Goal: Transaction & Acquisition: Obtain resource

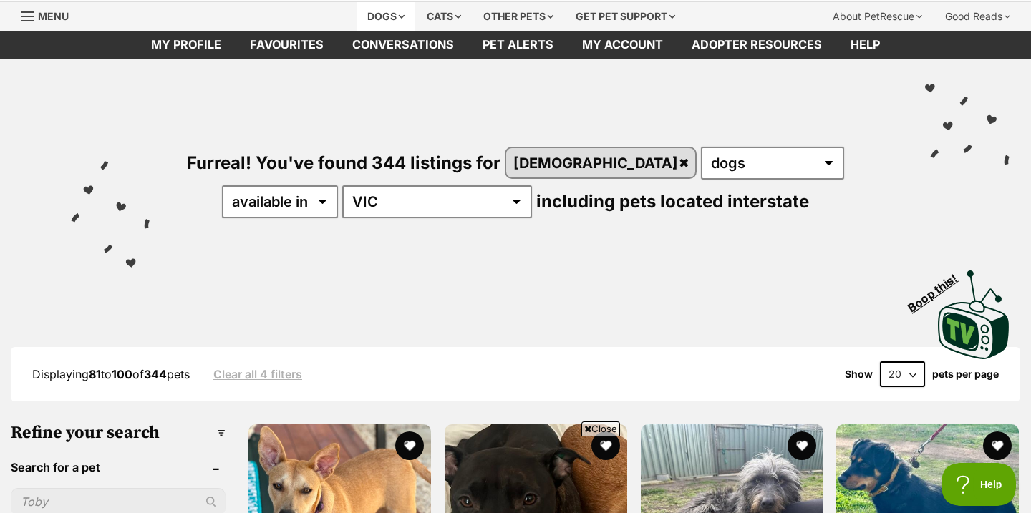
click at [378, 17] on div "Dogs" at bounding box center [385, 16] width 57 height 29
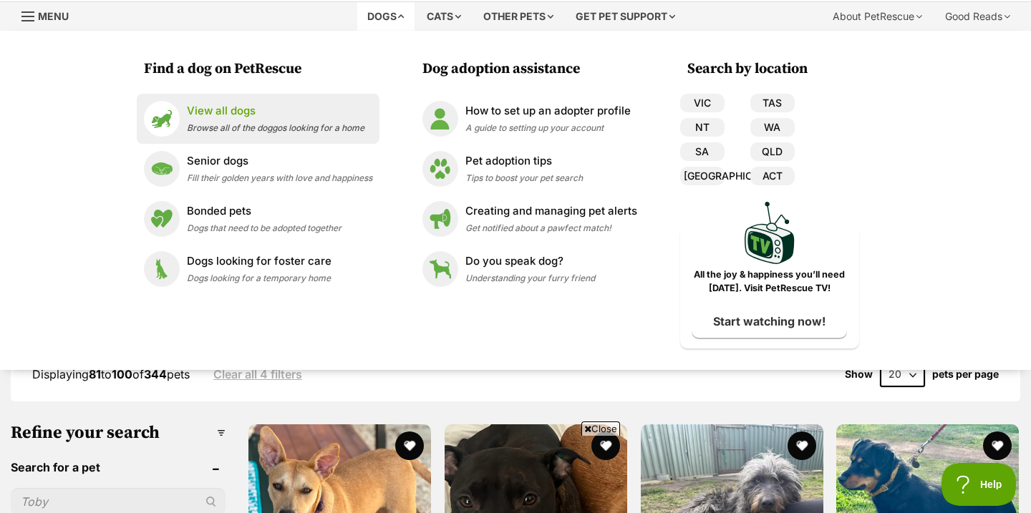
click at [291, 116] on p "View all dogs" at bounding box center [276, 111] width 178 height 16
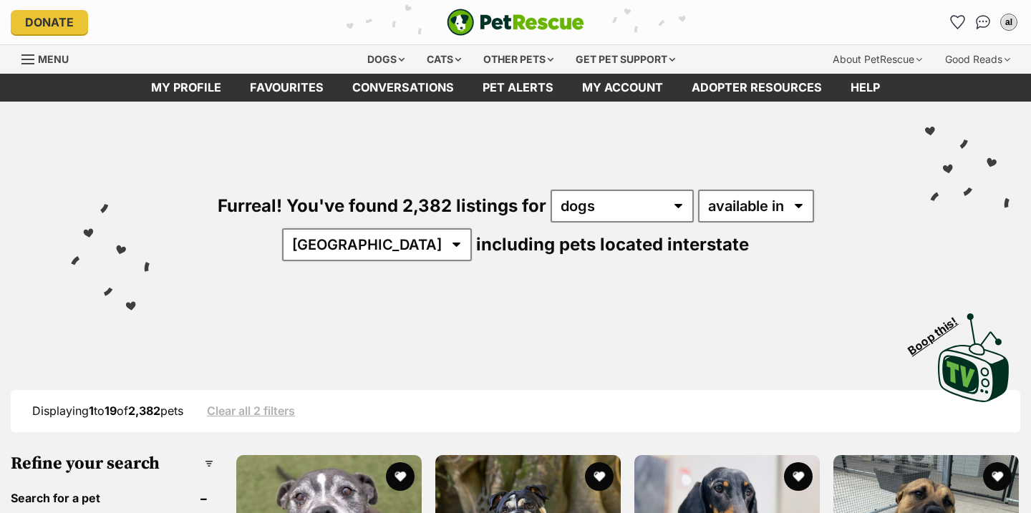
select select "VIC"
click at [472, 228] on select "Australia ACT NSW NT QLD SA TAS VIC WA" at bounding box center [377, 244] width 190 height 33
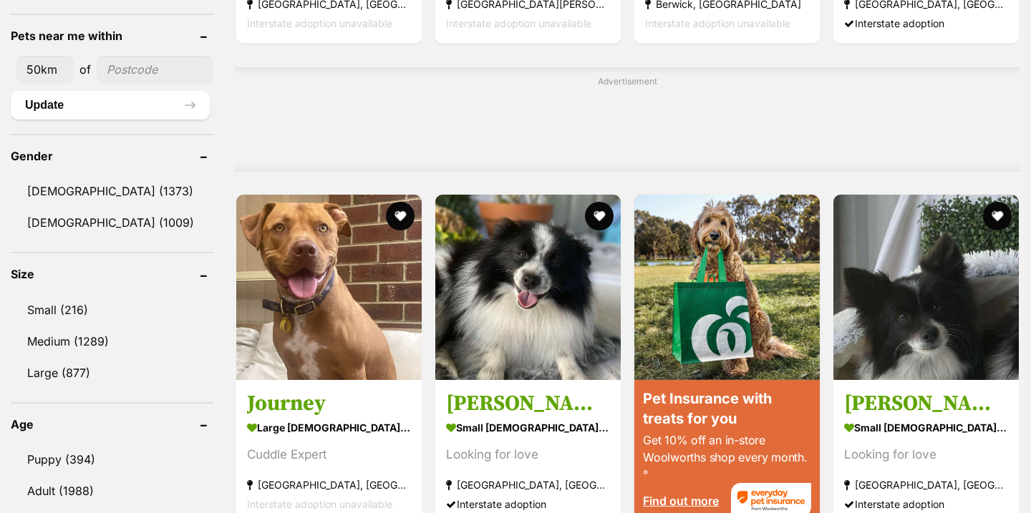
scroll to position [1089, 0]
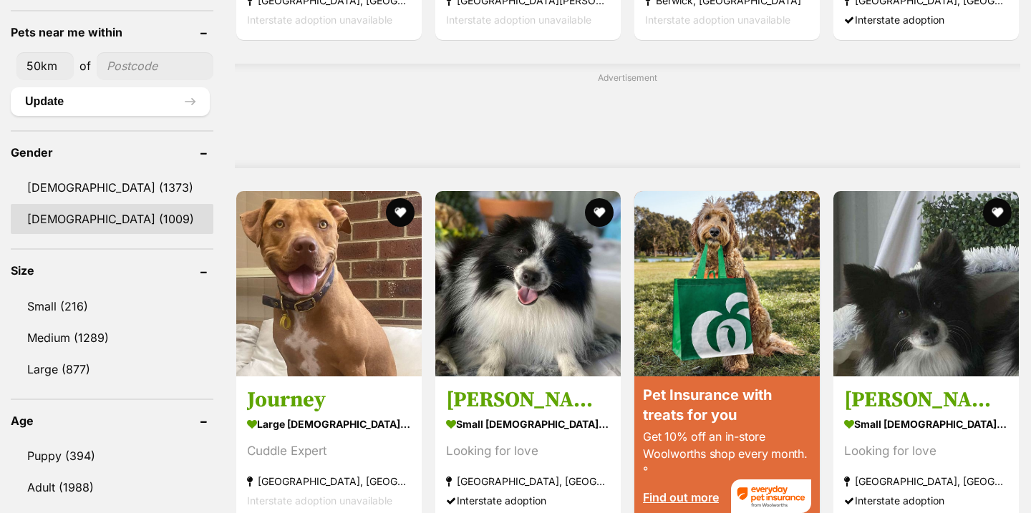
click at [121, 216] on link "Female (1009)" at bounding box center [112, 219] width 203 height 30
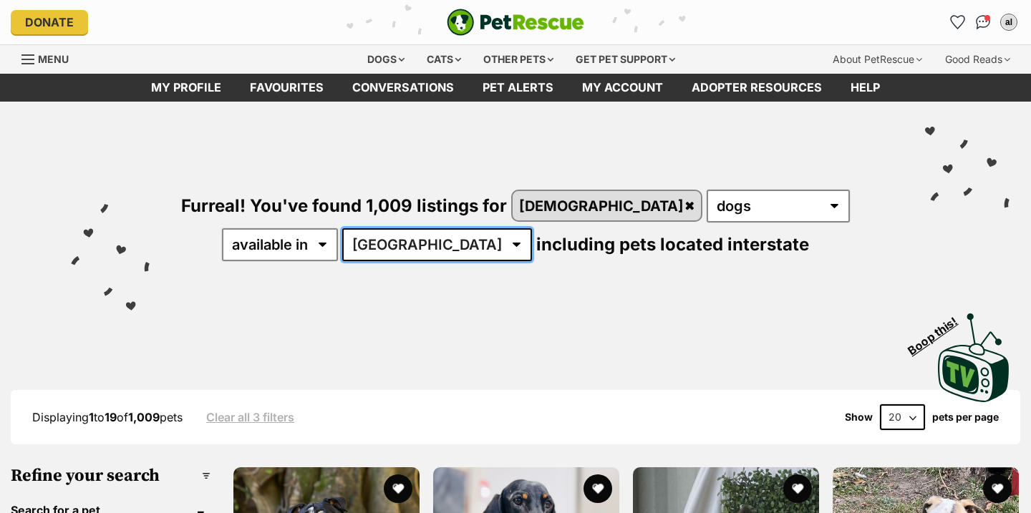
click at [396, 253] on select "Australia ACT NSW NT QLD SA TAS VIC WA" at bounding box center [437, 244] width 190 height 33
select select "VIC"
click at [342, 228] on select "Australia ACT NSW NT QLD SA TAS VIC WA" at bounding box center [437, 244] width 190 height 33
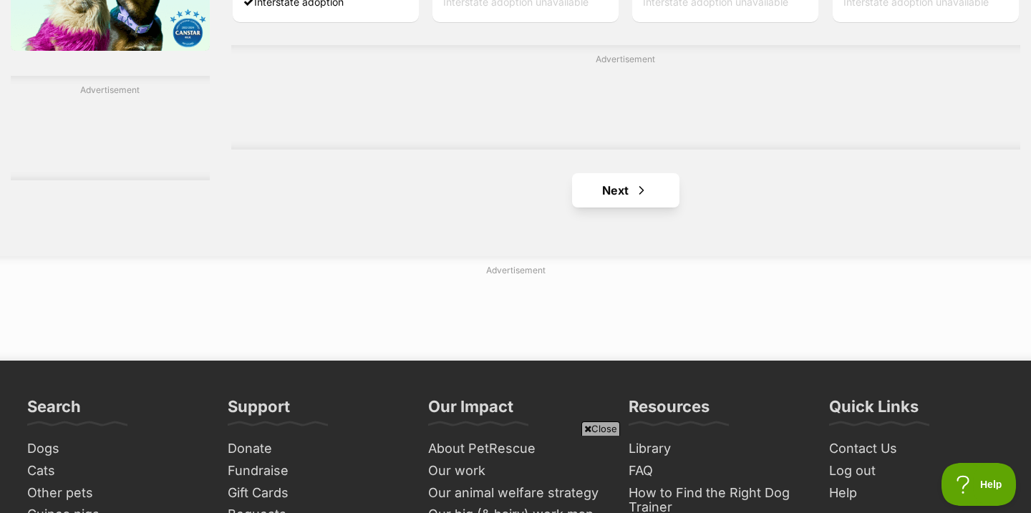
scroll to position [2446, 0]
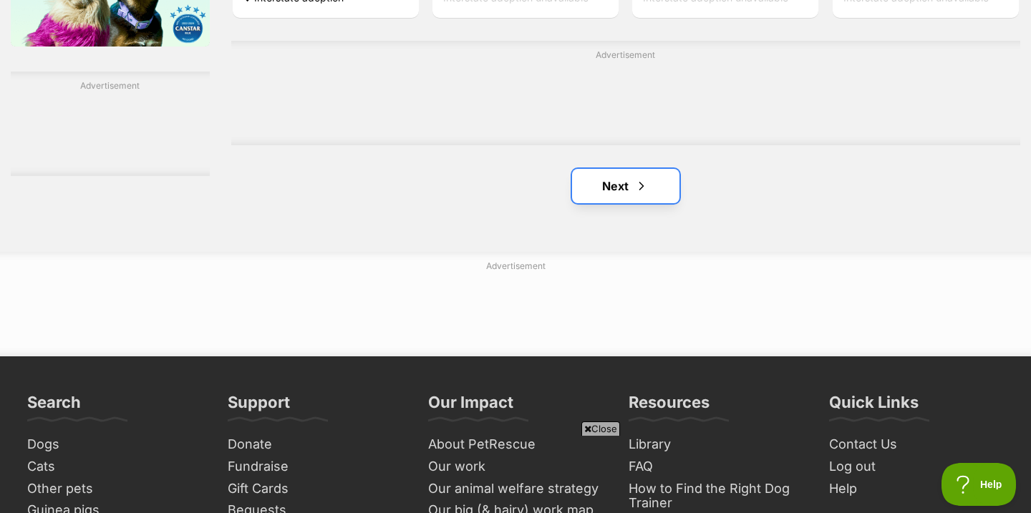
click at [640, 176] on link "Next" at bounding box center [625, 186] width 107 height 34
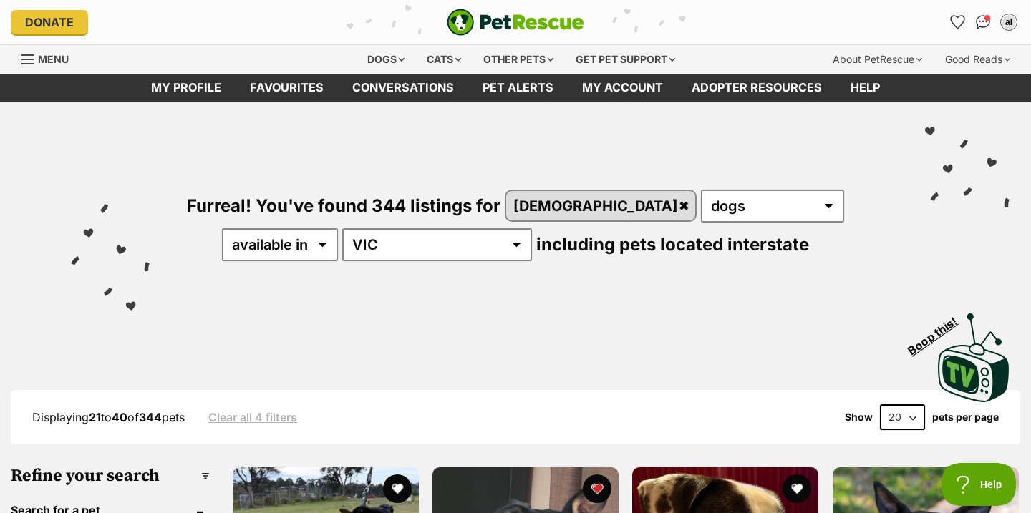
click at [252, 110] on div "Furreal! You've found 344 listings for [DEMOGRAPHIC_DATA] any type of pet cats …" at bounding box center [515, 201] width 988 height 199
click at [274, 102] on div "Furreal! You've found 344 listings for [DEMOGRAPHIC_DATA] any type of pet cats …" at bounding box center [515, 201] width 988 height 199
click at [274, 95] on link "Favourites" at bounding box center [287, 88] width 102 height 28
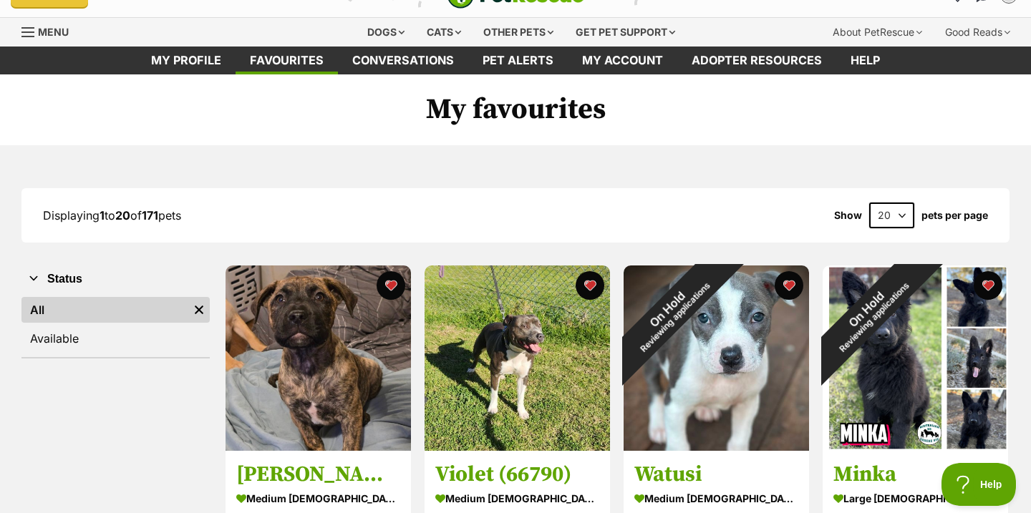
click at [893, 212] on select "20 40 60" at bounding box center [891, 216] width 45 height 26
select select "60"
click at [869, 203] on select "20 40 60" at bounding box center [891, 216] width 45 height 26
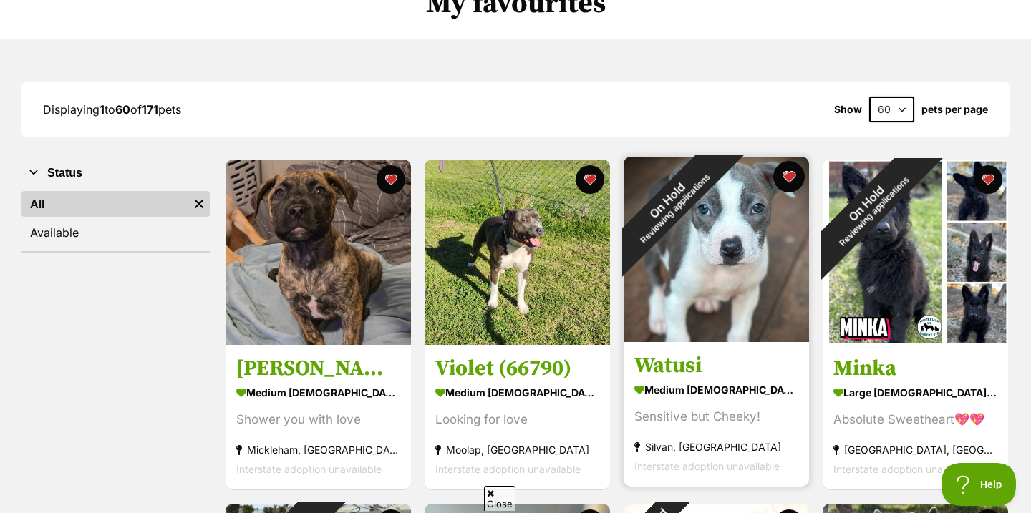
click at [793, 176] on button "favourite" at bounding box center [789, 177] width 32 height 32
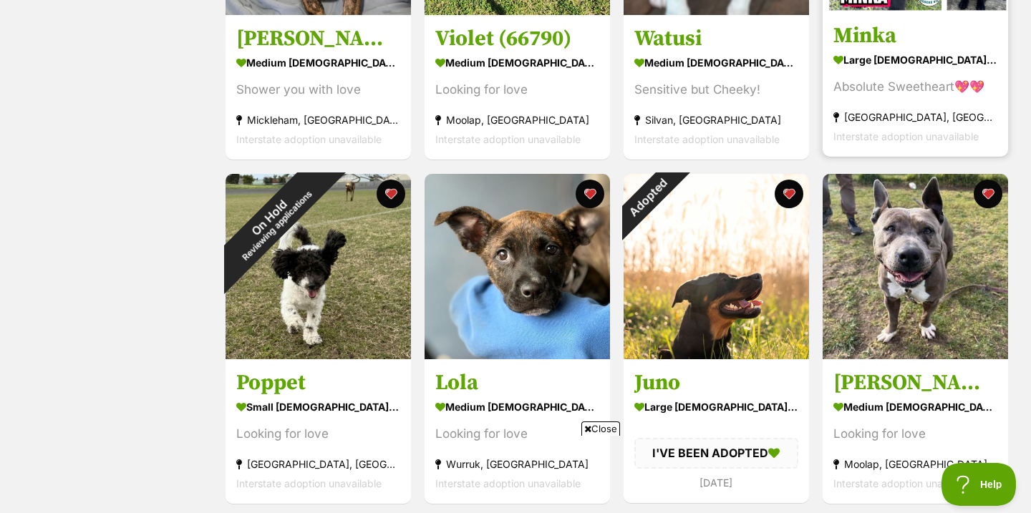
scroll to position [464, 0]
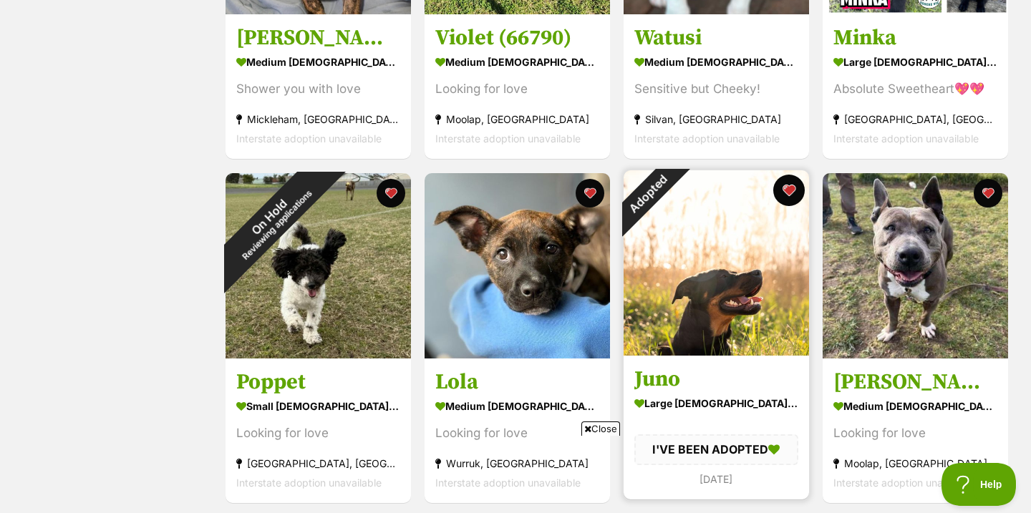
click at [795, 197] on button "favourite" at bounding box center [789, 191] width 32 height 32
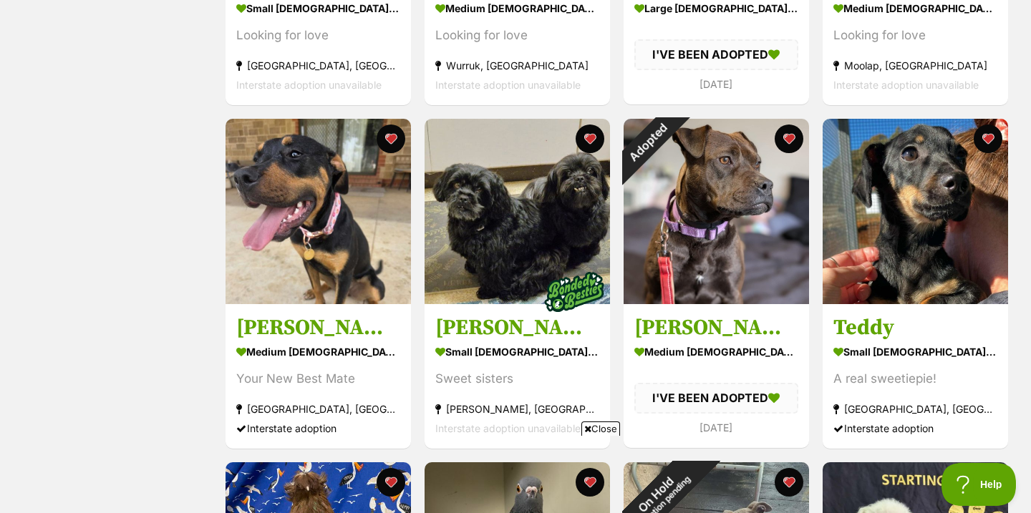
scroll to position [863, 0]
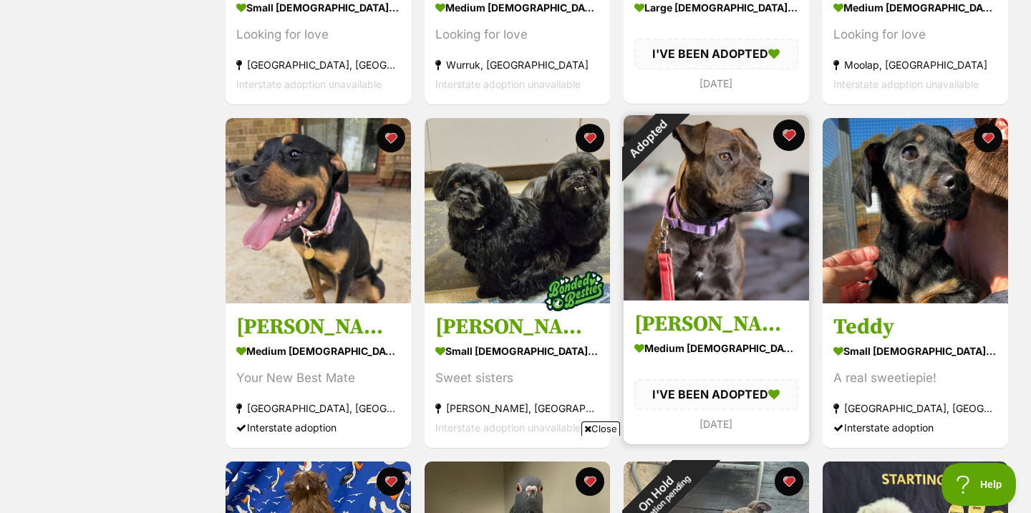
click at [793, 137] on button "favourite" at bounding box center [789, 136] width 32 height 32
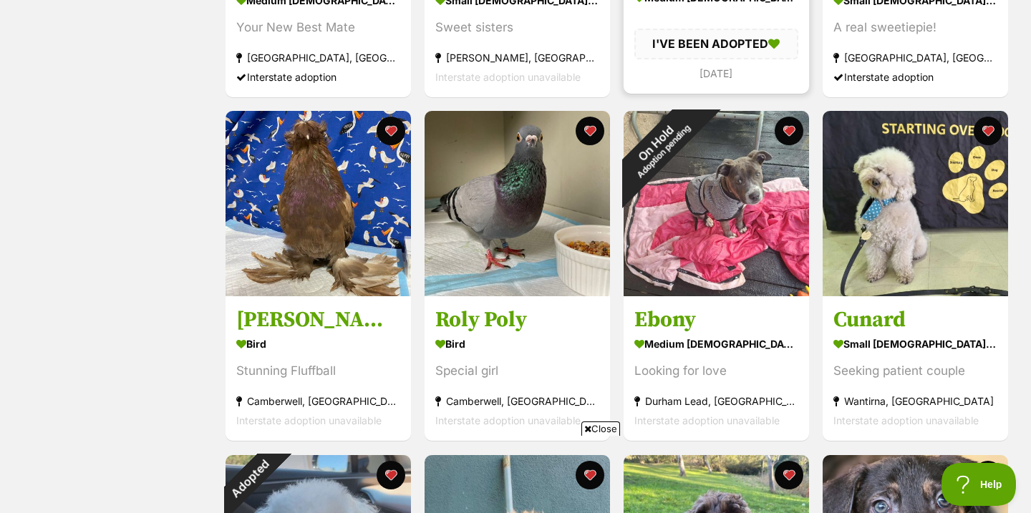
scroll to position [1216, 0]
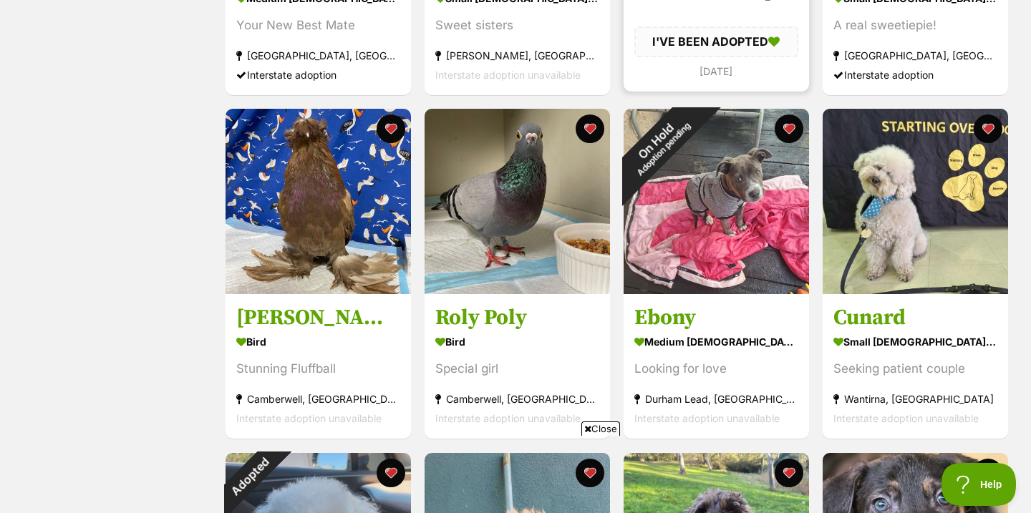
click at [793, 137] on button "favourite" at bounding box center [789, 129] width 29 height 29
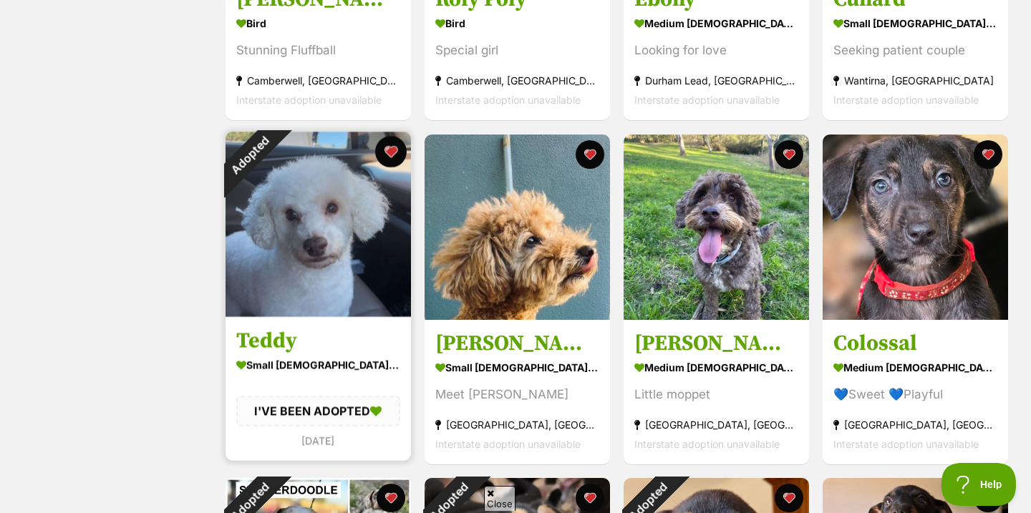
scroll to position [0, 0]
click at [390, 158] on button "favourite" at bounding box center [391, 152] width 32 height 32
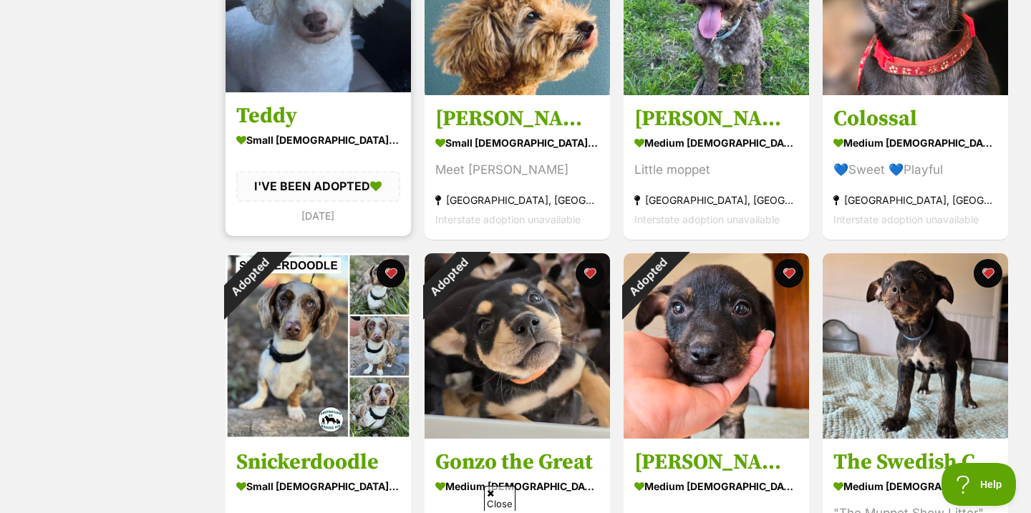
scroll to position [1778, 0]
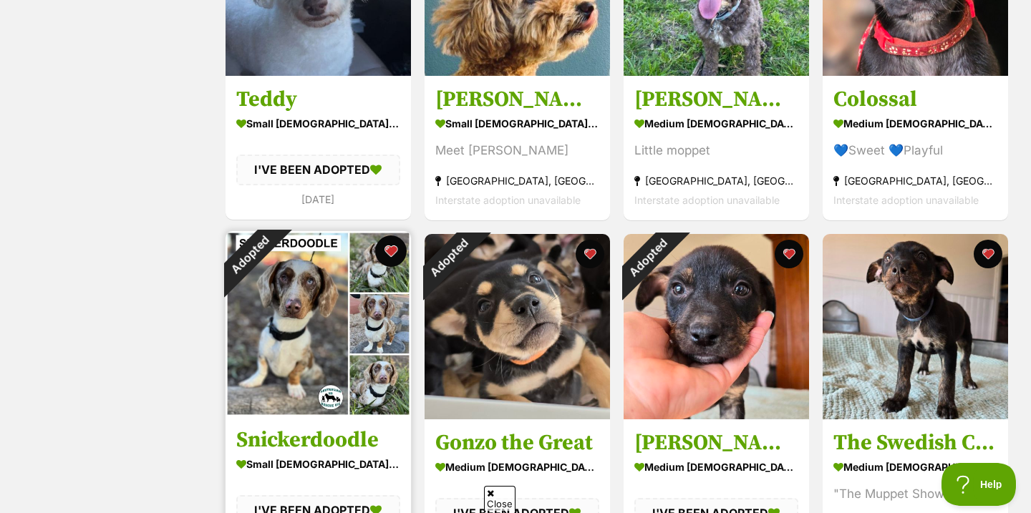
click at [392, 263] on button "favourite" at bounding box center [391, 252] width 32 height 32
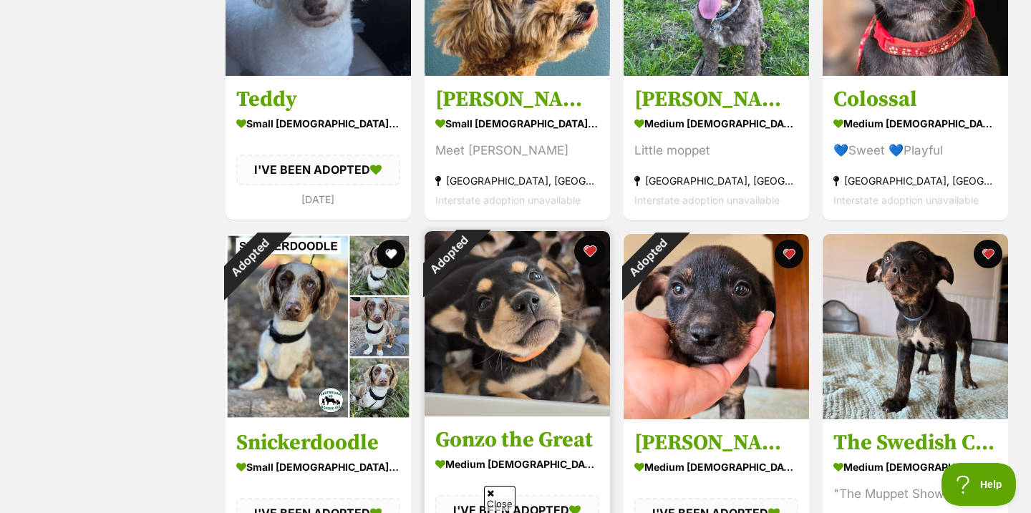
click at [594, 252] on button "favourite" at bounding box center [590, 252] width 32 height 32
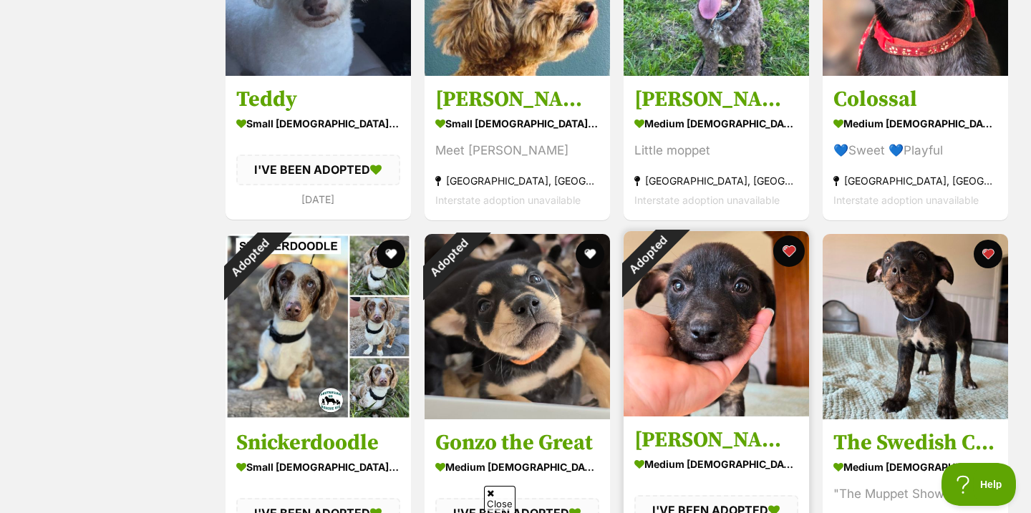
click at [797, 257] on button "favourite" at bounding box center [789, 252] width 32 height 32
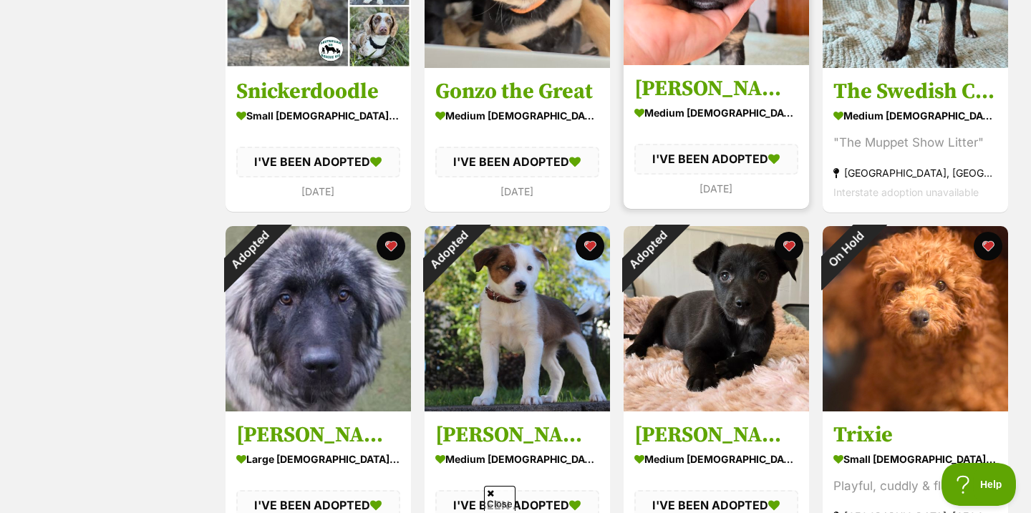
scroll to position [2139, 0]
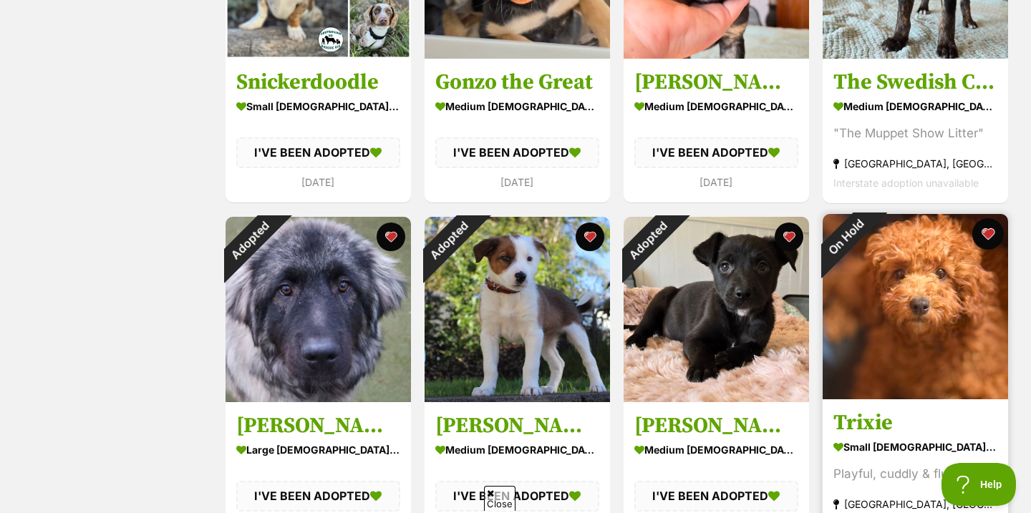
click at [990, 239] on button "favourite" at bounding box center [988, 234] width 32 height 32
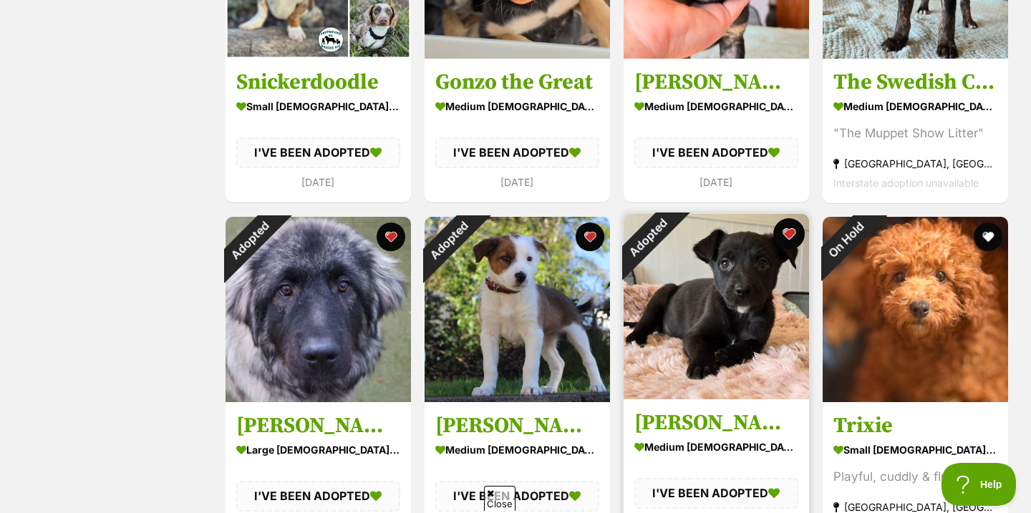
click at [796, 232] on button "favourite" at bounding box center [789, 234] width 32 height 32
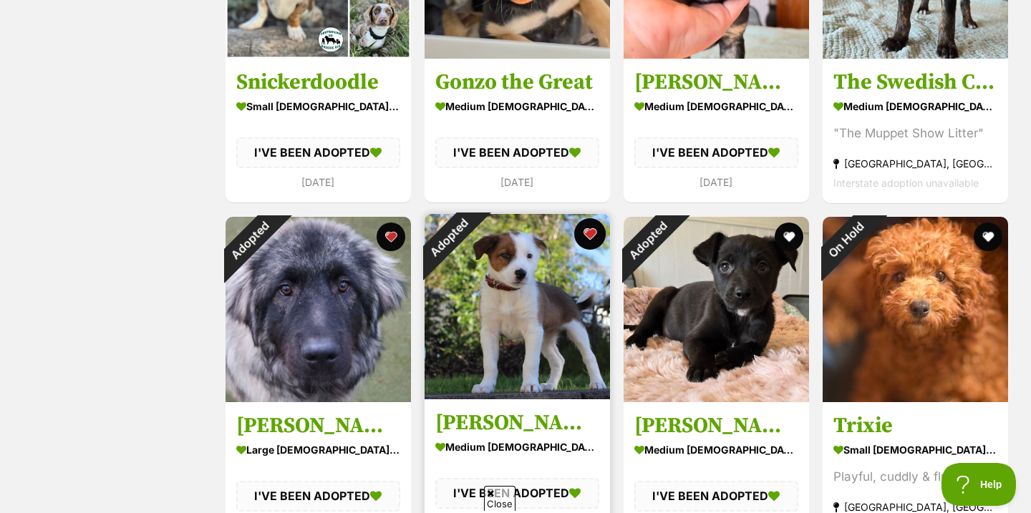
click at [586, 238] on button "favourite" at bounding box center [590, 234] width 32 height 32
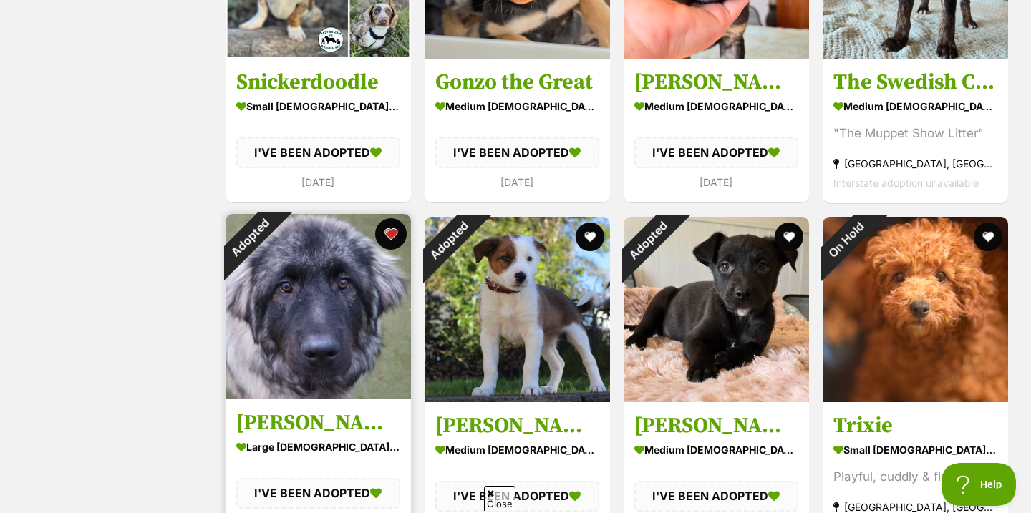
click at [390, 230] on button "favourite" at bounding box center [391, 234] width 32 height 32
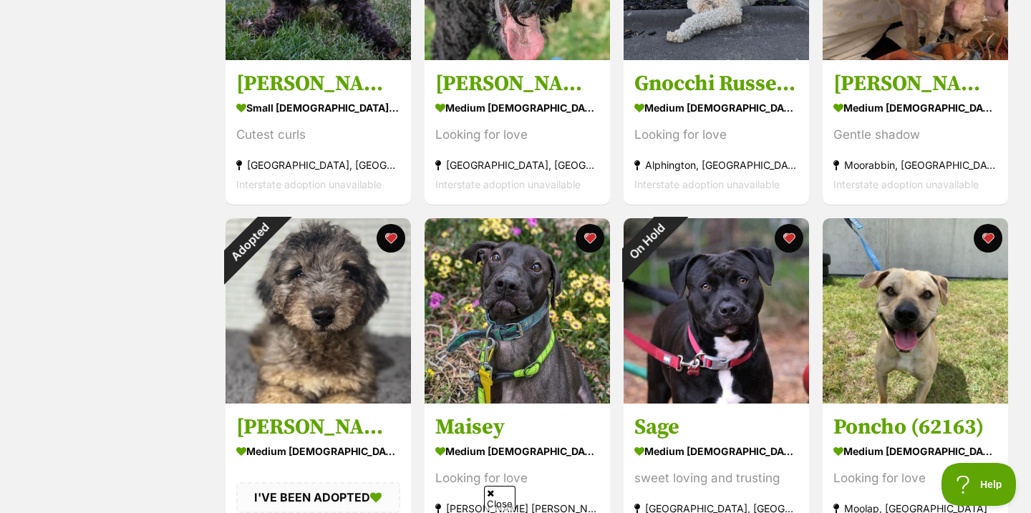
scroll to position [2832, 0]
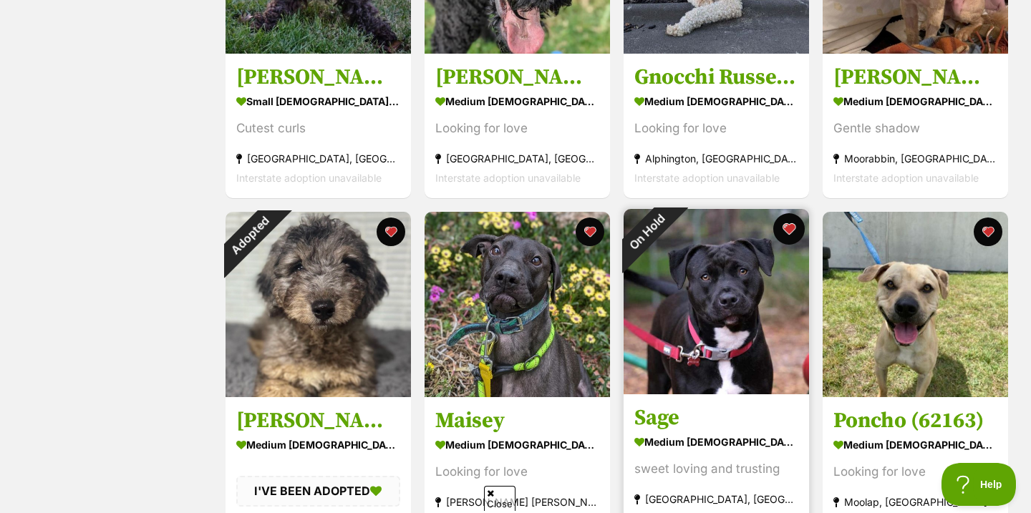
click at [790, 228] on button "favourite" at bounding box center [789, 229] width 32 height 32
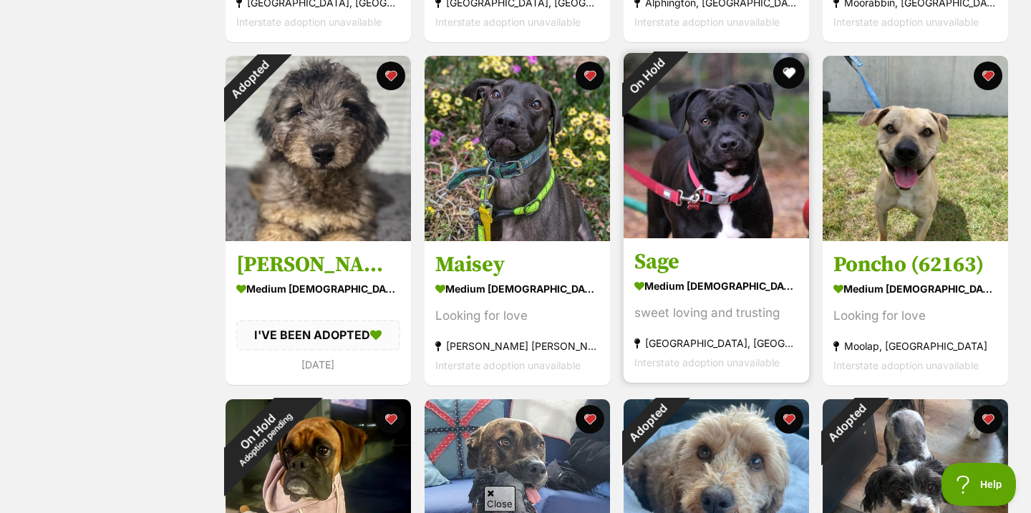
scroll to position [2998, 0]
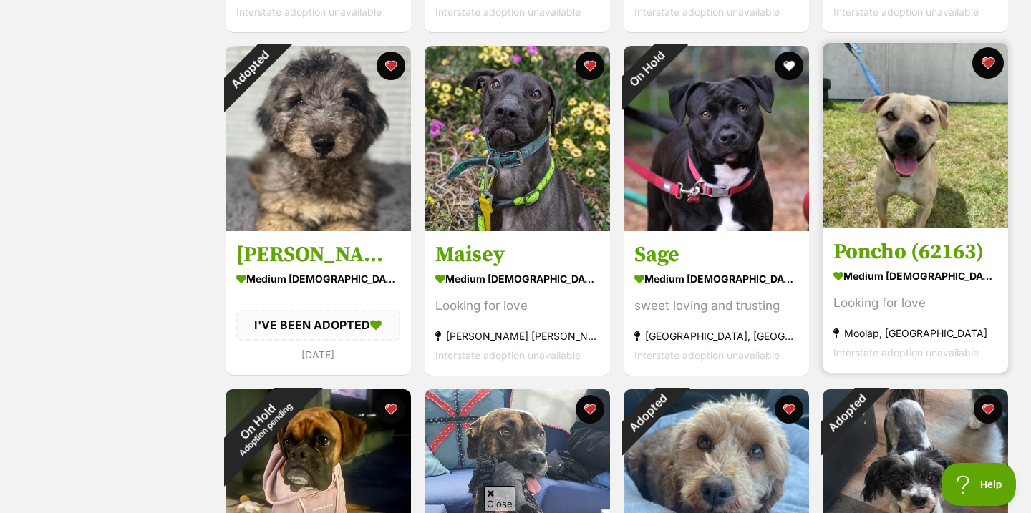
click at [984, 65] on button "favourite" at bounding box center [988, 63] width 32 height 32
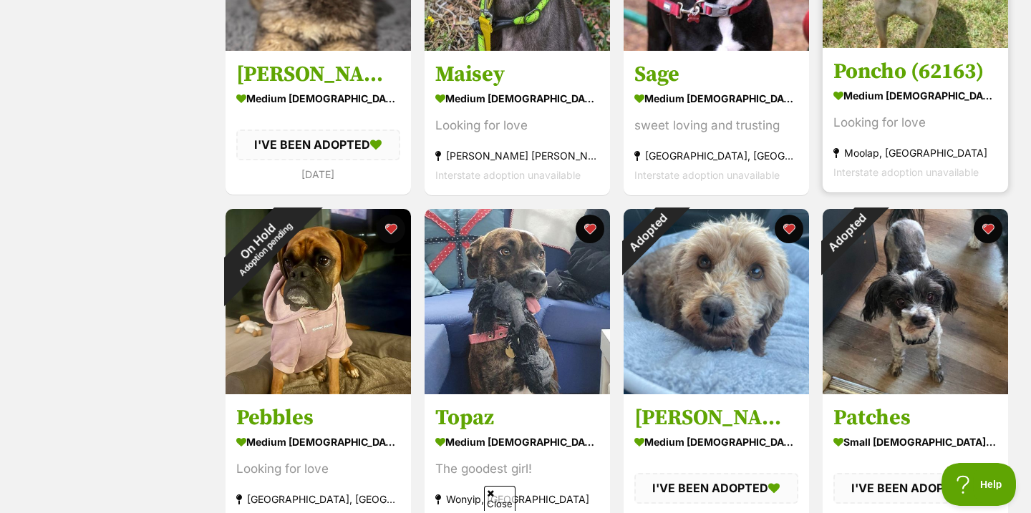
scroll to position [3189, 0]
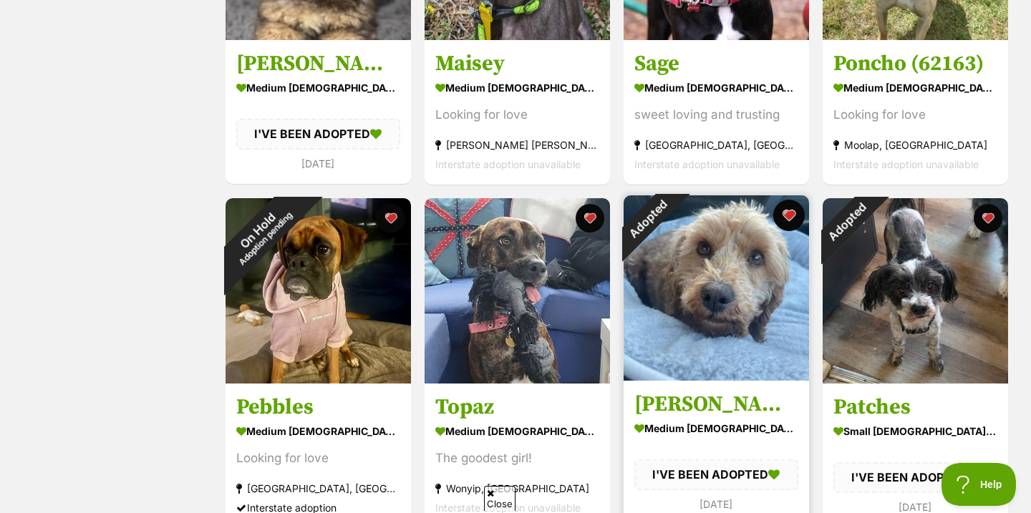
click at [794, 214] on button "favourite" at bounding box center [789, 216] width 32 height 32
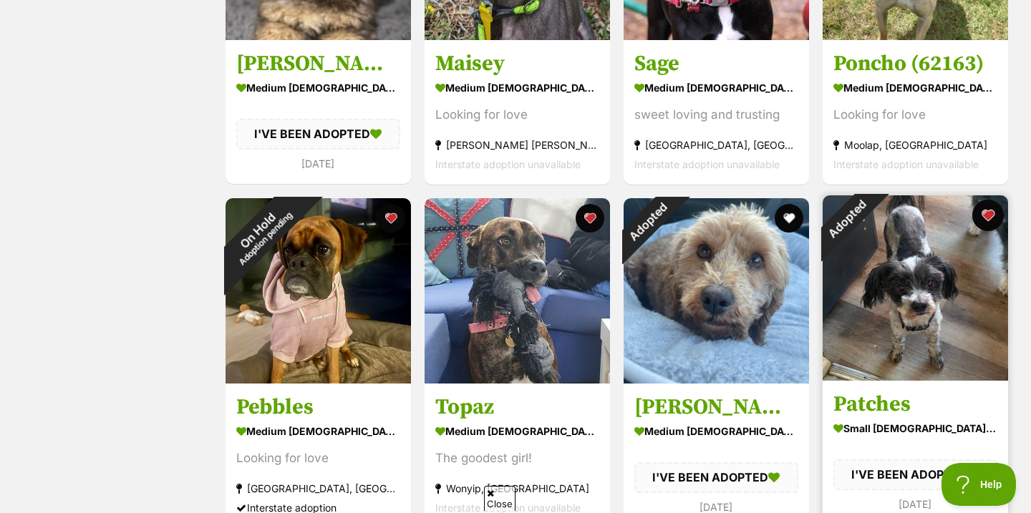
click at [992, 215] on button "favourite" at bounding box center [988, 216] width 32 height 32
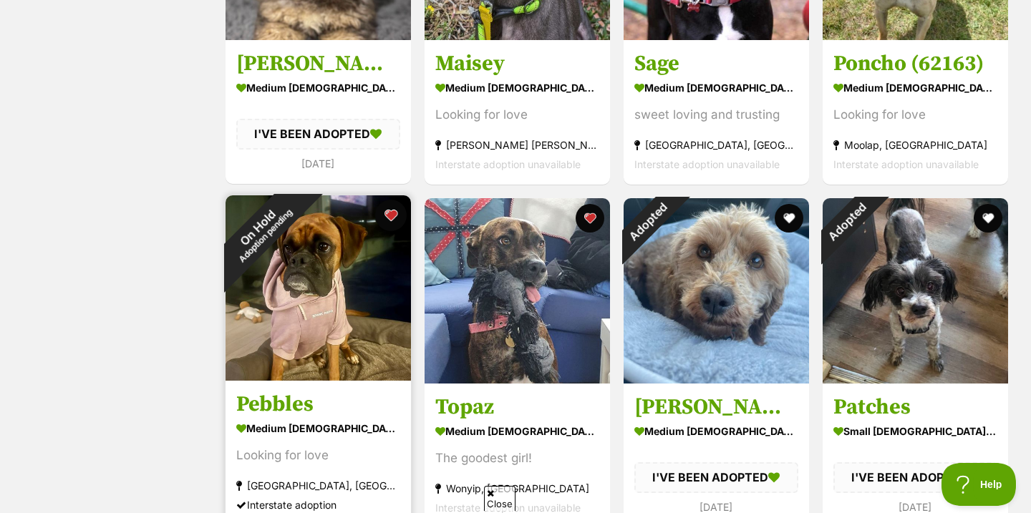
click at [391, 214] on button "favourite" at bounding box center [391, 216] width 32 height 32
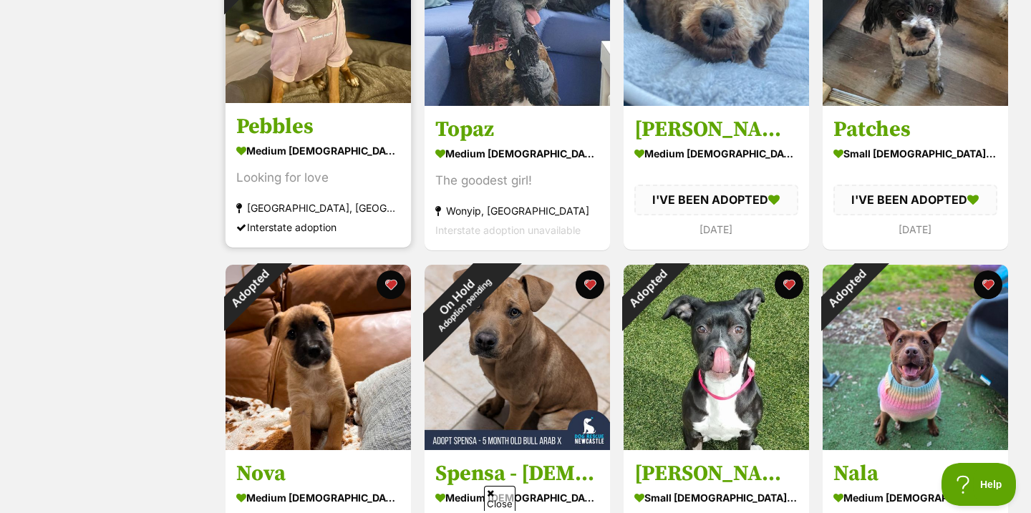
scroll to position [3482, 0]
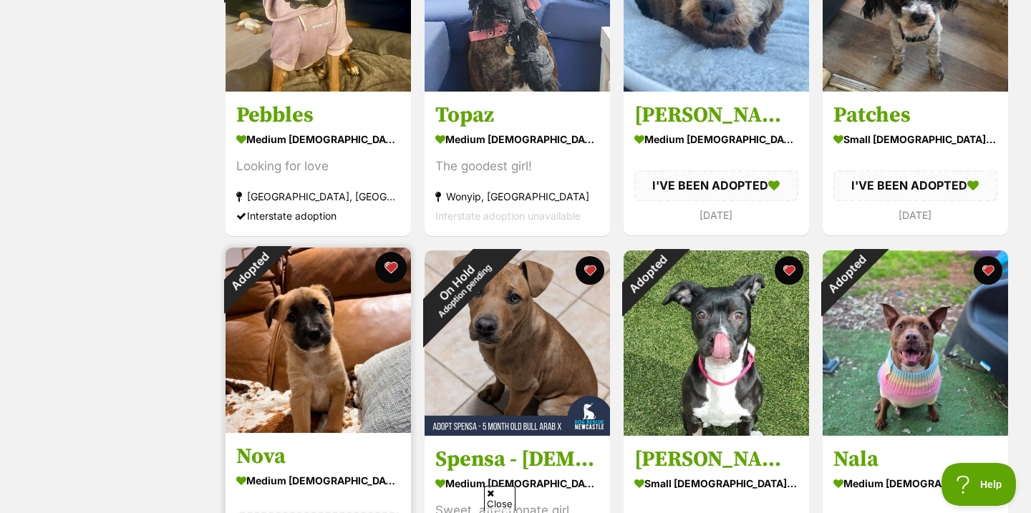
click at [393, 271] on button "favourite" at bounding box center [391, 268] width 32 height 32
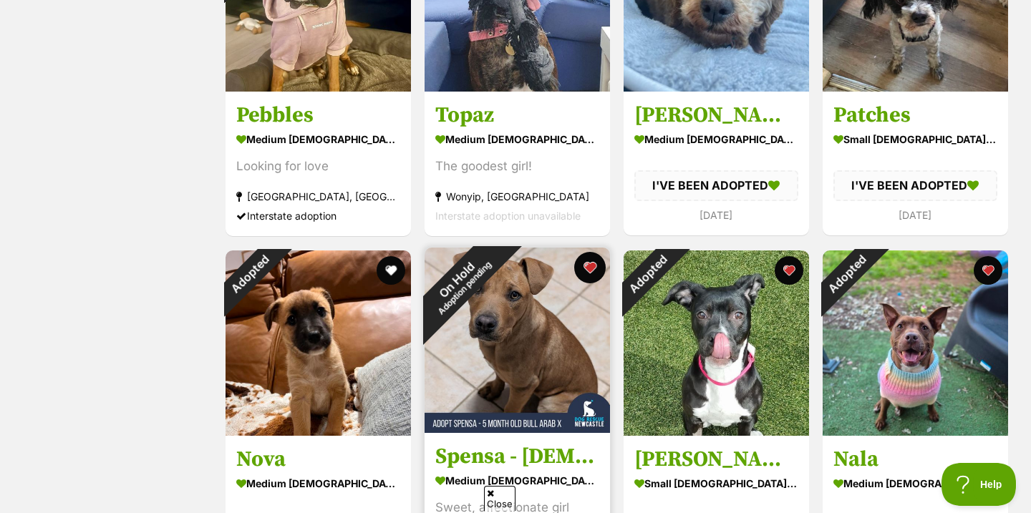
click at [583, 266] on button "favourite" at bounding box center [590, 268] width 32 height 32
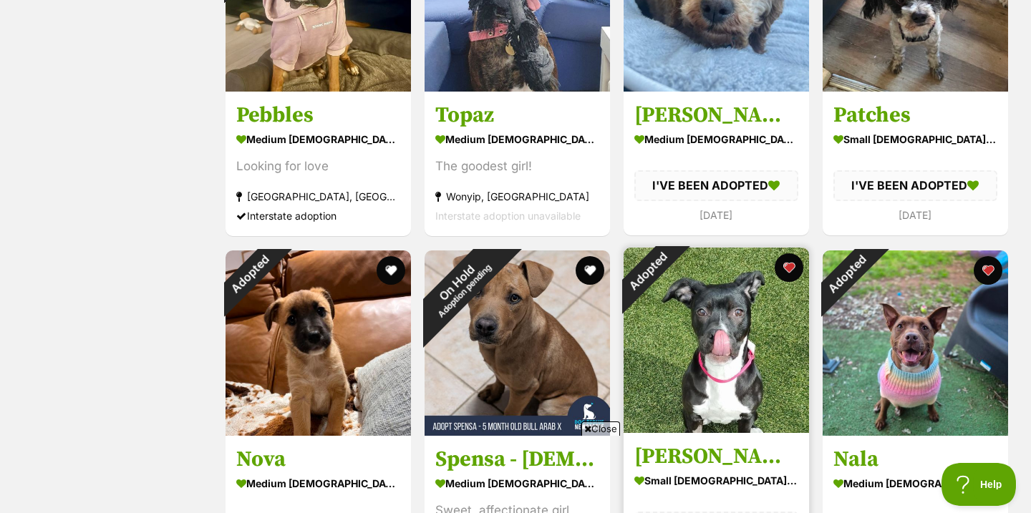
click at [809, 264] on div "Adopted Edie small female Dog I'VE BEEN ADOPTED 24 days ago" at bounding box center [716, 412] width 188 height 333
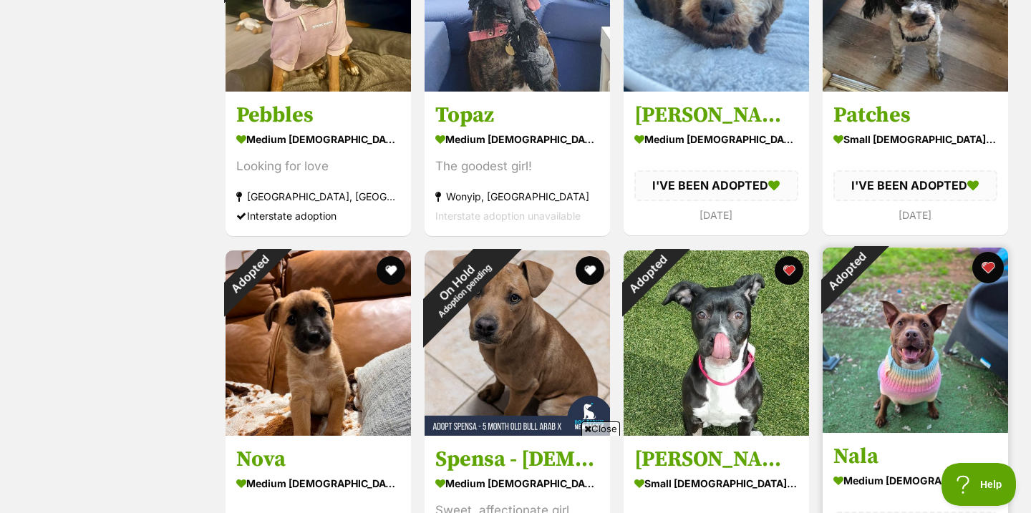
click at [992, 268] on button "favourite" at bounding box center [988, 268] width 32 height 32
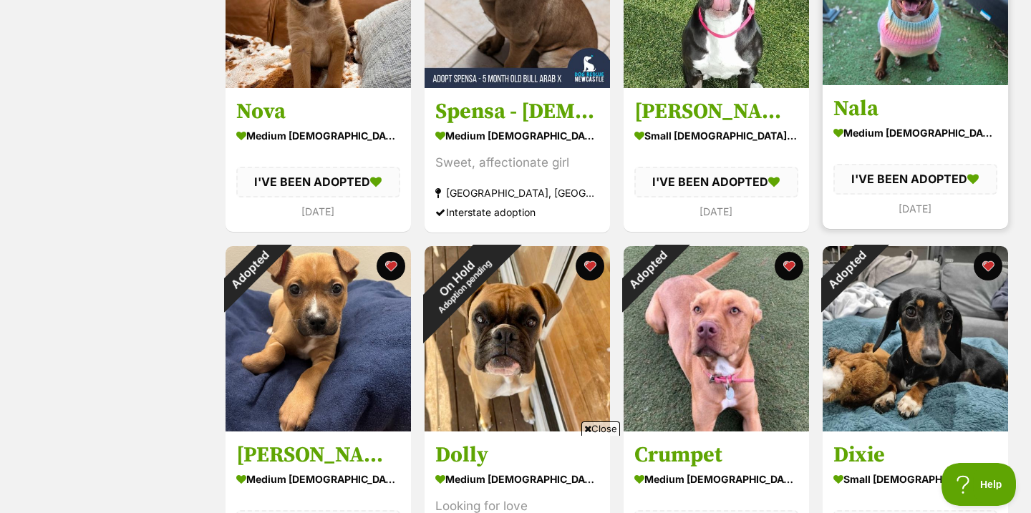
scroll to position [3945, 0]
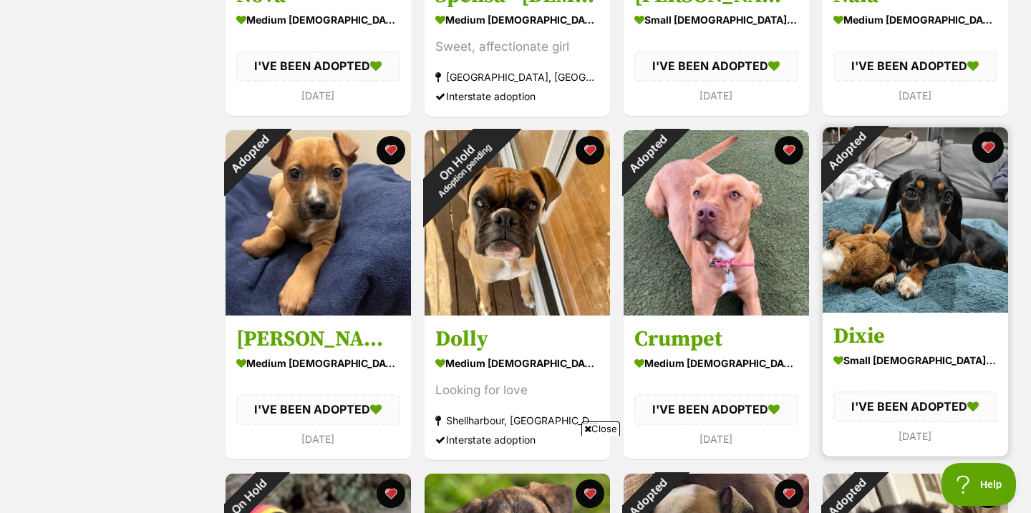
click at [988, 150] on button "favourite" at bounding box center [988, 148] width 32 height 32
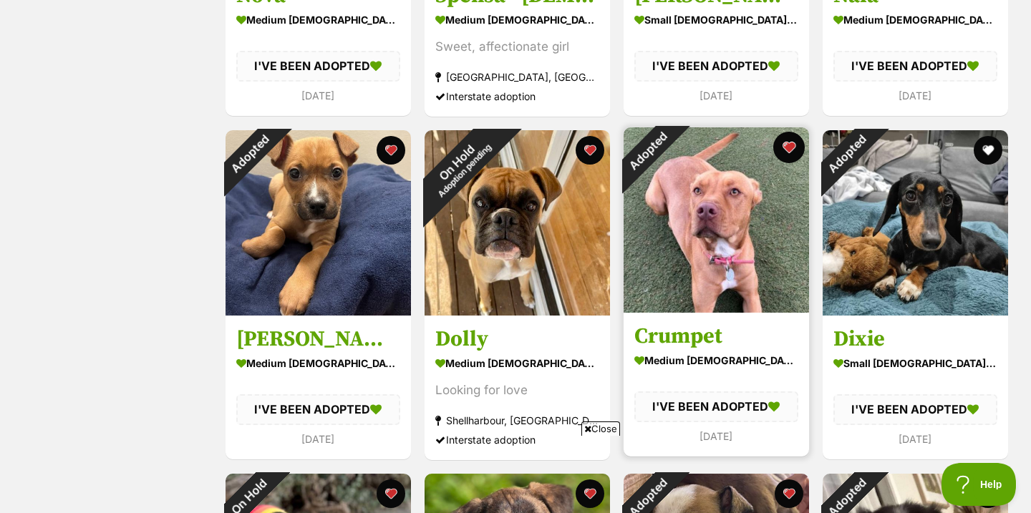
click at [794, 145] on button "favourite" at bounding box center [789, 148] width 32 height 32
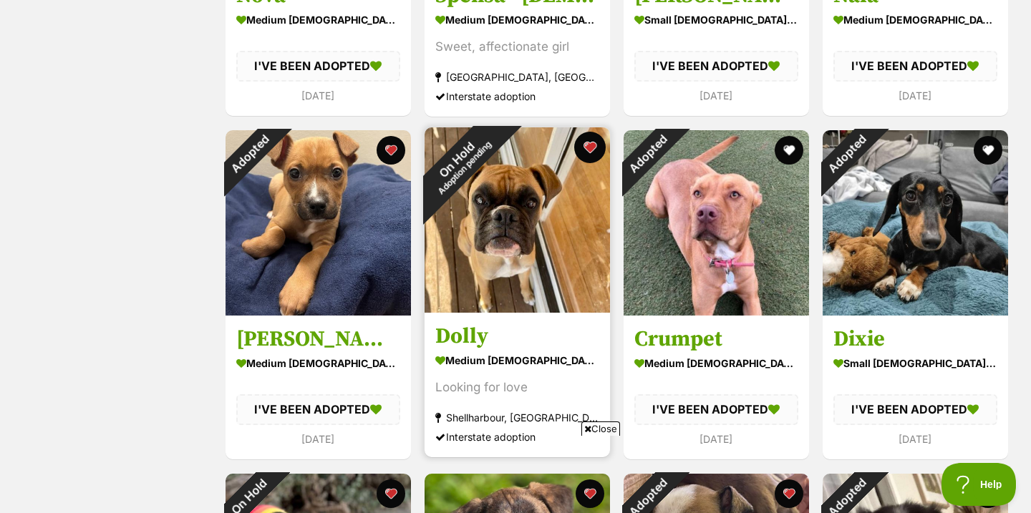
click at [593, 145] on button "favourite" at bounding box center [590, 148] width 32 height 32
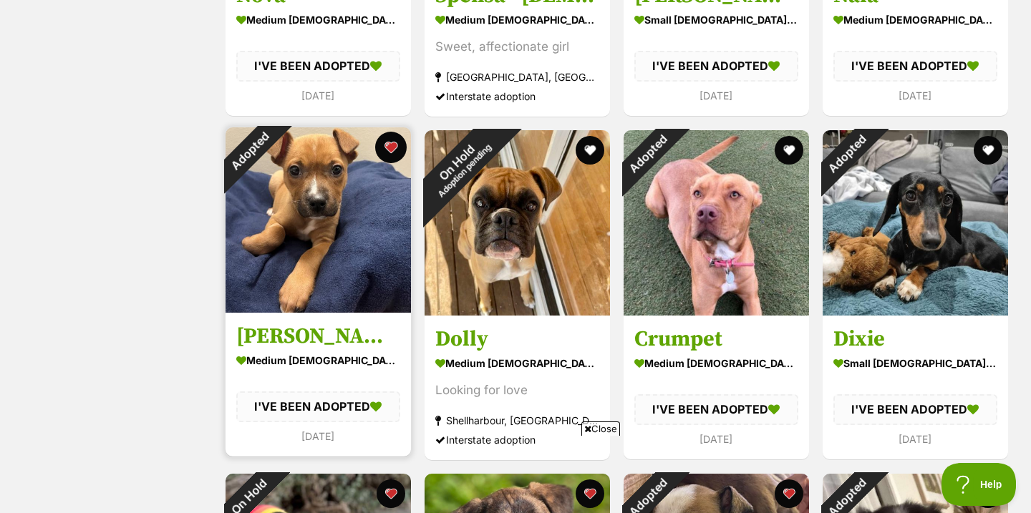
click at [386, 147] on button "favourite" at bounding box center [391, 148] width 32 height 32
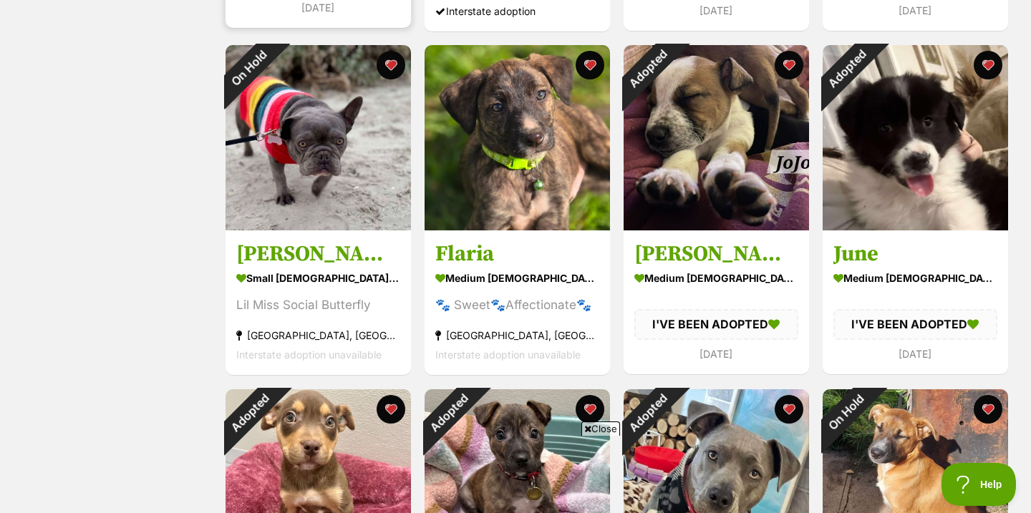
scroll to position [4377, 0]
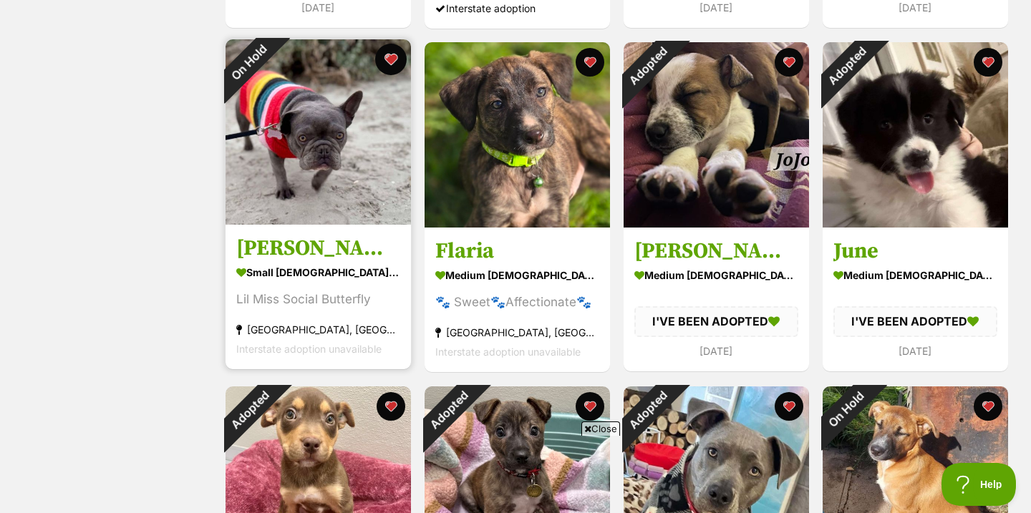
click at [388, 59] on button "favourite" at bounding box center [391, 60] width 32 height 32
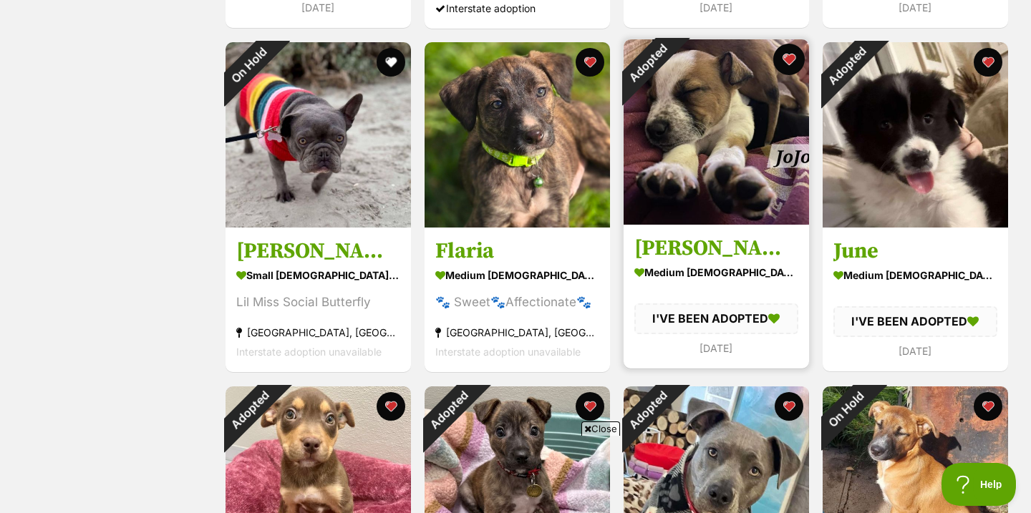
click at [789, 61] on button "favourite" at bounding box center [789, 60] width 32 height 32
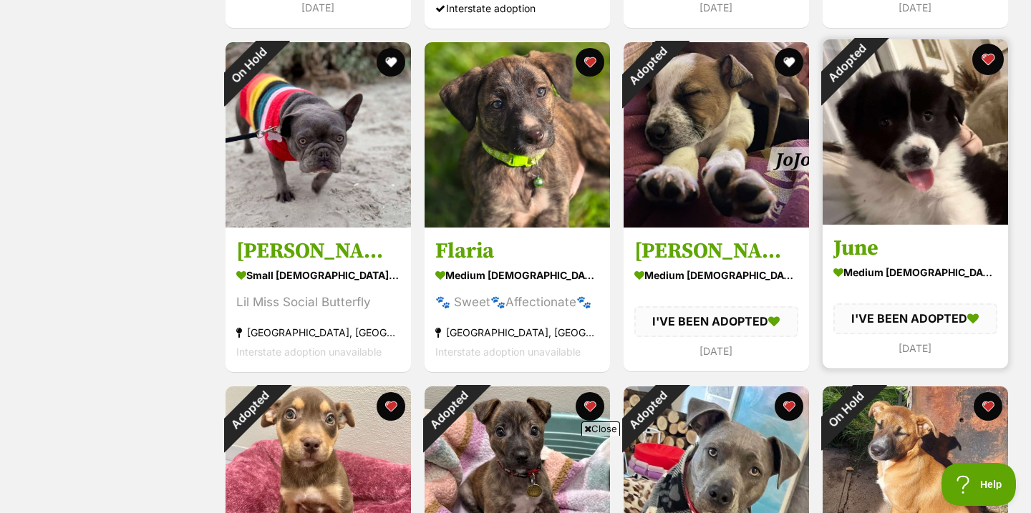
click at [989, 54] on button "favourite" at bounding box center [988, 60] width 32 height 32
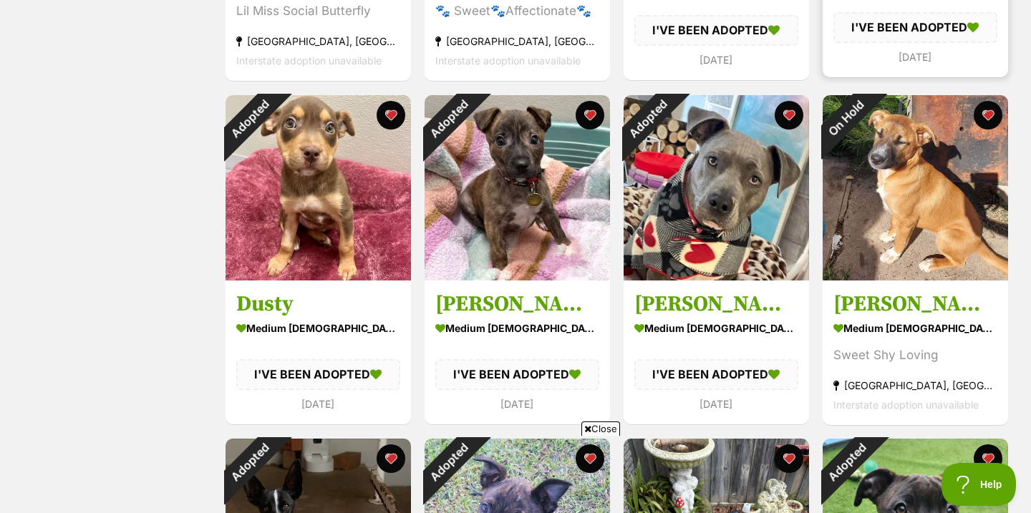
scroll to position [4670, 0]
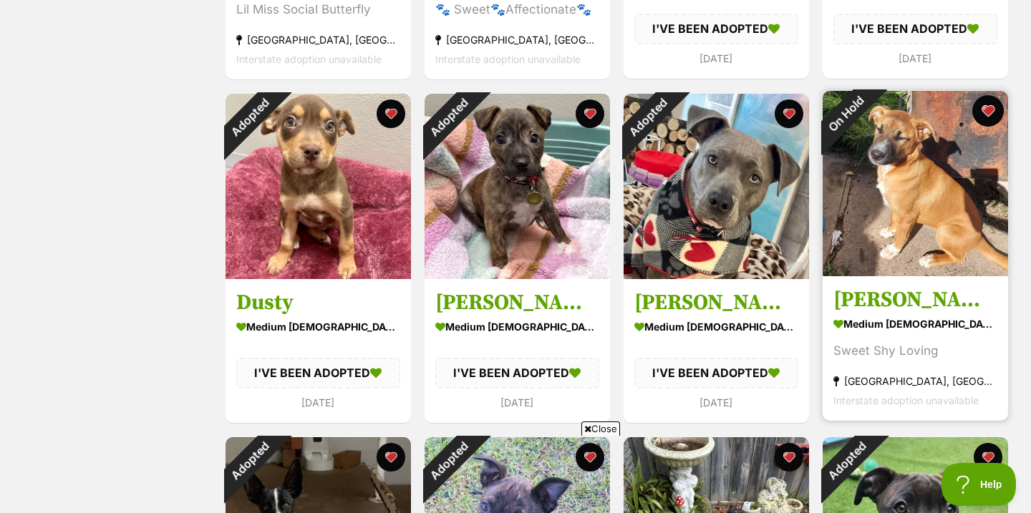
click at [983, 110] on button "favourite" at bounding box center [988, 111] width 32 height 32
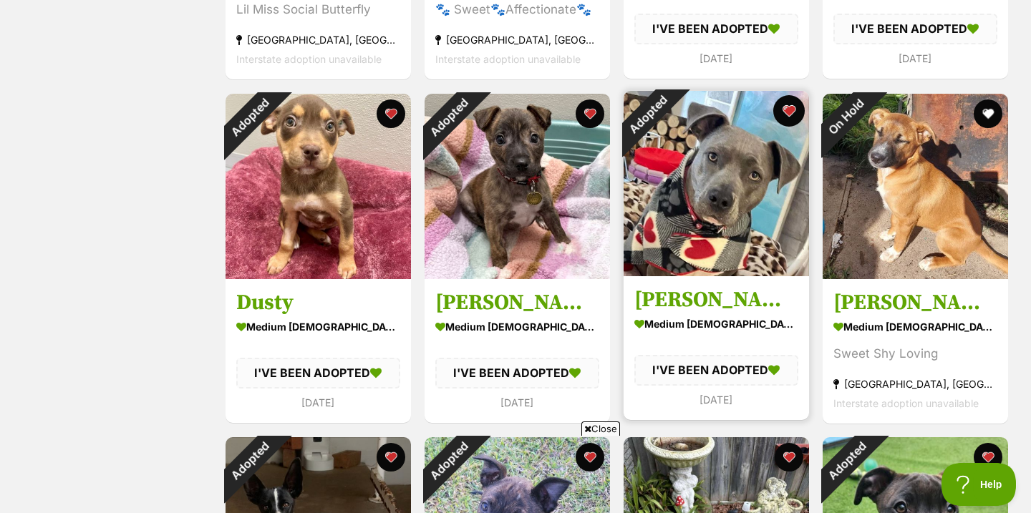
click at [789, 112] on button "favourite" at bounding box center [789, 111] width 32 height 32
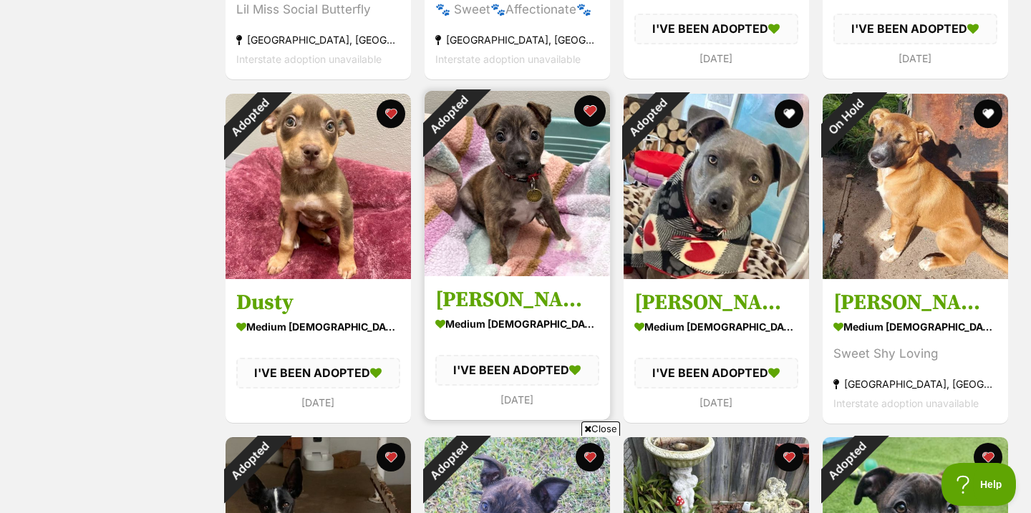
click at [586, 115] on button "favourite" at bounding box center [590, 111] width 32 height 32
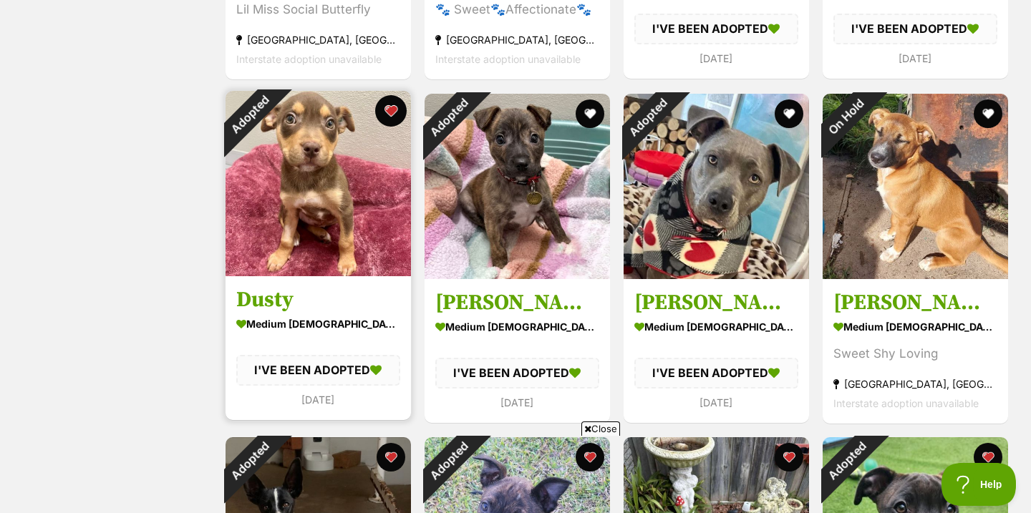
click at [389, 112] on button "favourite" at bounding box center [391, 111] width 32 height 32
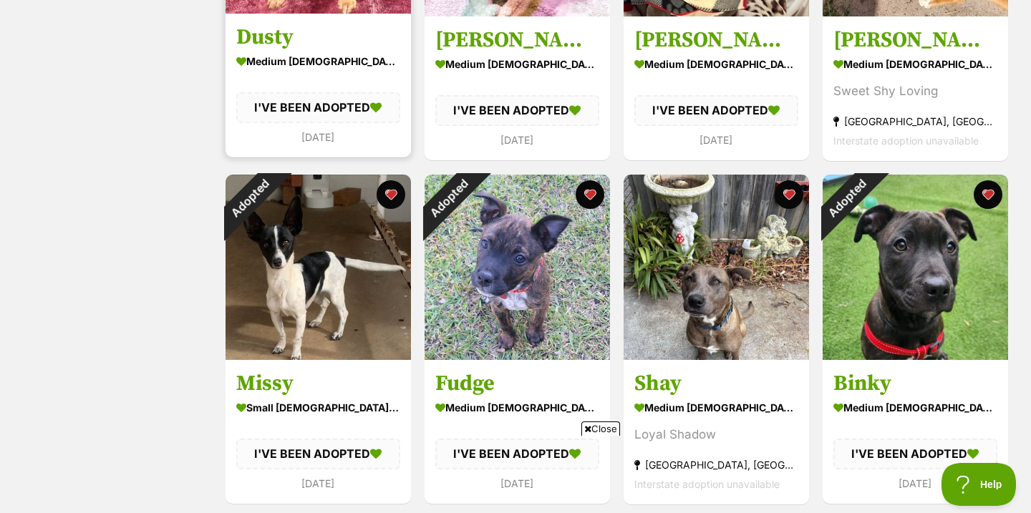
scroll to position [4938, 0]
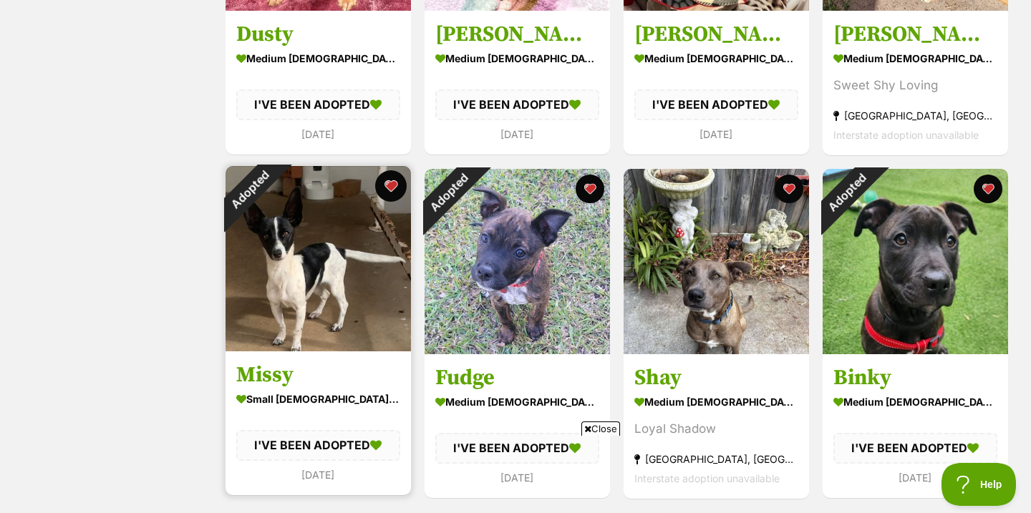
click at [386, 195] on button "favourite" at bounding box center [391, 186] width 32 height 32
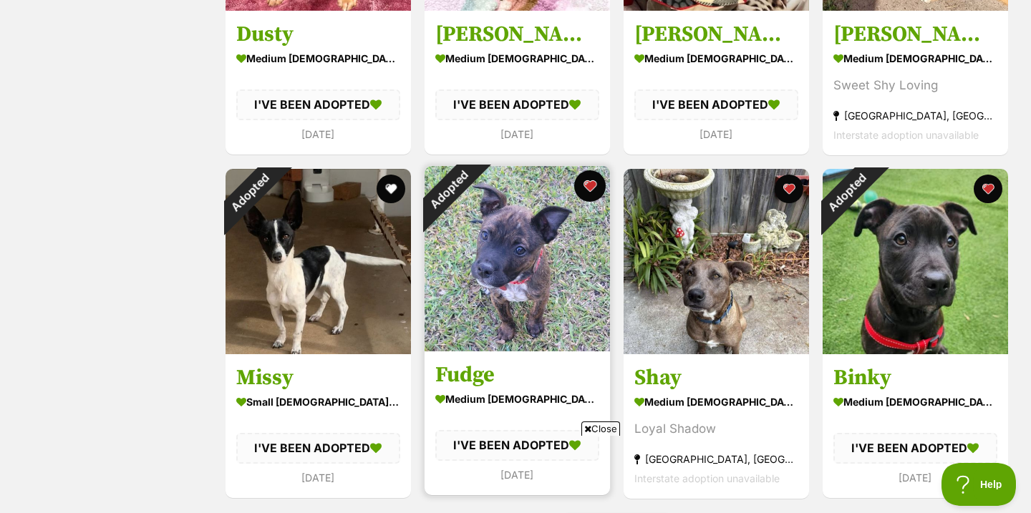
click at [592, 180] on button "favourite" at bounding box center [590, 186] width 32 height 32
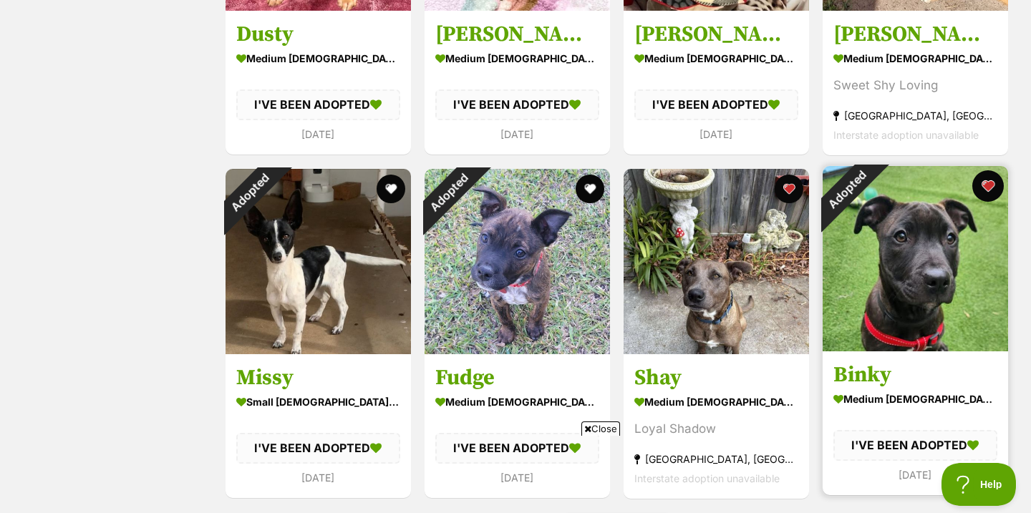
click at [980, 190] on button "favourite" at bounding box center [988, 186] width 32 height 32
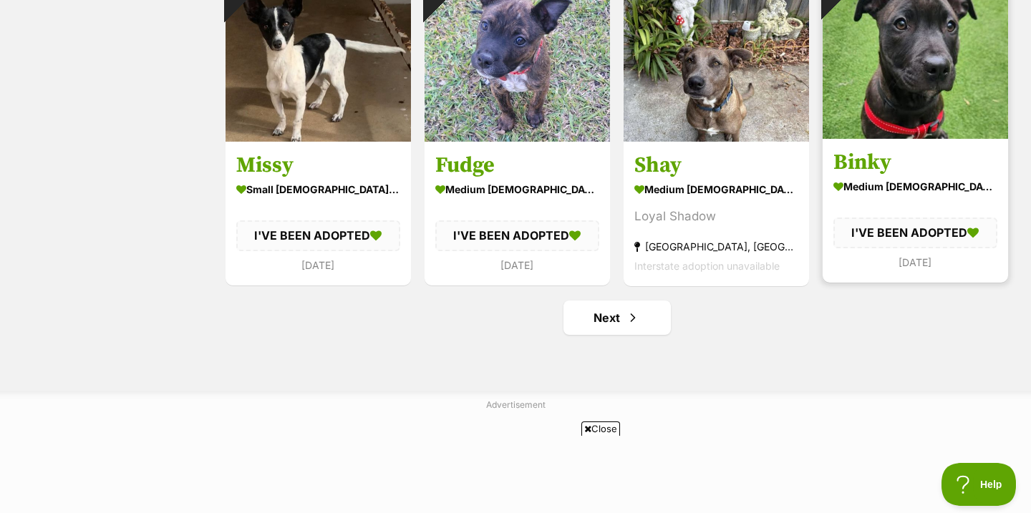
scroll to position [5167, 0]
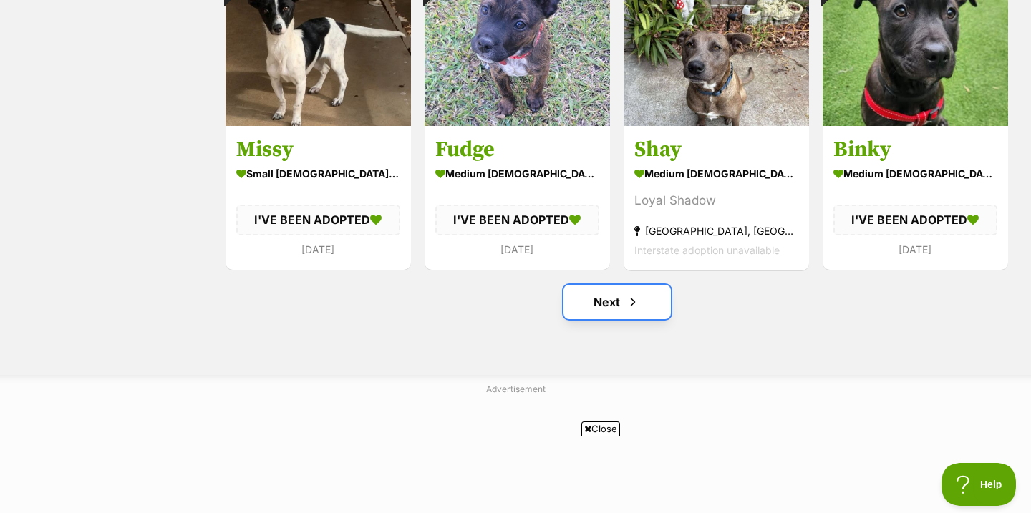
click at [639, 311] on span "Next page" at bounding box center [633, 302] width 14 height 17
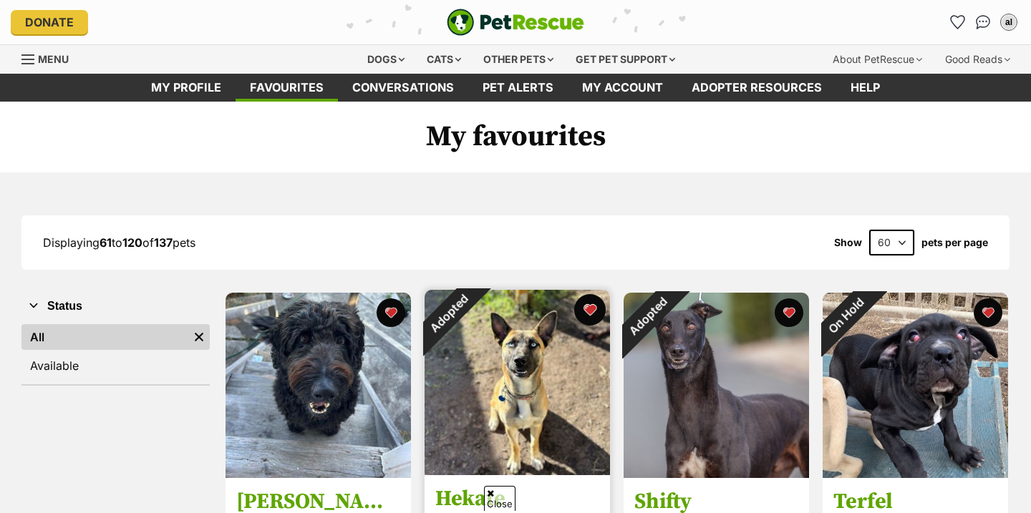
click at [593, 294] on button "favourite" at bounding box center [590, 310] width 32 height 32
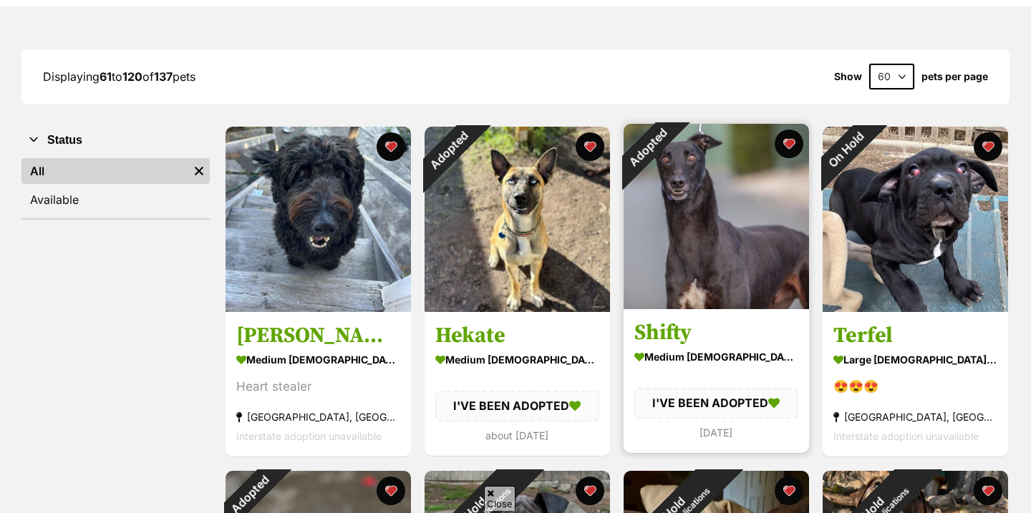
scroll to position [166, 0]
click at [793, 142] on button "favourite" at bounding box center [789, 144] width 32 height 32
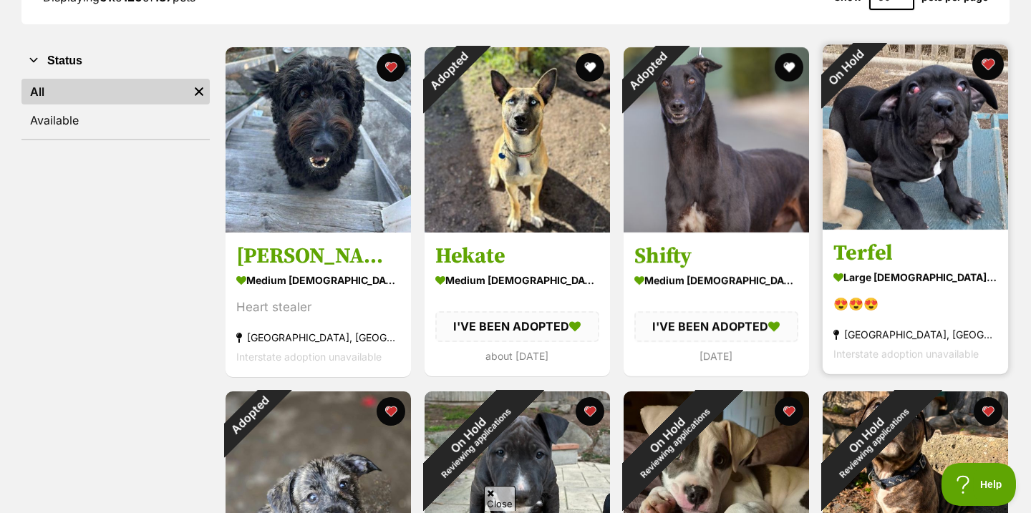
scroll to position [0, 0]
click at [982, 67] on button "favourite" at bounding box center [988, 65] width 32 height 32
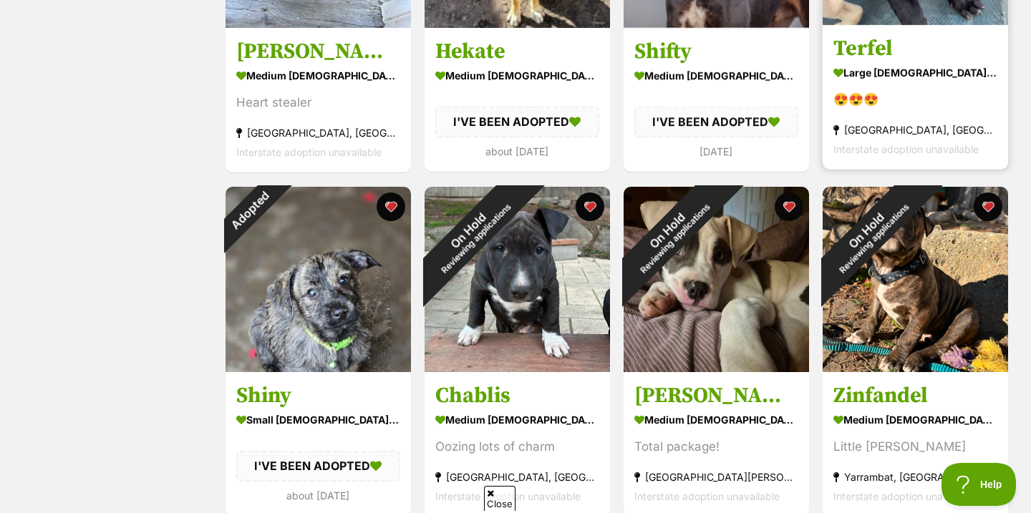
scroll to position [461, 0]
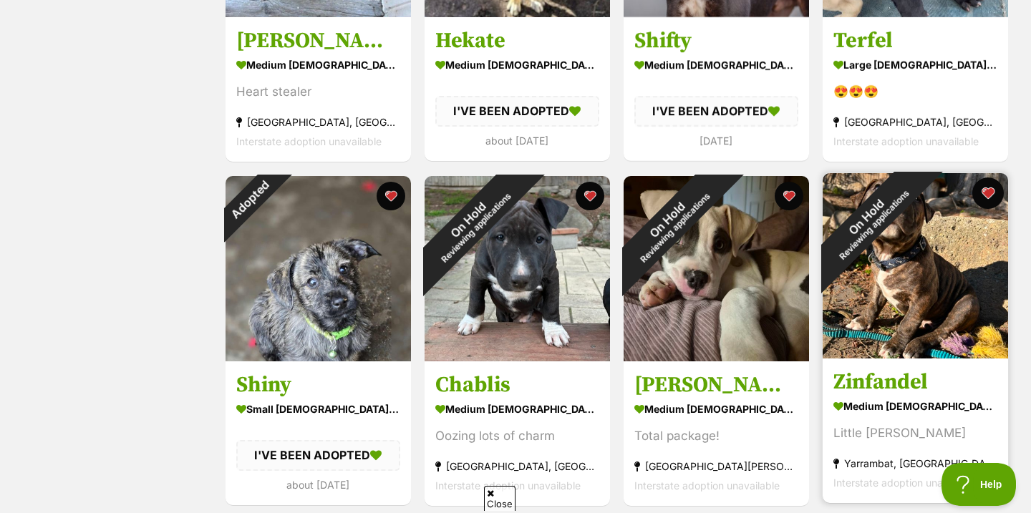
click at [989, 195] on button "favourite" at bounding box center [988, 194] width 32 height 32
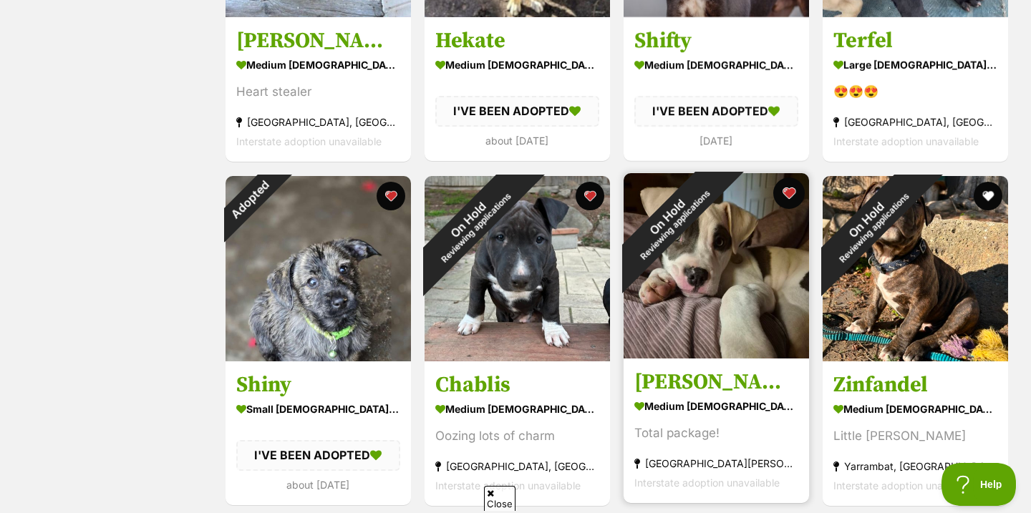
click at [798, 195] on button "favourite" at bounding box center [789, 194] width 32 height 32
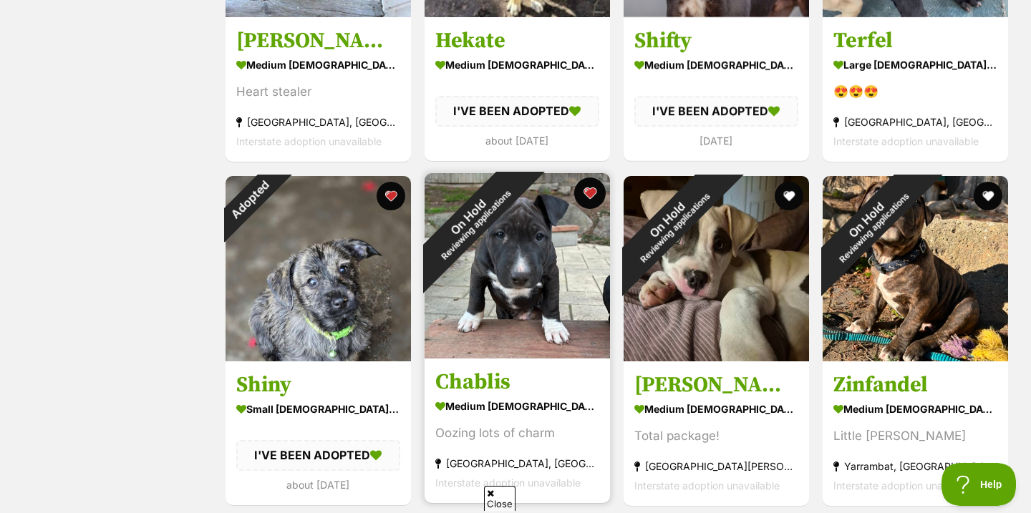
click at [591, 198] on button "favourite" at bounding box center [590, 194] width 32 height 32
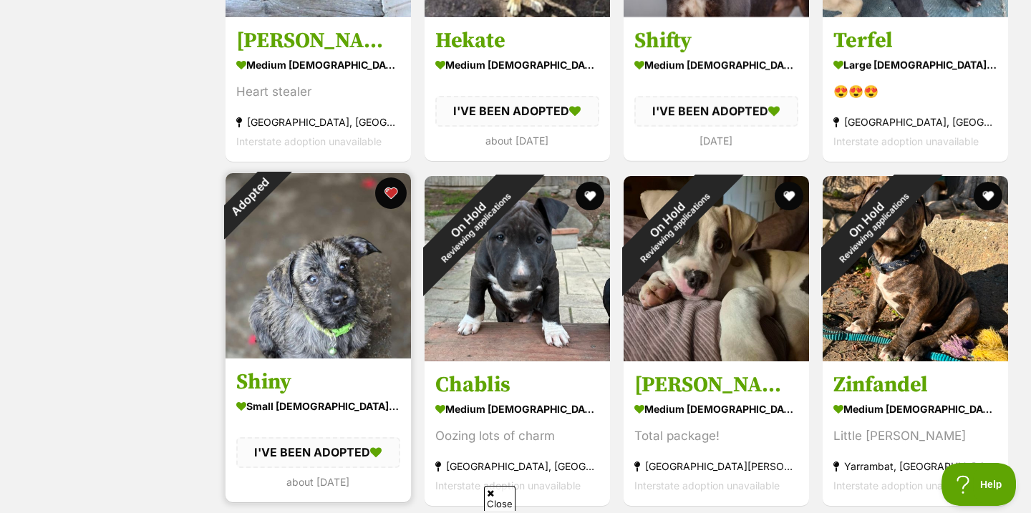
click at [396, 194] on button "favourite" at bounding box center [391, 194] width 32 height 32
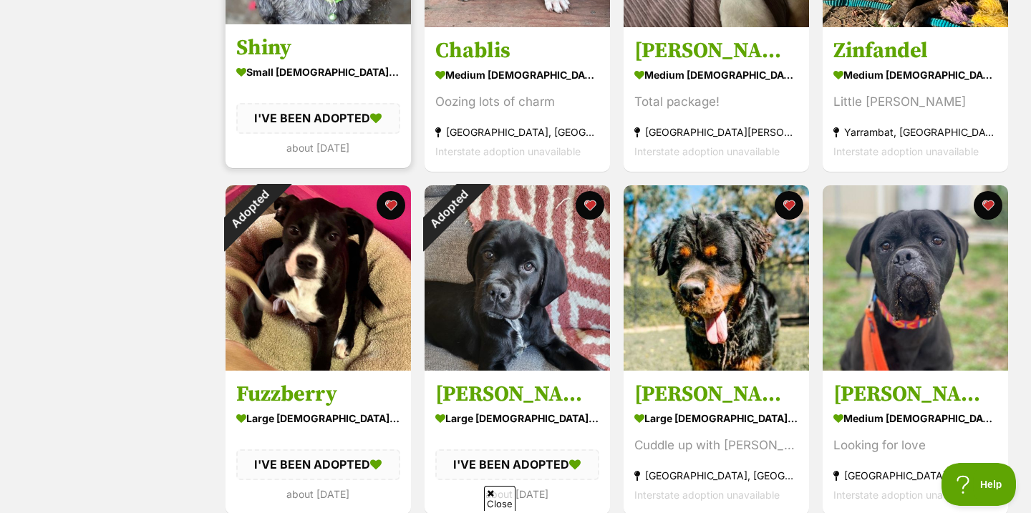
scroll to position [800, 0]
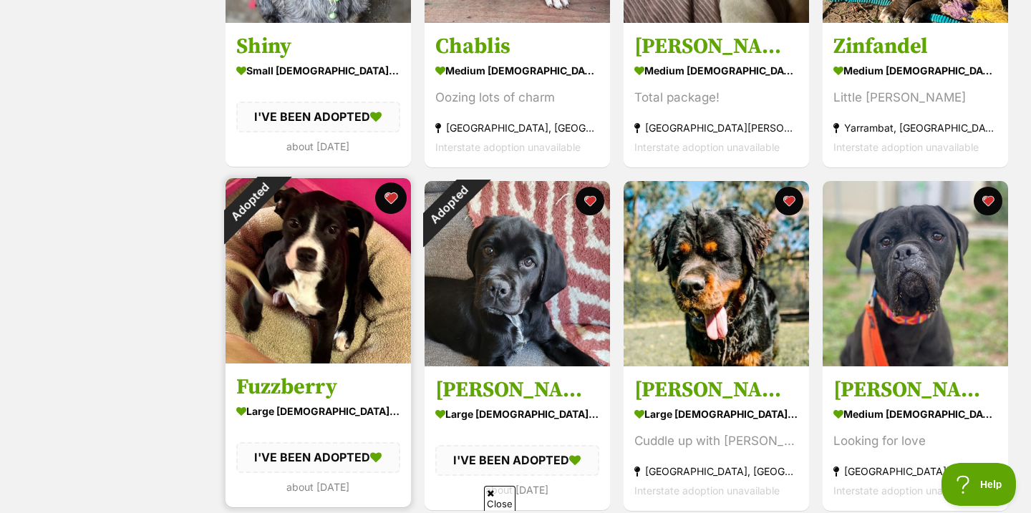
click at [397, 196] on button "favourite" at bounding box center [391, 199] width 32 height 32
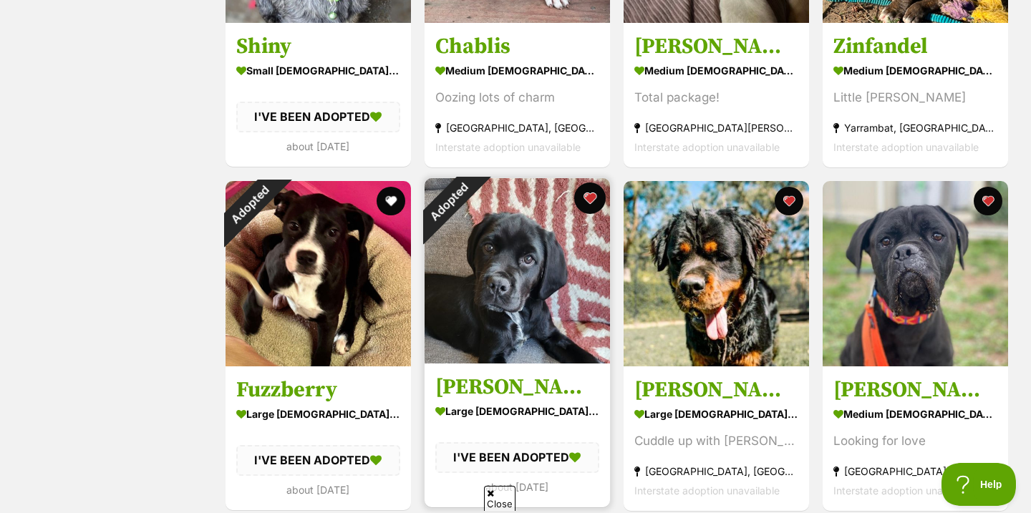
click at [595, 195] on button "favourite" at bounding box center [590, 199] width 32 height 32
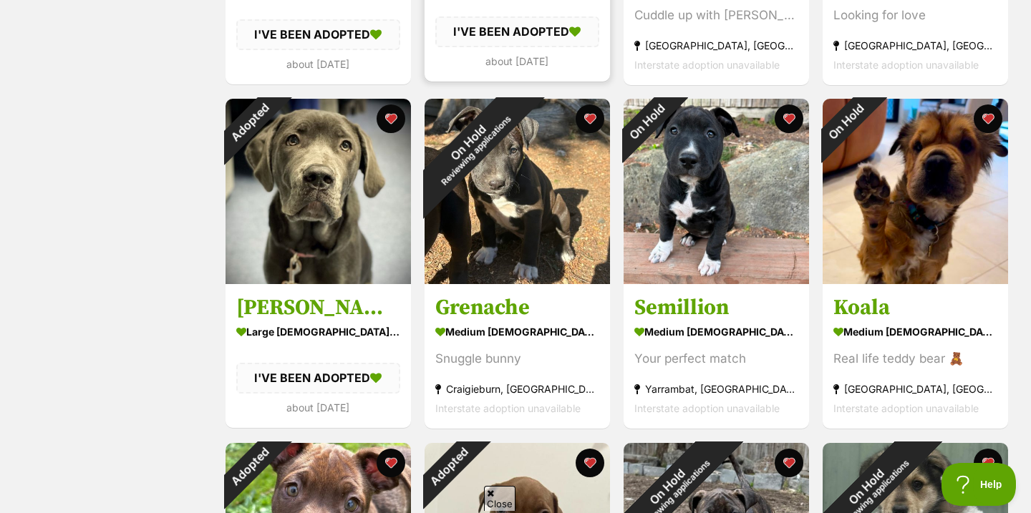
scroll to position [1235, 0]
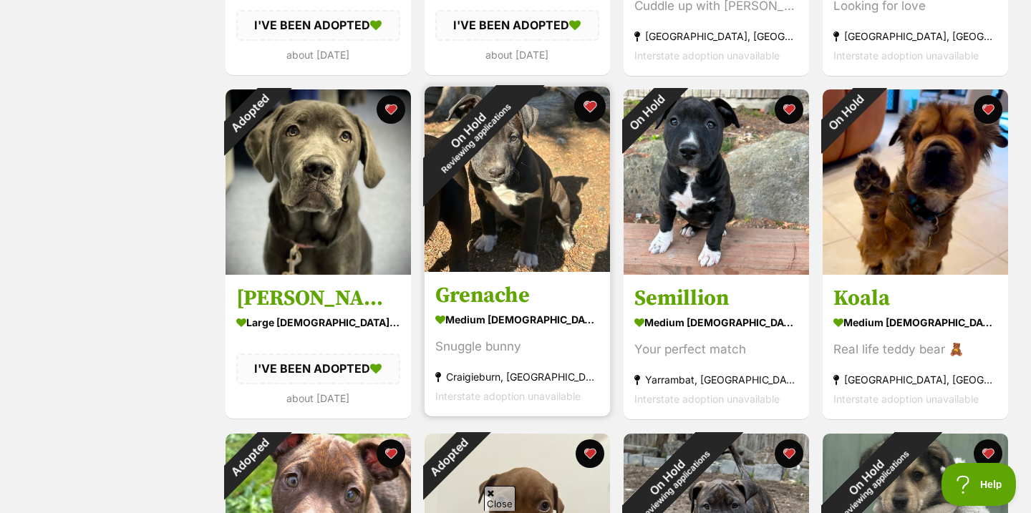
click at [587, 110] on button "favourite" at bounding box center [590, 107] width 32 height 32
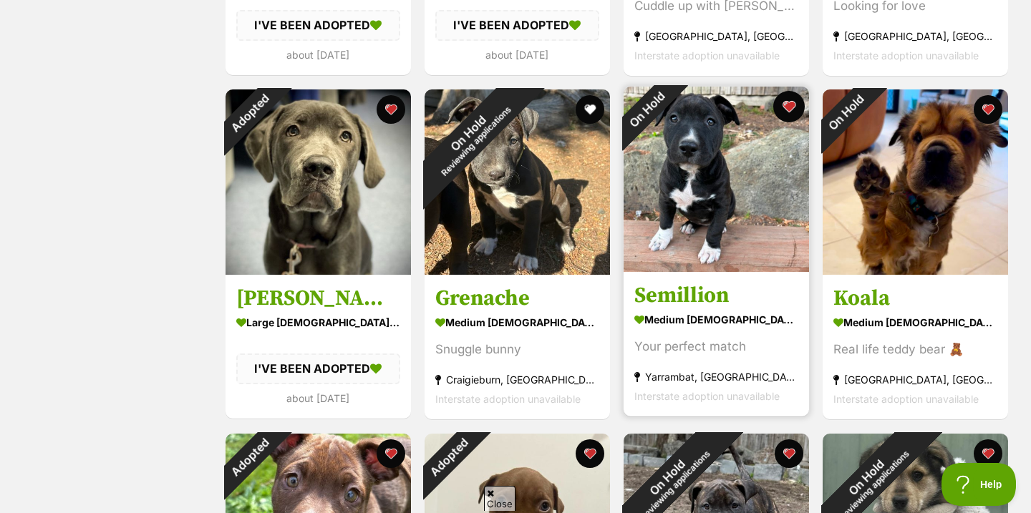
click at [792, 107] on button "favourite" at bounding box center [789, 107] width 32 height 32
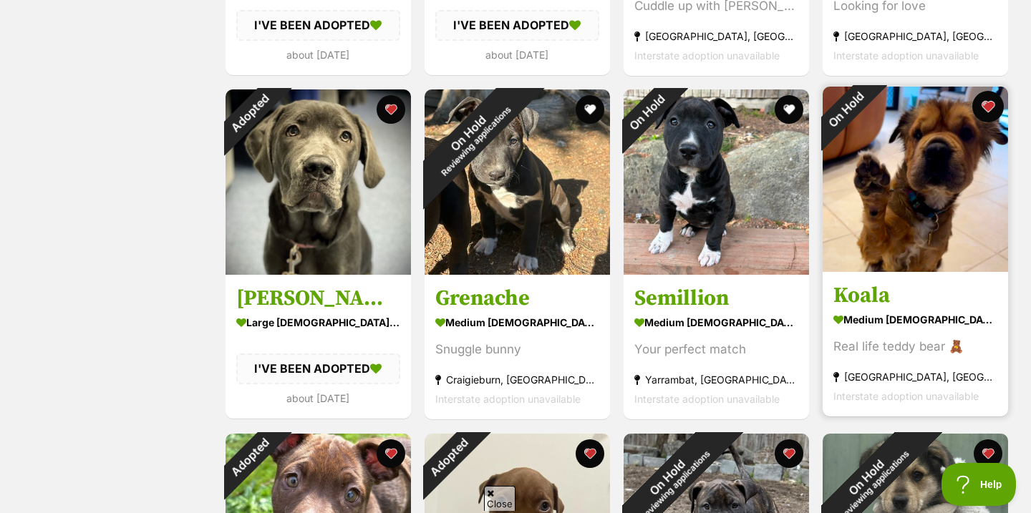
click at [989, 105] on button "favourite" at bounding box center [988, 107] width 32 height 32
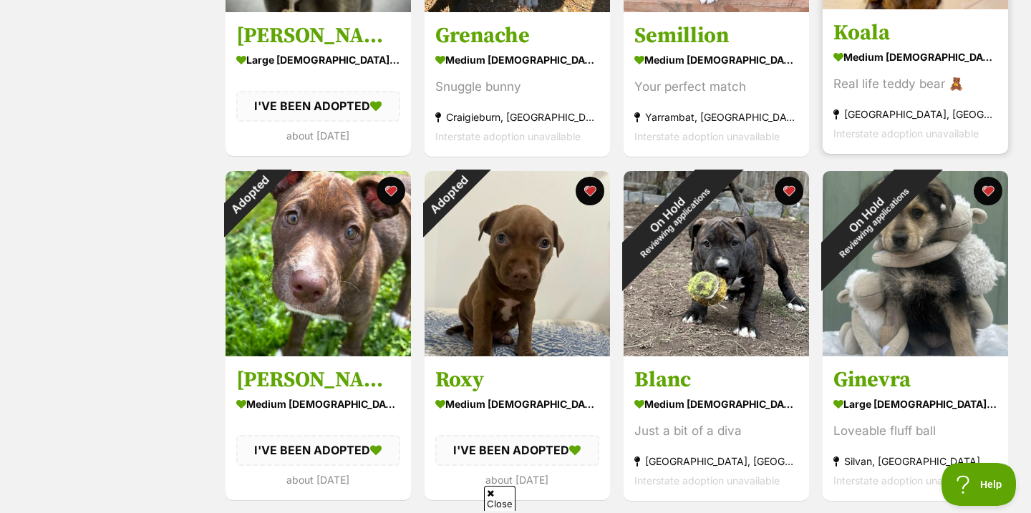
scroll to position [1569, 0]
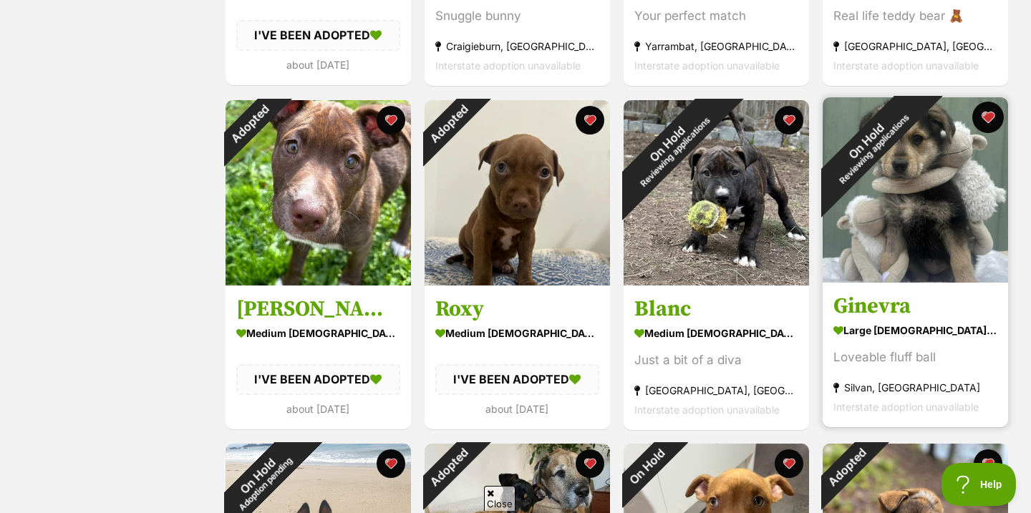
click at [987, 115] on button "favourite" at bounding box center [988, 118] width 32 height 32
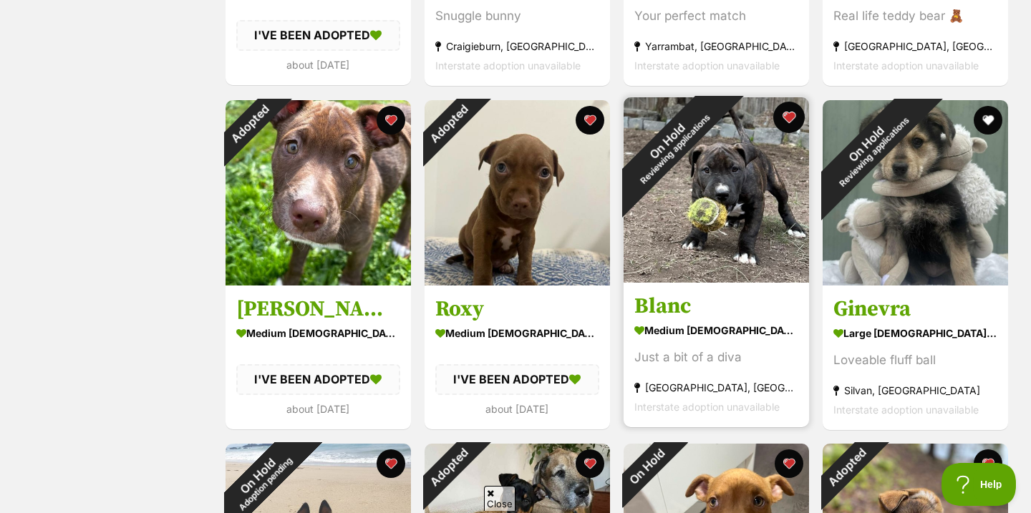
click at [788, 117] on button "favourite" at bounding box center [789, 118] width 32 height 32
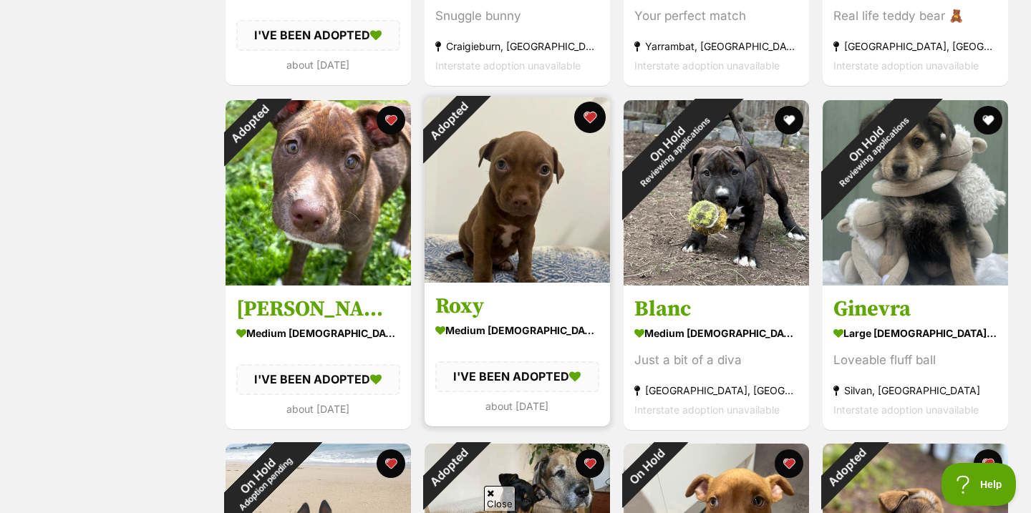
click at [595, 115] on button "favourite" at bounding box center [590, 118] width 32 height 32
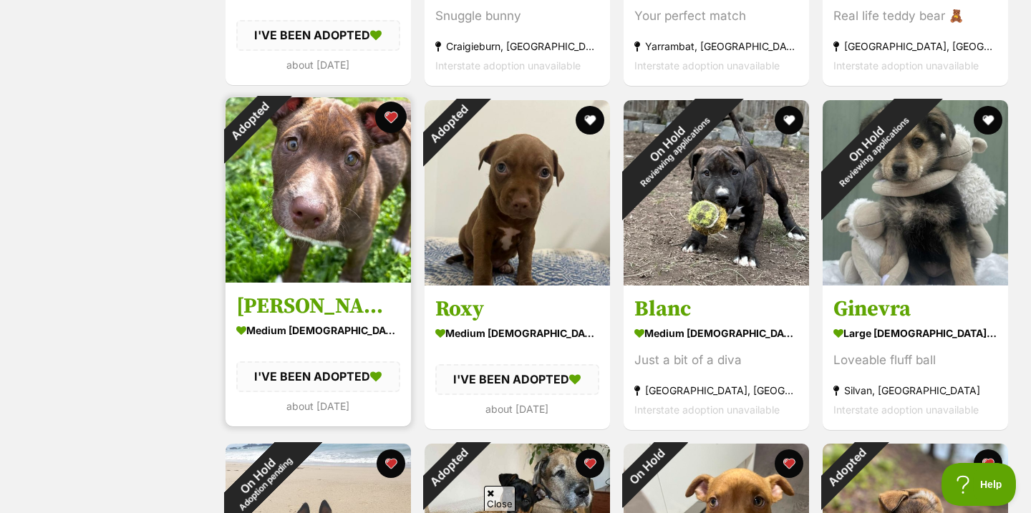
click at [384, 122] on button "favourite" at bounding box center [391, 118] width 32 height 32
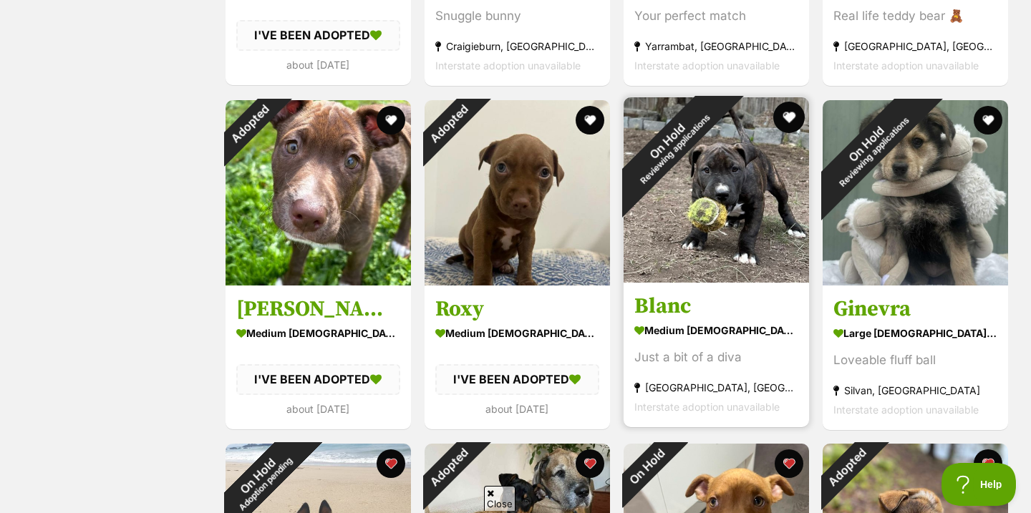
click at [789, 120] on button "favourite" at bounding box center [789, 118] width 32 height 32
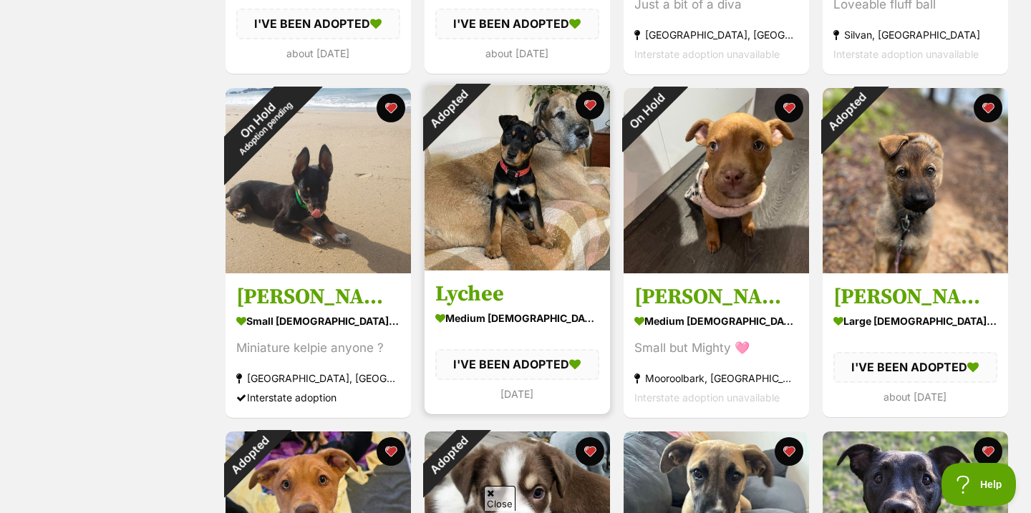
scroll to position [1904, 0]
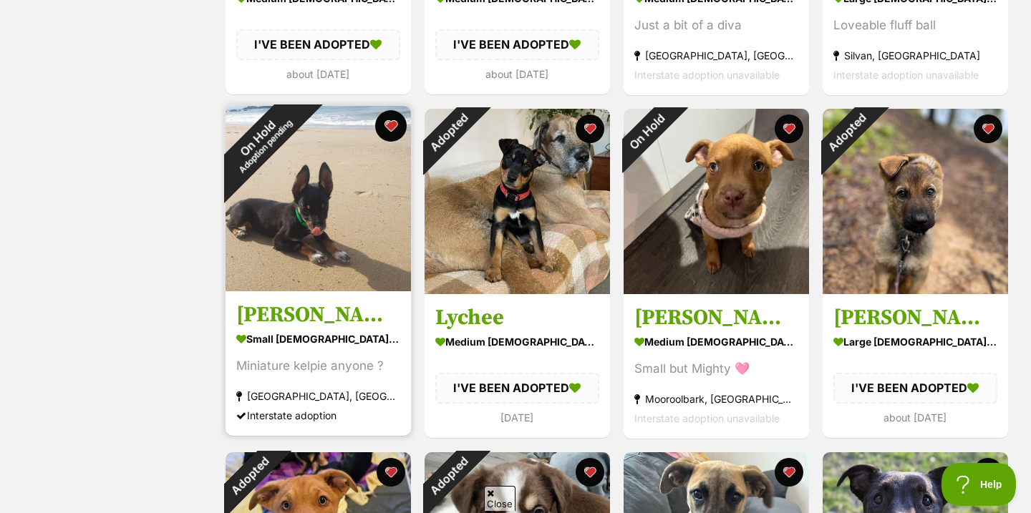
click at [387, 122] on button "favourite" at bounding box center [391, 126] width 32 height 32
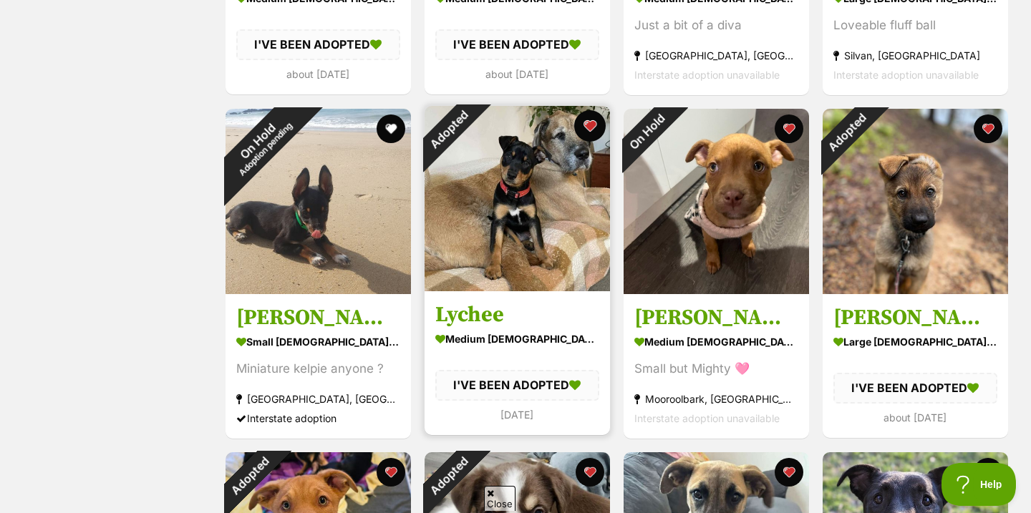
click at [594, 126] on button "favourite" at bounding box center [590, 126] width 32 height 32
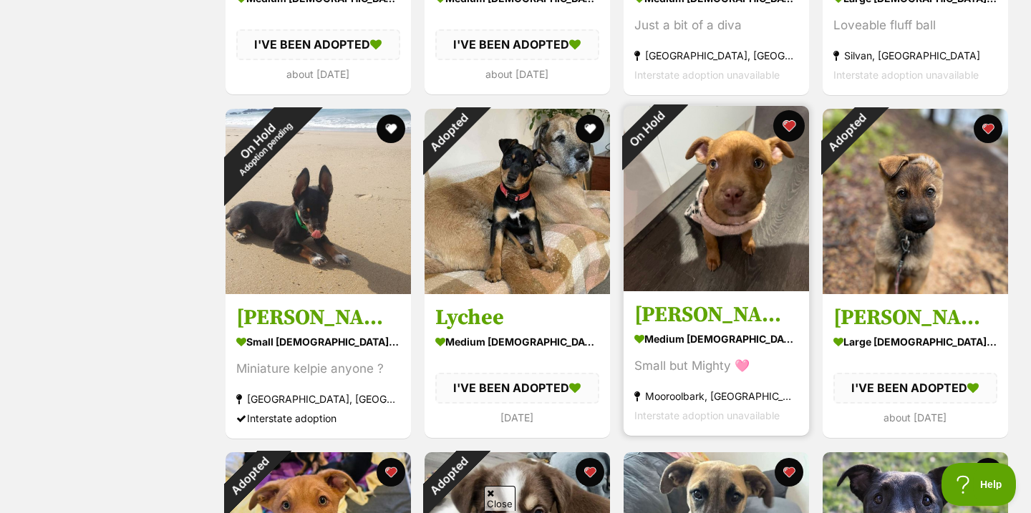
click at [788, 121] on button "favourite" at bounding box center [789, 126] width 32 height 32
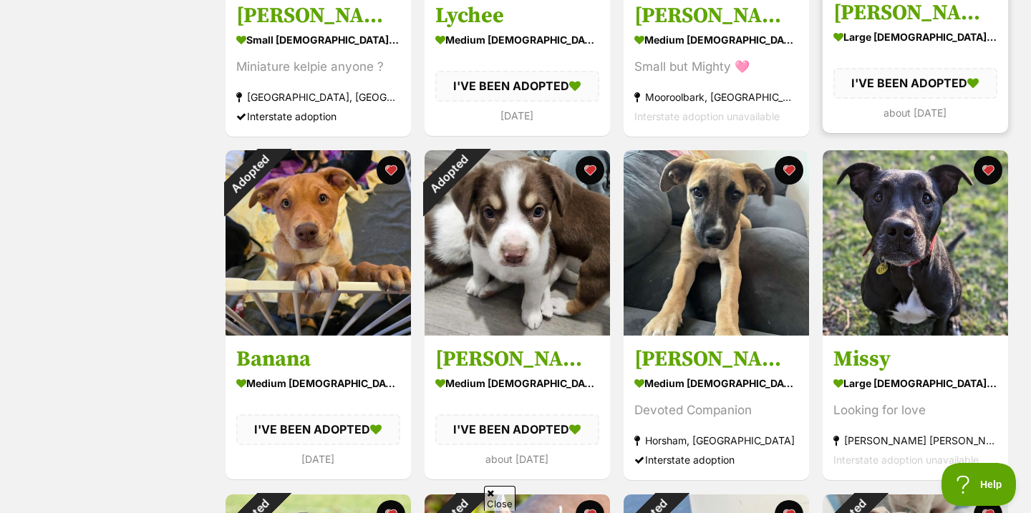
scroll to position [2229, 0]
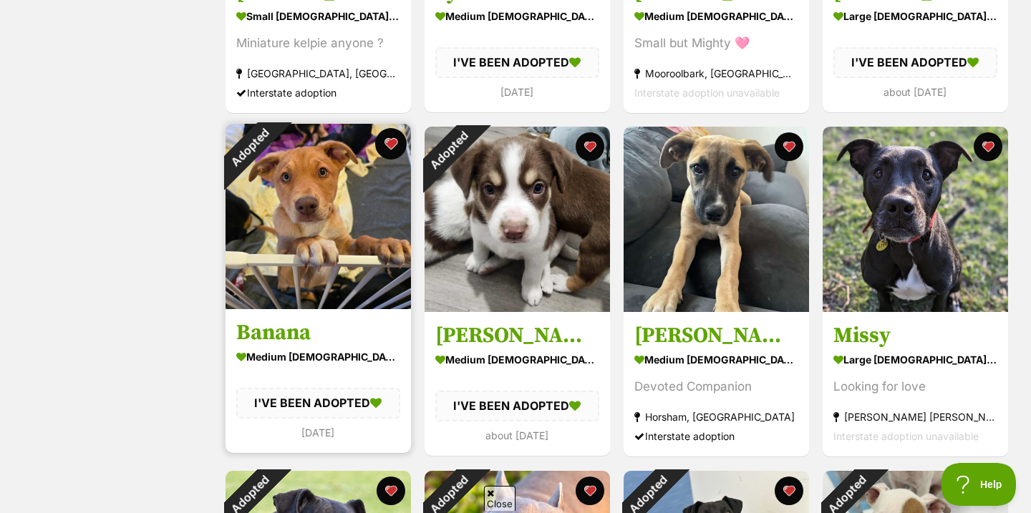
click at [382, 138] on button "favourite" at bounding box center [391, 144] width 32 height 32
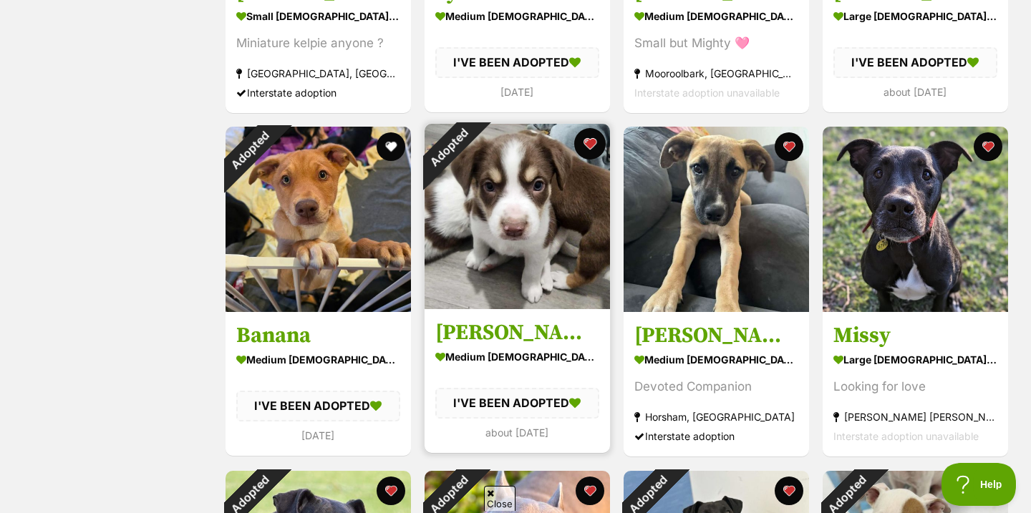
click at [596, 143] on button "favourite" at bounding box center [590, 144] width 32 height 32
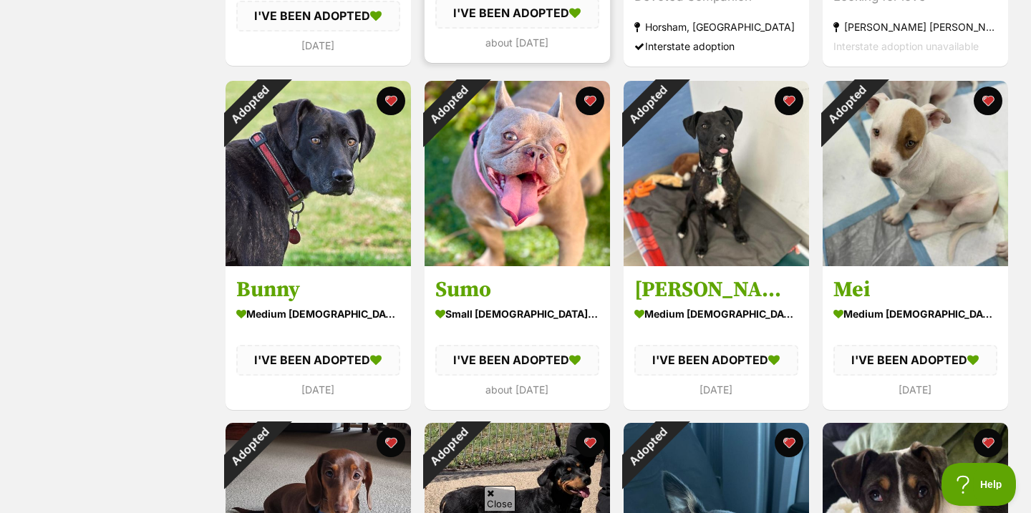
scroll to position [2623, 0]
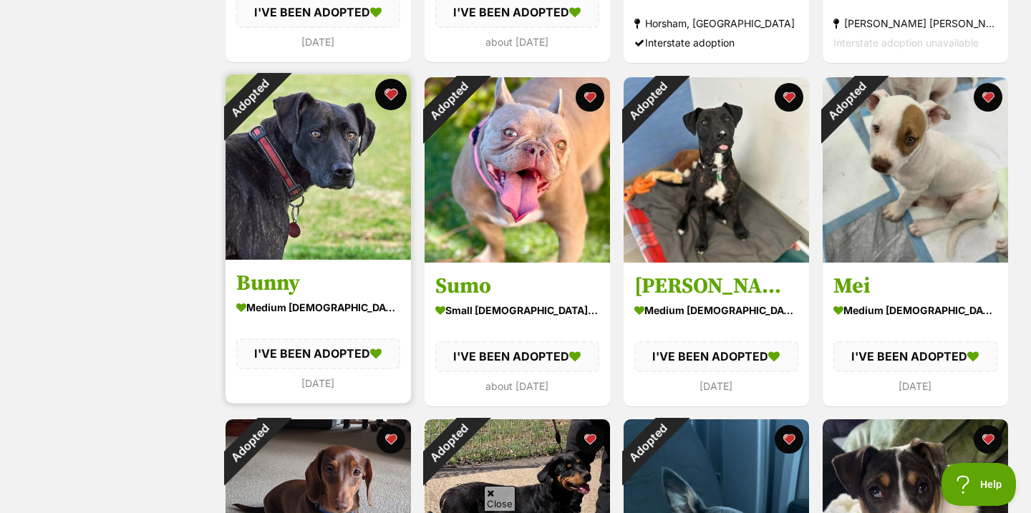
click at [379, 97] on button "favourite" at bounding box center [391, 95] width 32 height 32
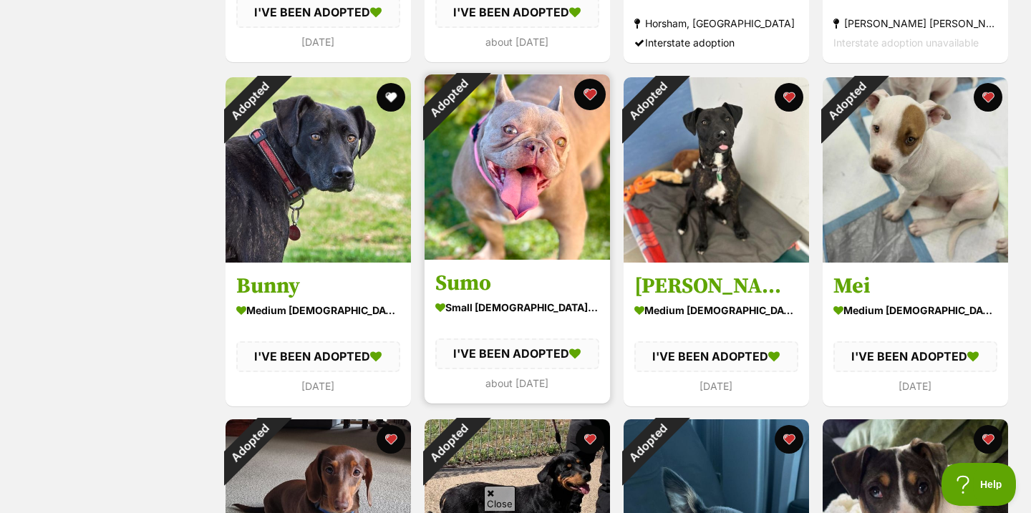
click at [586, 96] on button "favourite" at bounding box center [590, 95] width 32 height 32
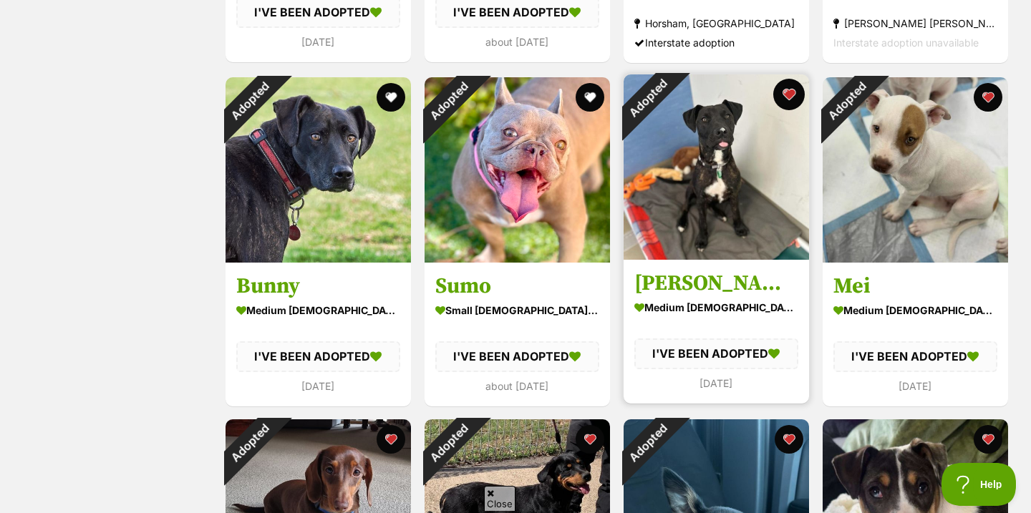
click at [795, 95] on button "favourite" at bounding box center [789, 95] width 32 height 32
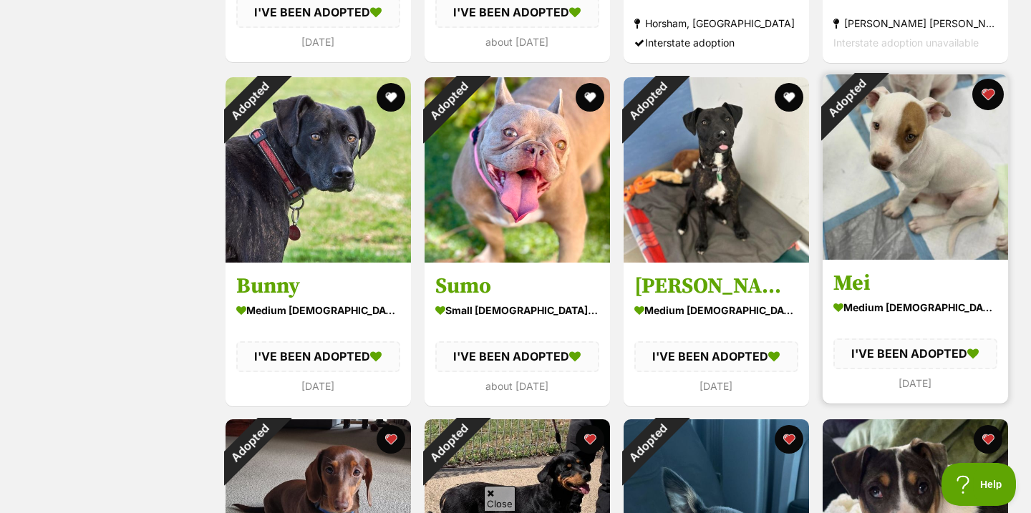
click at [993, 100] on button "favourite" at bounding box center [988, 95] width 32 height 32
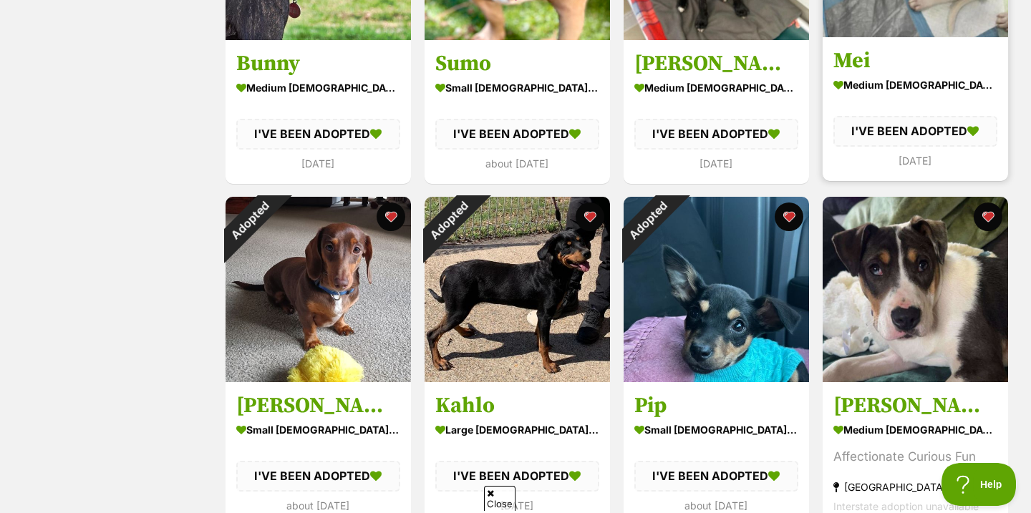
scroll to position [2871, 0]
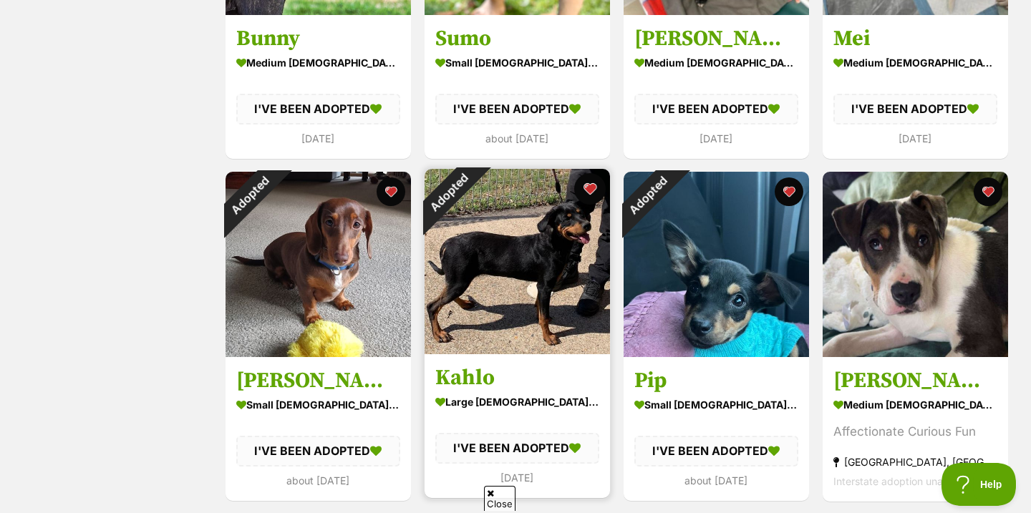
click at [594, 193] on button "favourite" at bounding box center [590, 189] width 32 height 32
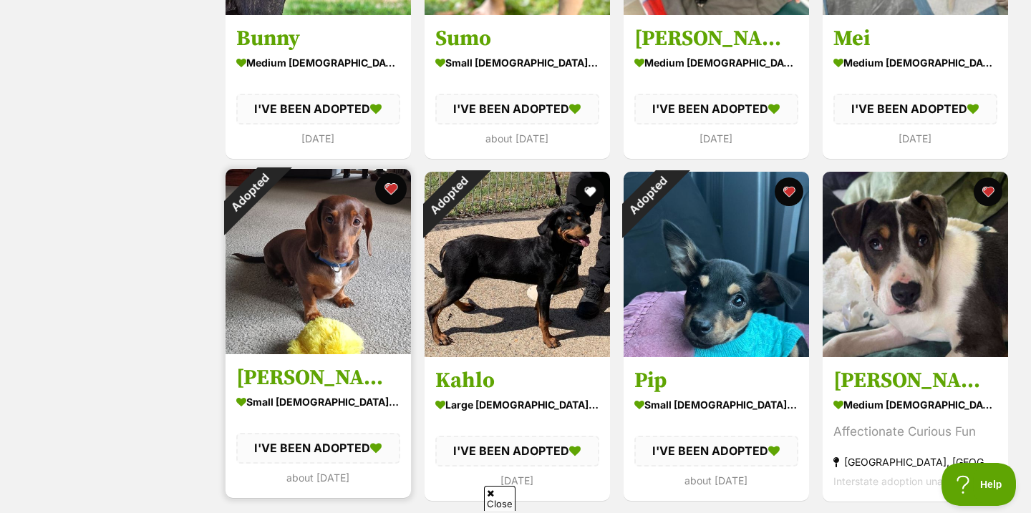
click at [397, 183] on button "favourite" at bounding box center [391, 189] width 32 height 32
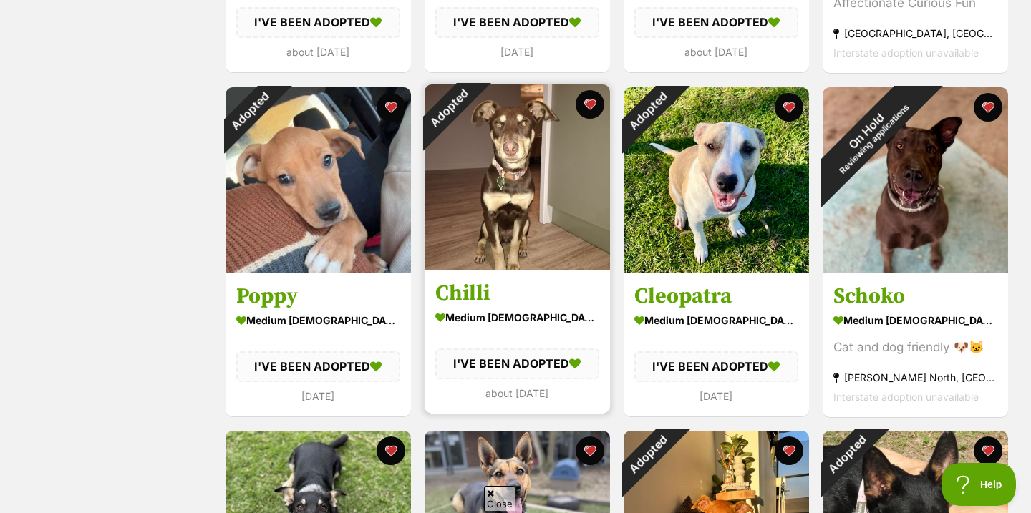
scroll to position [3290, 0]
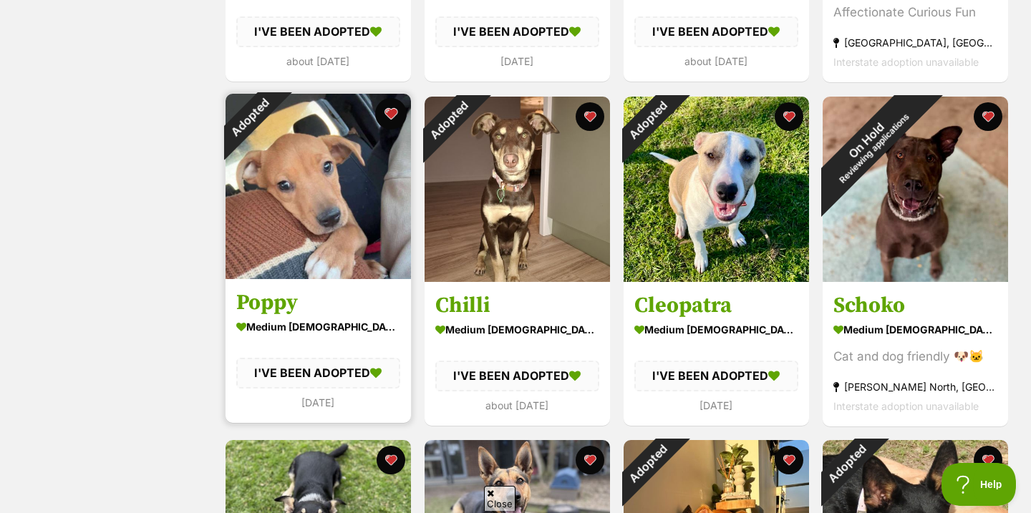
click at [389, 112] on button "favourite" at bounding box center [391, 114] width 32 height 32
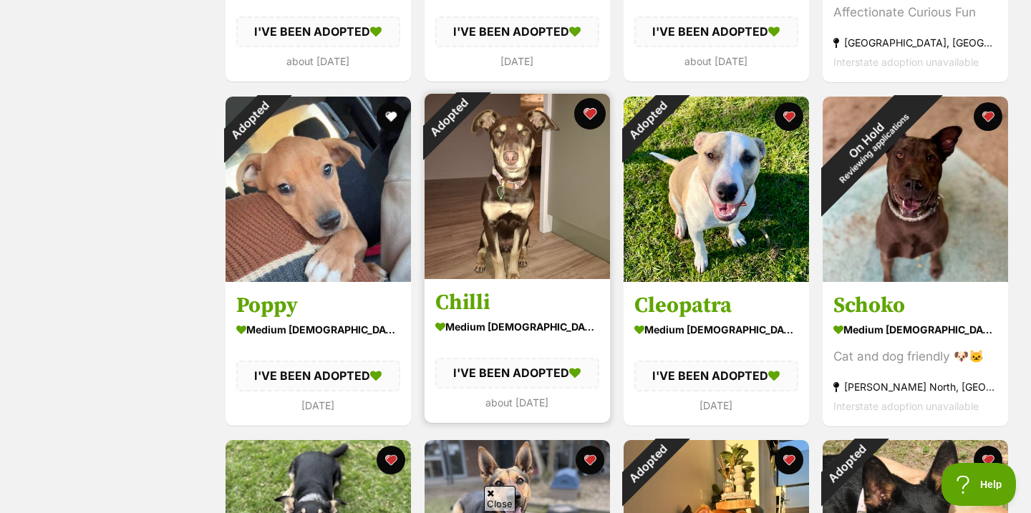
click at [584, 112] on button "favourite" at bounding box center [590, 114] width 32 height 32
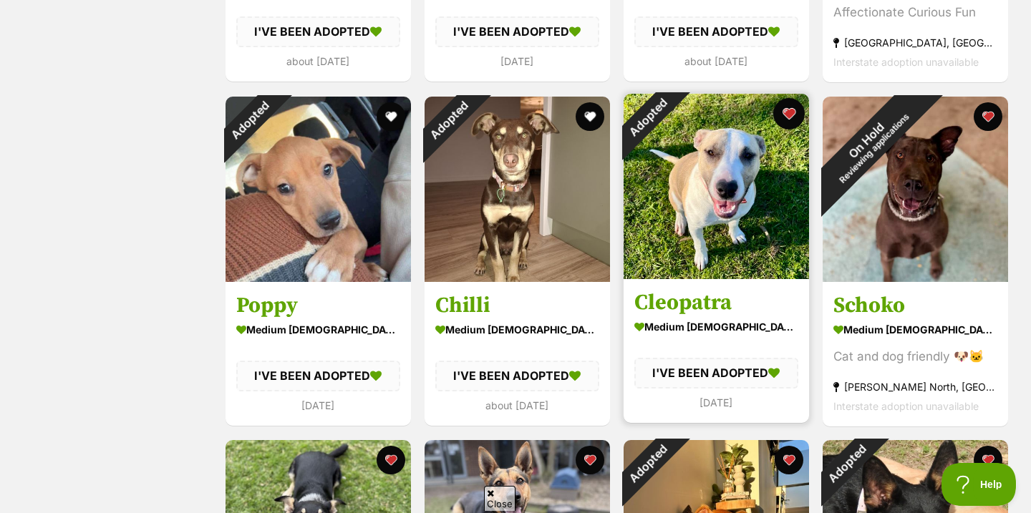
click at [788, 118] on button "favourite" at bounding box center [789, 114] width 32 height 32
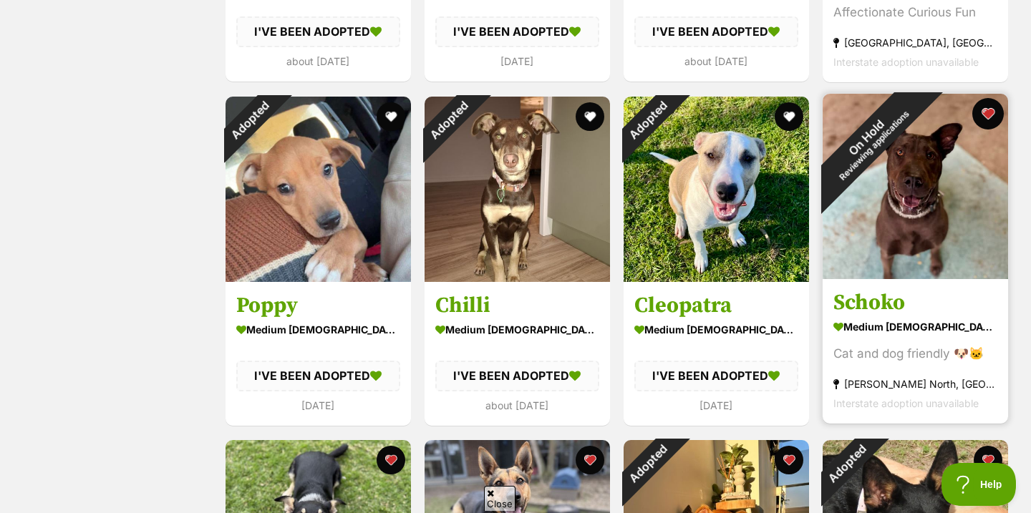
click at [986, 120] on button "favourite" at bounding box center [988, 114] width 32 height 32
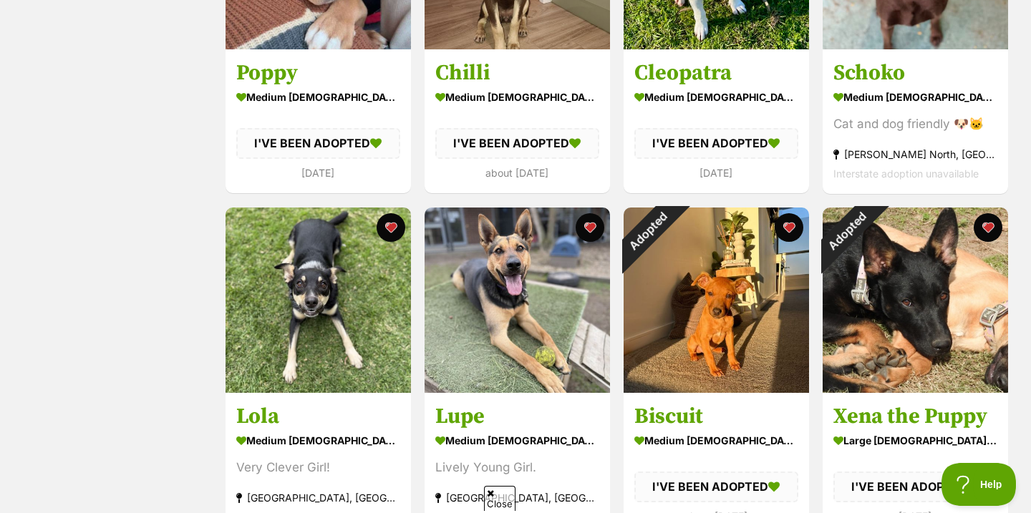
scroll to position [3537, 0]
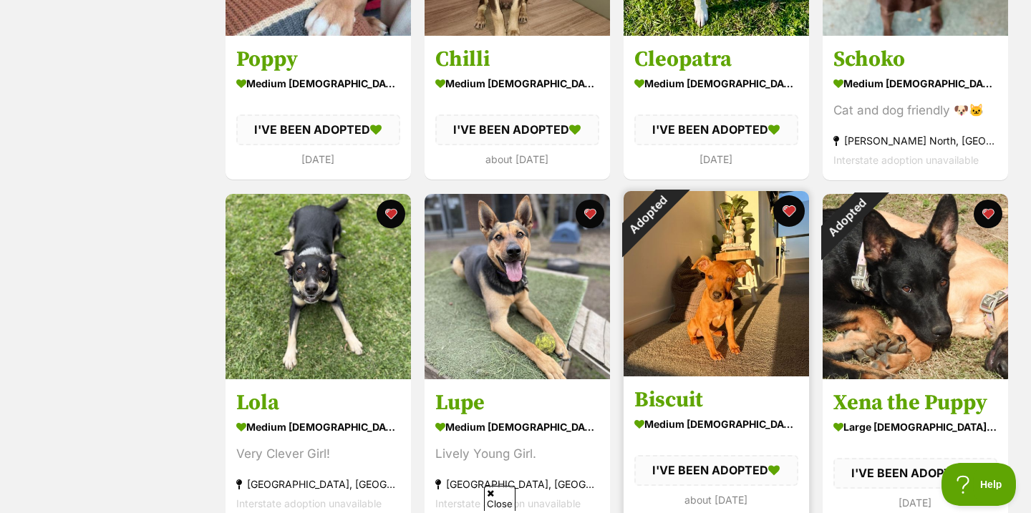
click at [798, 212] on button "favourite" at bounding box center [789, 211] width 32 height 32
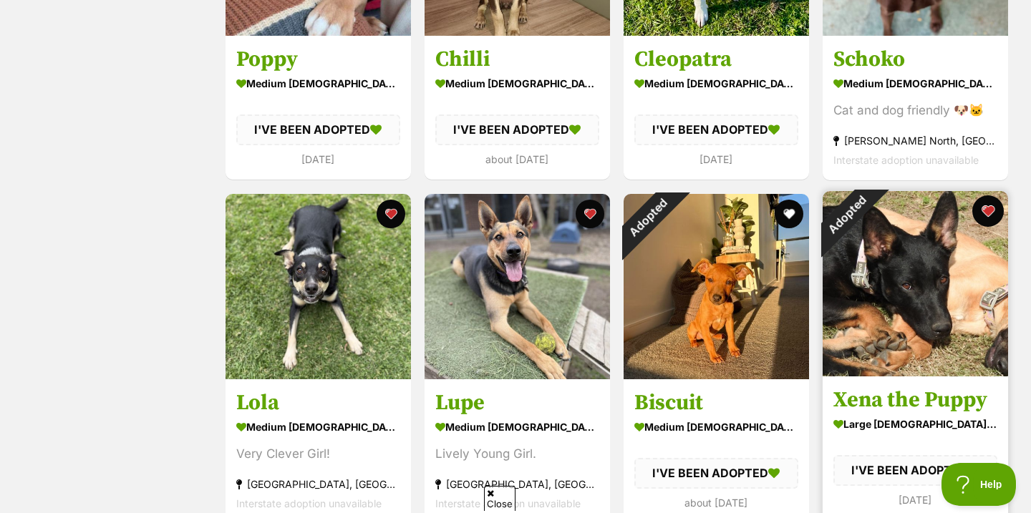
click at [987, 213] on button "favourite" at bounding box center [988, 211] width 32 height 32
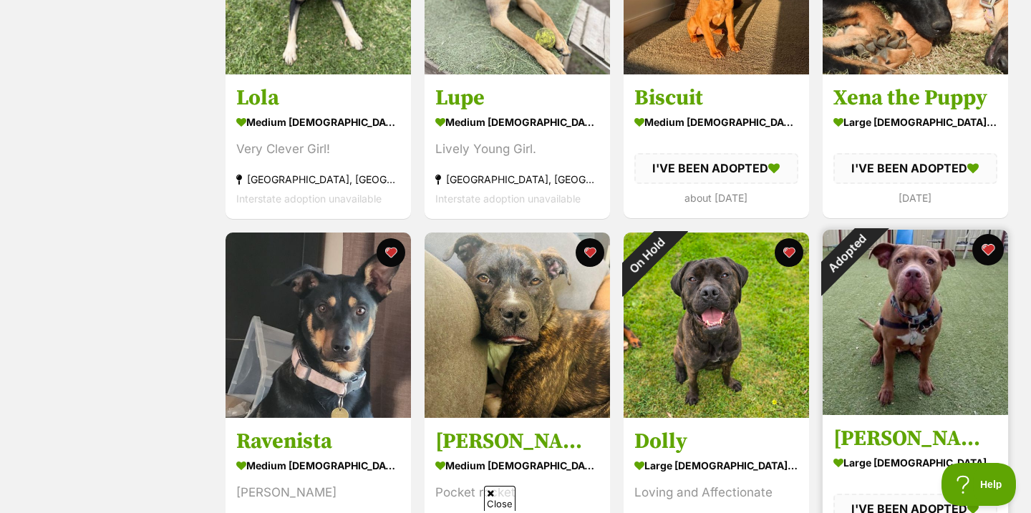
scroll to position [3872, 0]
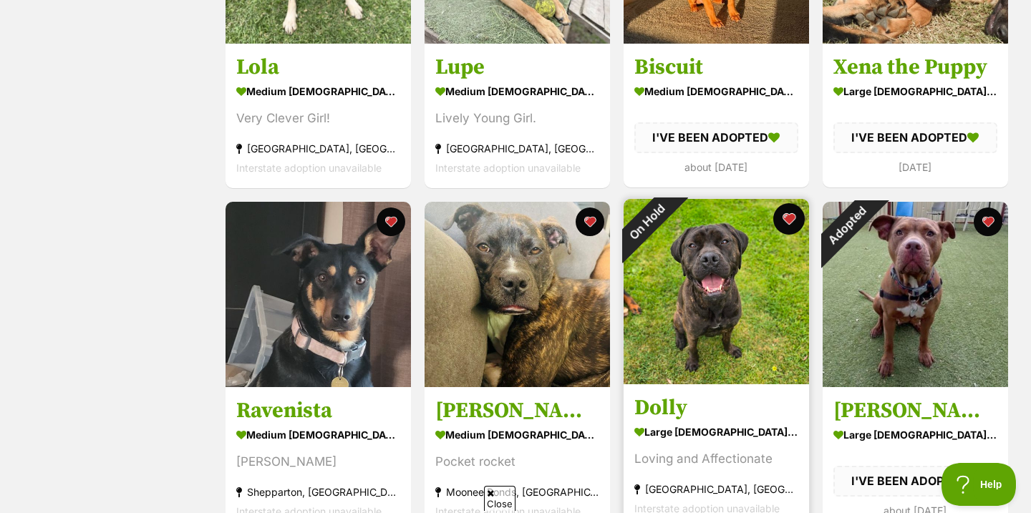
click at [779, 228] on button "favourite" at bounding box center [789, 219] width 32 height 32
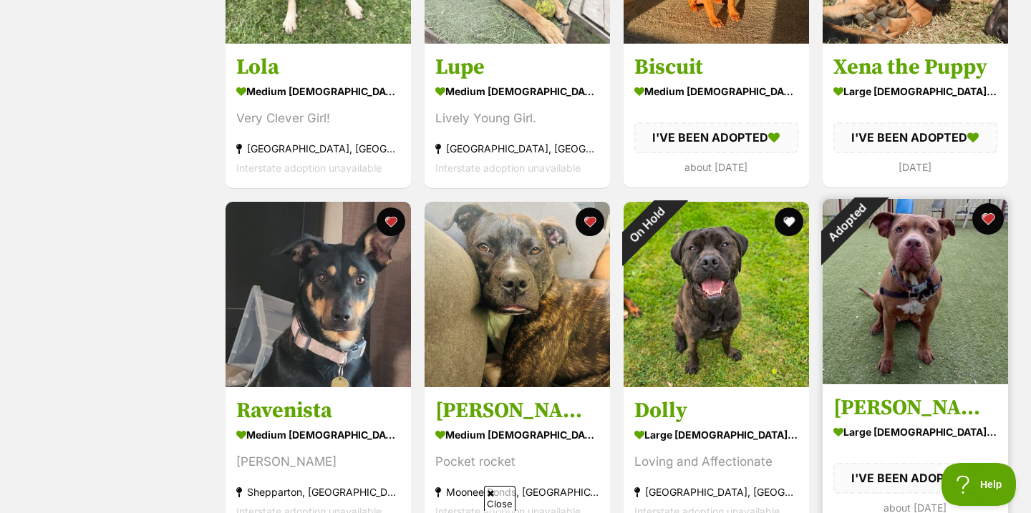
click at [992, 224] on button "favourite" at bounding box center [988, 219] width 32 height 32
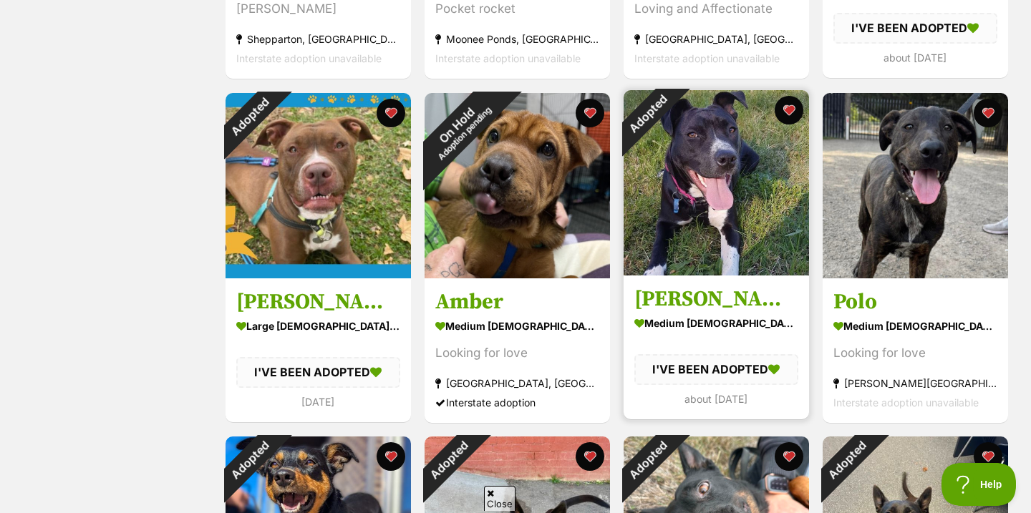
scroll to position [4336, 0]
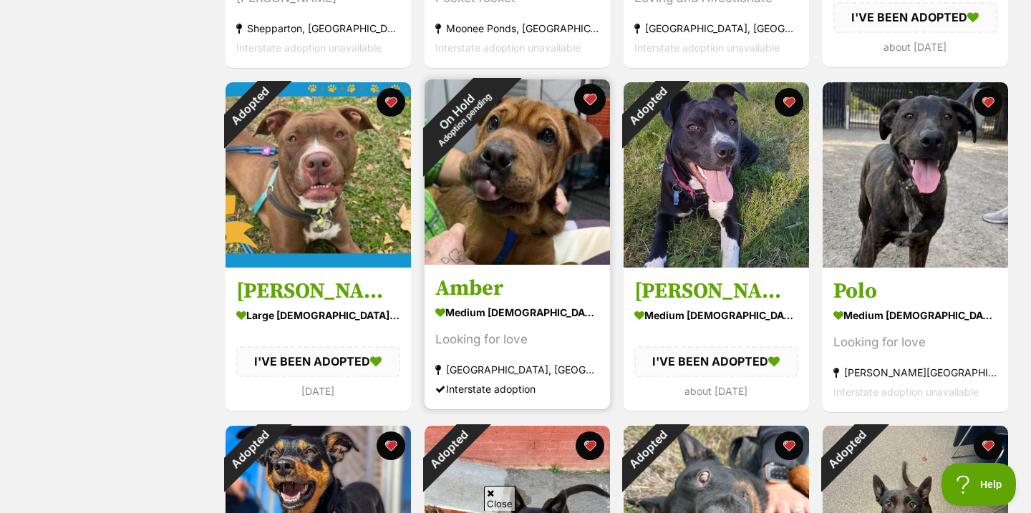
click at [581, 102] on button "favourite" at bounding box center [590, 100] width 32 height 32
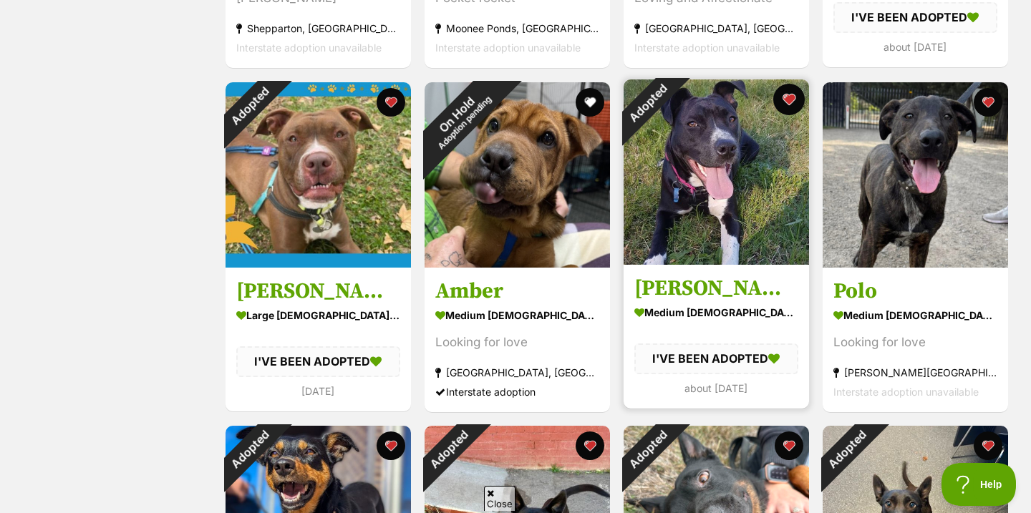
click at [783, 103] on button "favourite" at bounding box center [789, 100] width 32 height 32
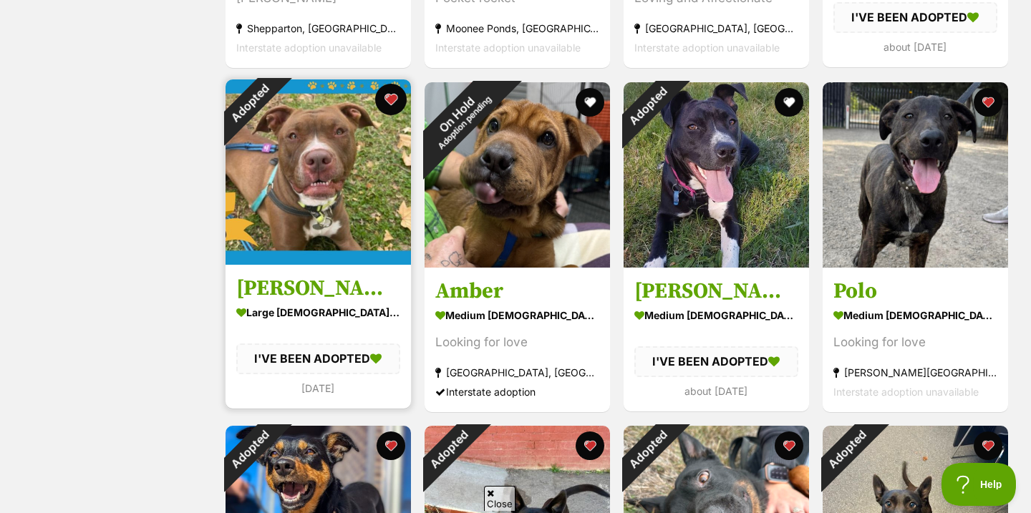
click at [394, 100] on button "favourite" at bounding box center [391, 100] width 32 height 32
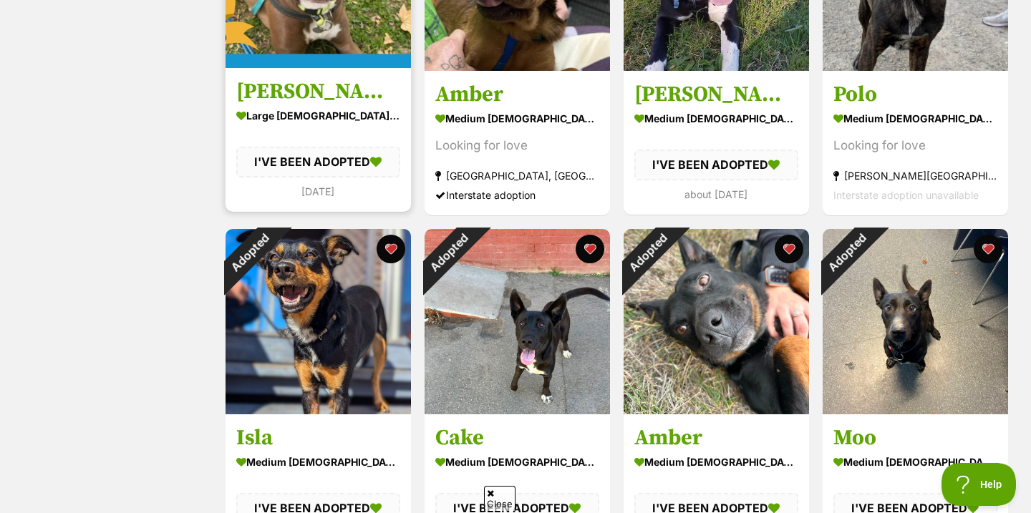
scroll to position [4644, 0]
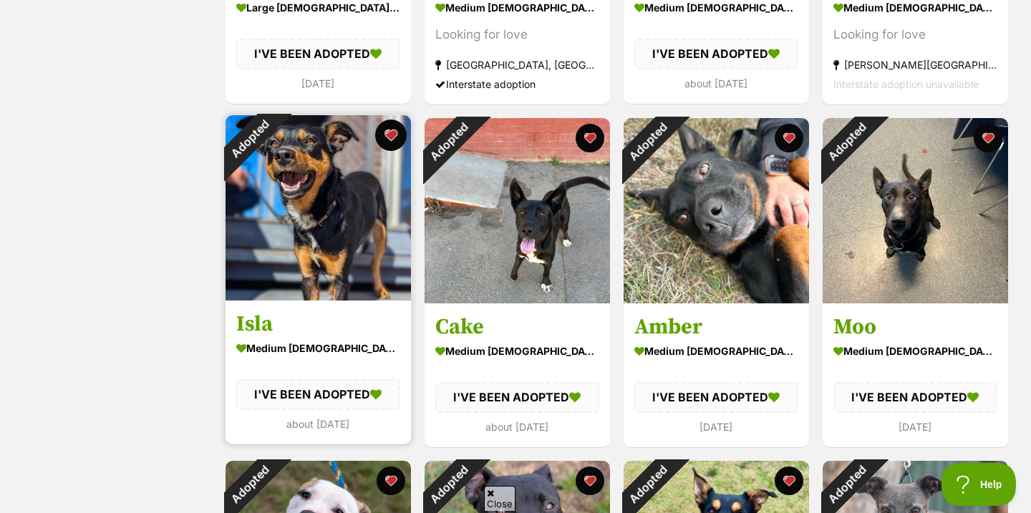
click at [395, 131] on button "favourite" at bounding box center [391, 136] width 32 height 32
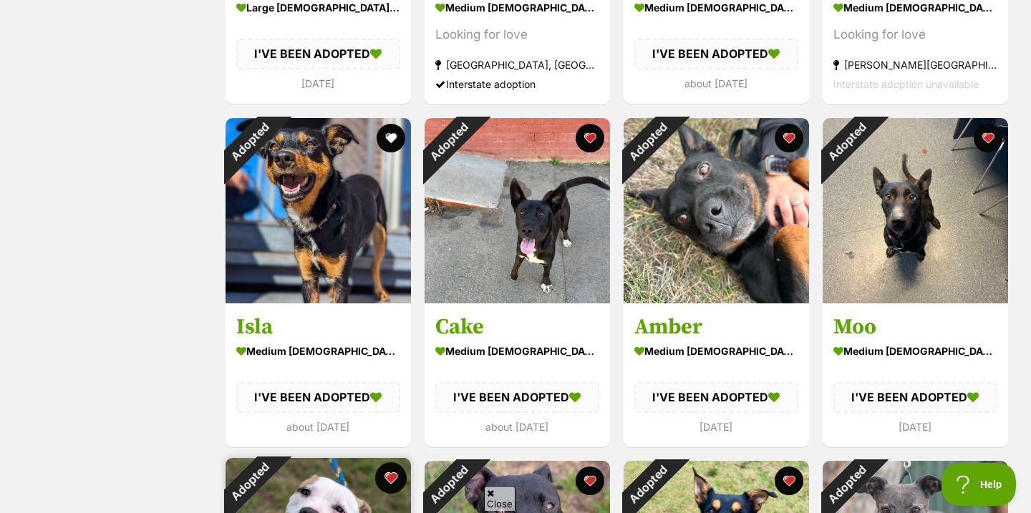
click at [386, 467] on button "favourite" at bounding box center [391, 478] width 32 height 32
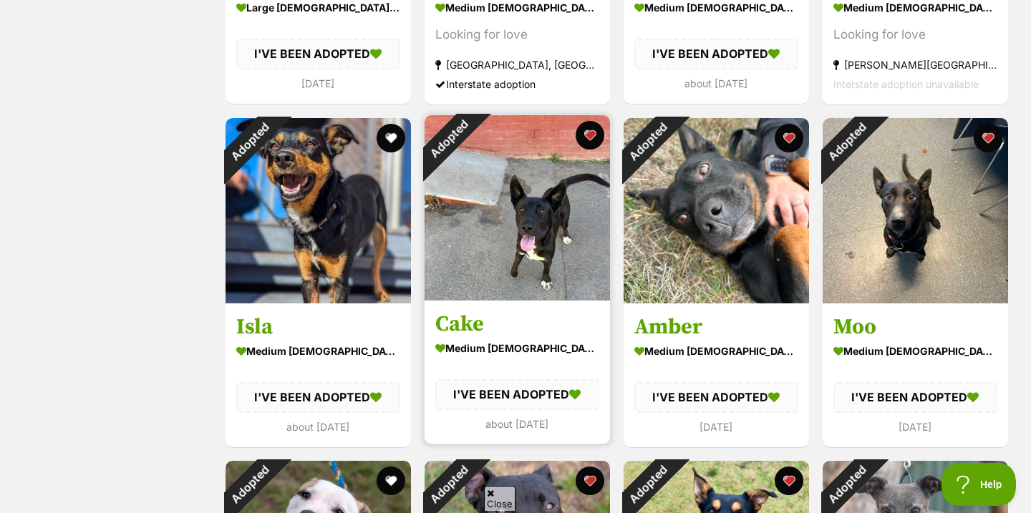
scroll to position [0, 0]
click at [578, 135] on button "favourite" at bounding box center [590, 136] width 32 height 32
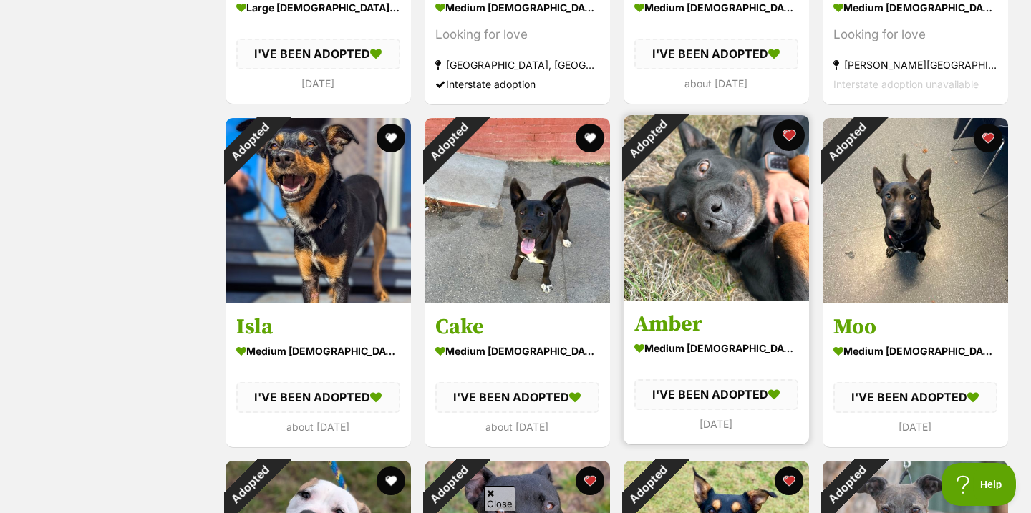
click at [785, 130] on button "favourite" at bounding box center [789, 136] width 32 height 32
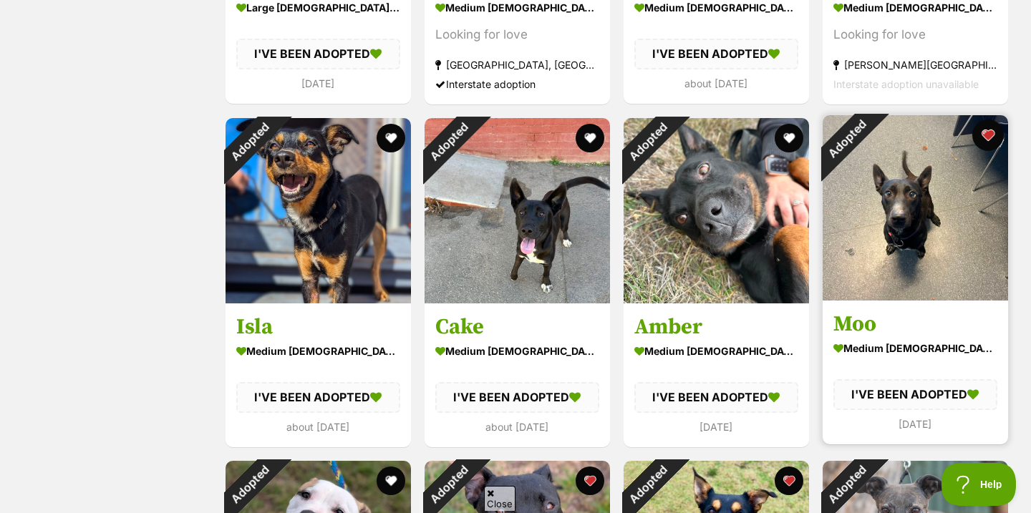
click at [996, 132] on button "favourite" at bounding box center [988, 136] width 32 height 32
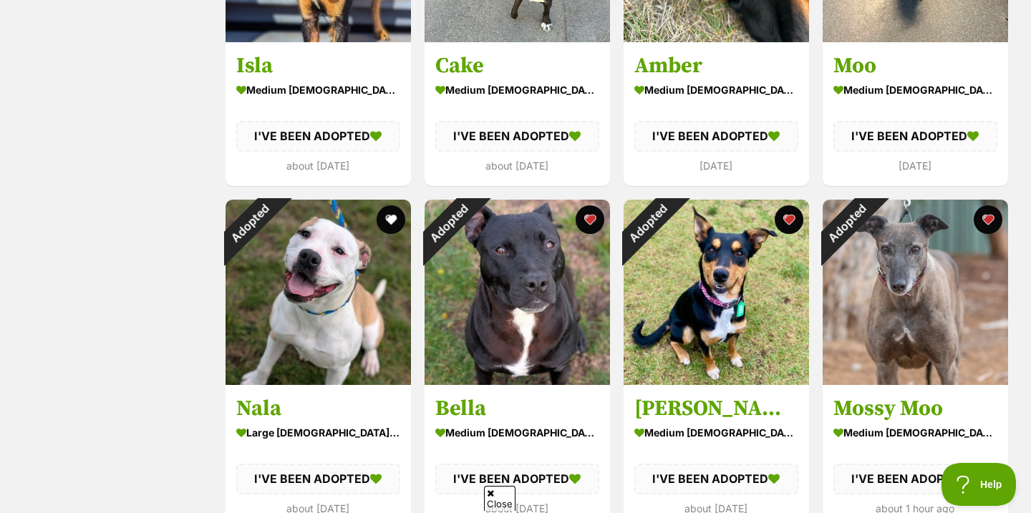
scroll to position [4916, 0]
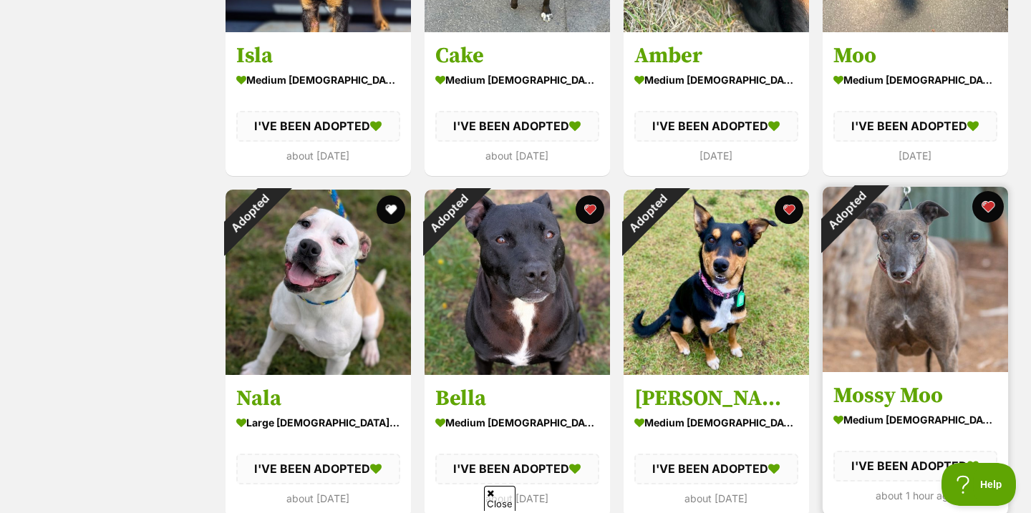
click at [989, 205] on button "favourite" at bounding box center [988, 207] width 32 height 32
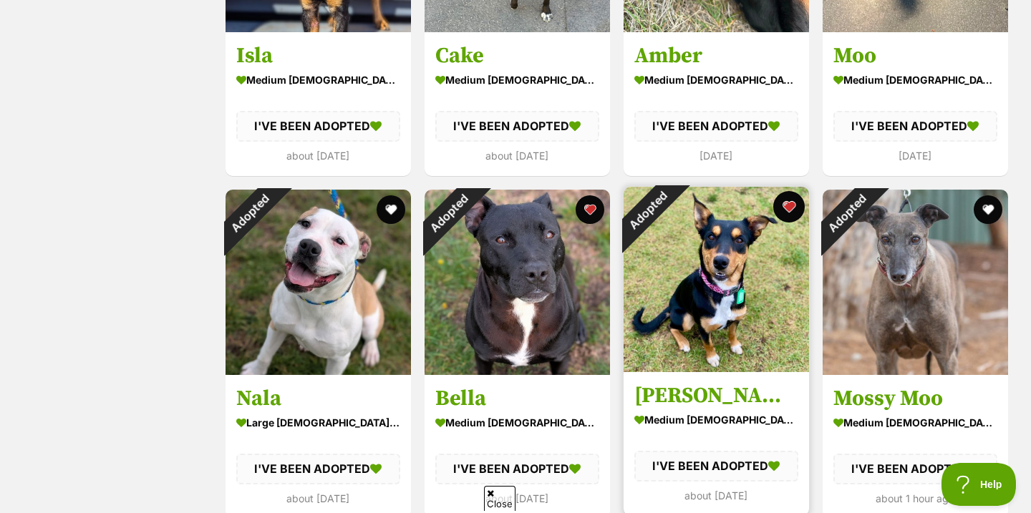
click at [785, 210] on button "favourite" at bounding box center [789, 207] width 32 height 32
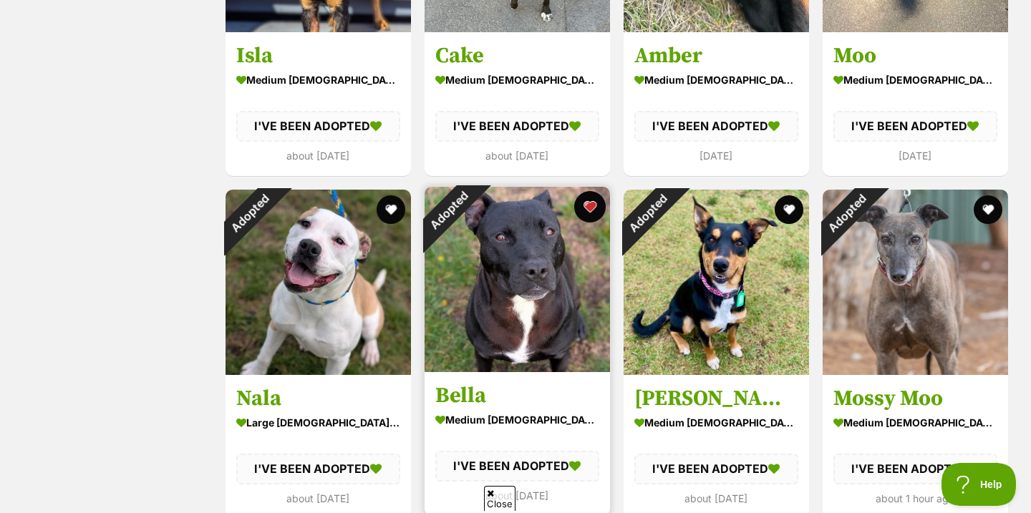
click at [590, 203] on button "favourite" at bounding box center [590, 207] width 32 height 32
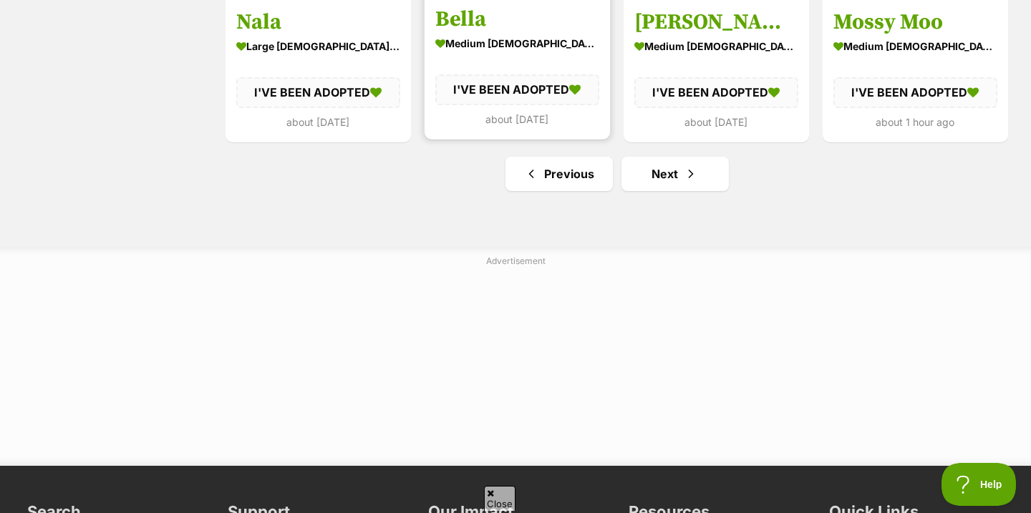
scroll to position [5296, 0]
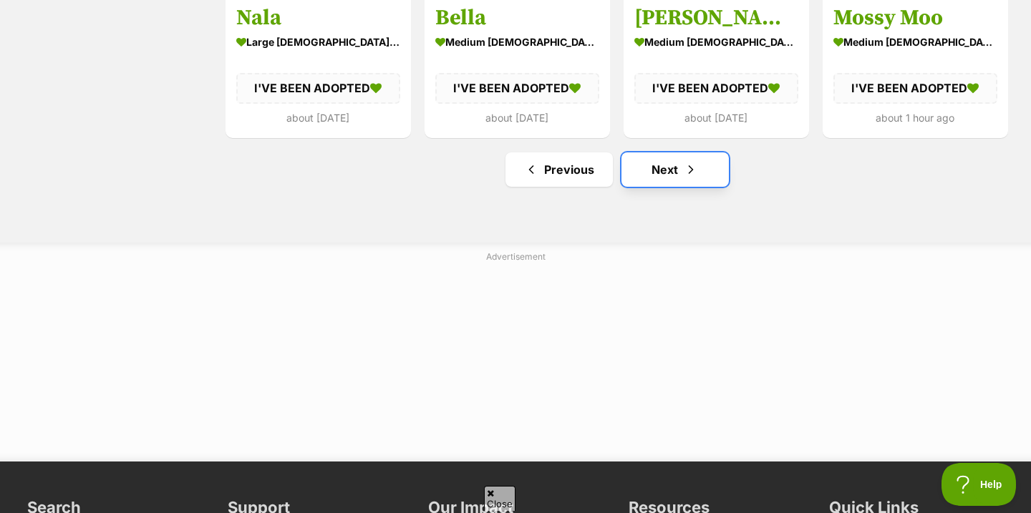
click at [654, 180] on link "Next" at bounding box center [674, 169] width 107 height 34
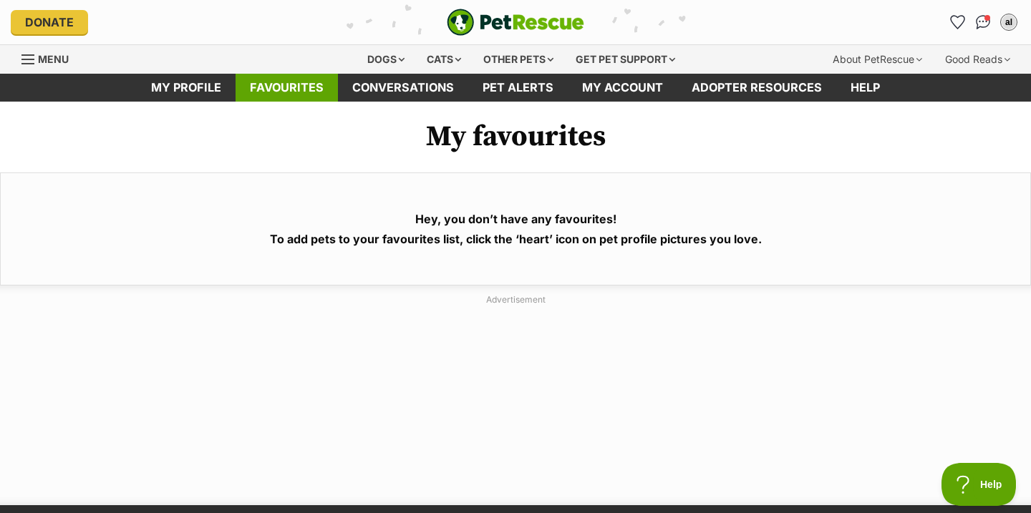
click at [284, 91] on link "Favourites" at bounding box center [287, 88] width 102 height 28
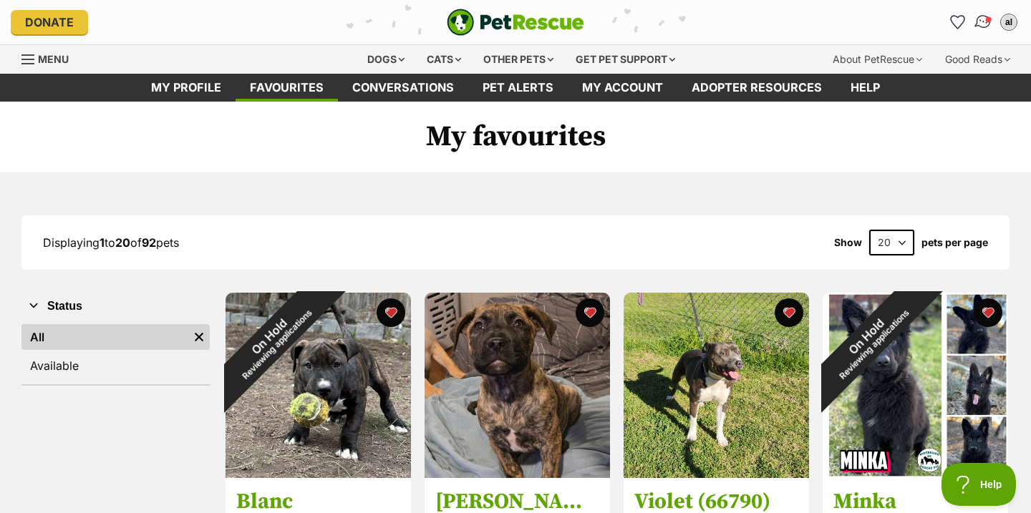
click at [982, 25] on img "Conversations" at bounding box center [983, 22] width 19 height 19
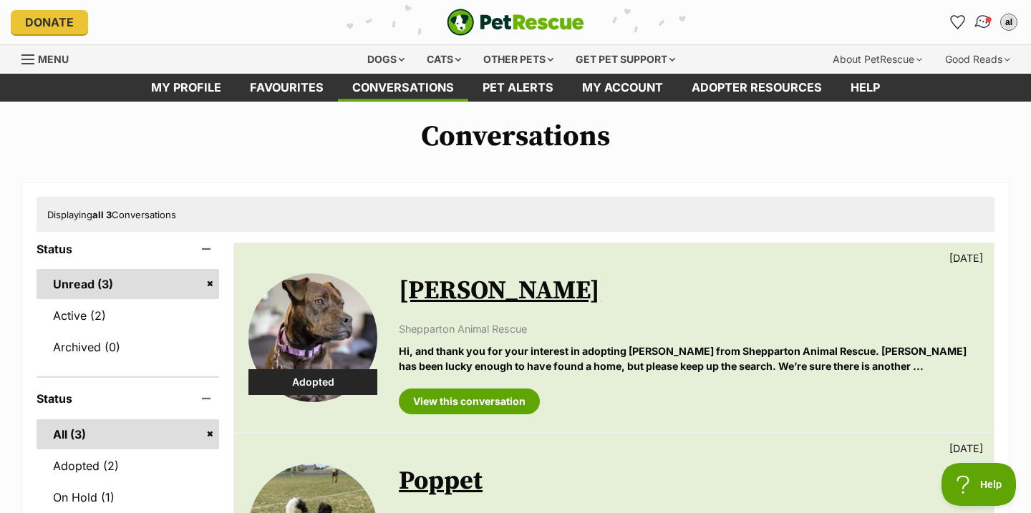
click at [984, 24] on img "Conversations" at bounding box center [983, 22] width 19 height 19
click at [379, 52] on div "Dogs" at bounding box center [385, 59] width 57 height 29
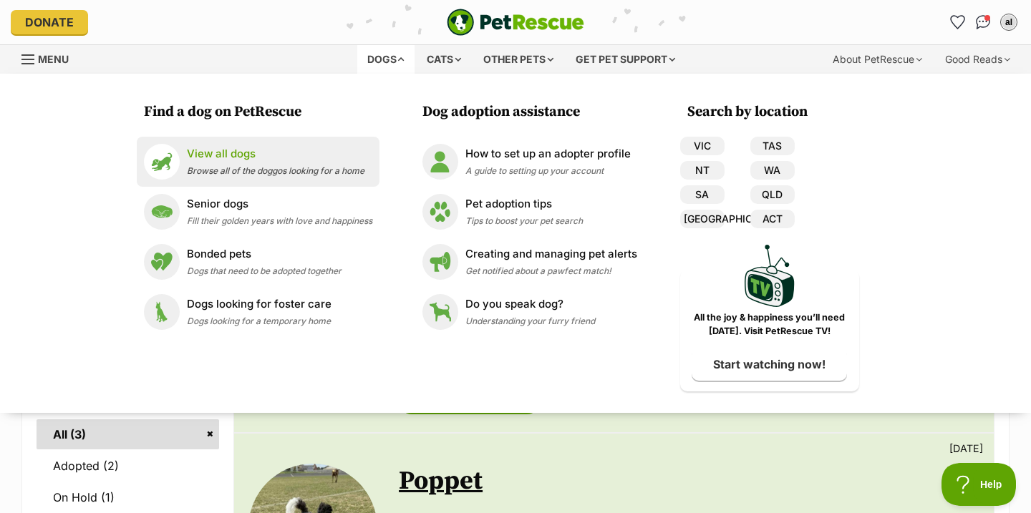
click at [284, 152] on p "View all dogs" at bounding box center [276, 154] width 178 height 16
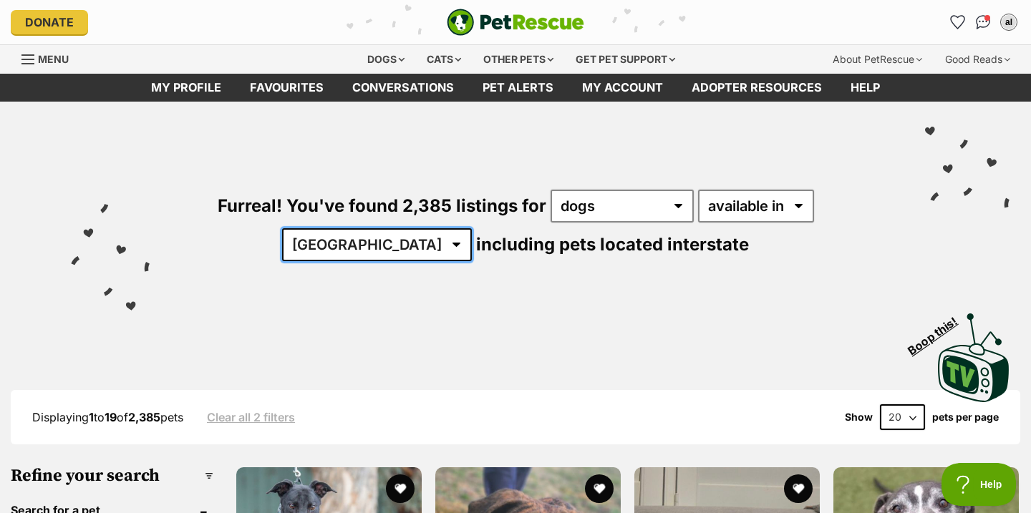
click at [472, 228] on select "Australia ACT NSW NT QLD SA TAS VIC WA" at bounding box center [377, 244] width 190 height 33
select select "VIC"
click at [472, 228] on select "Australia ACT NSW NT QLD SA TAS VIC WA" at bounding box center [377, 244] width 190 height 33
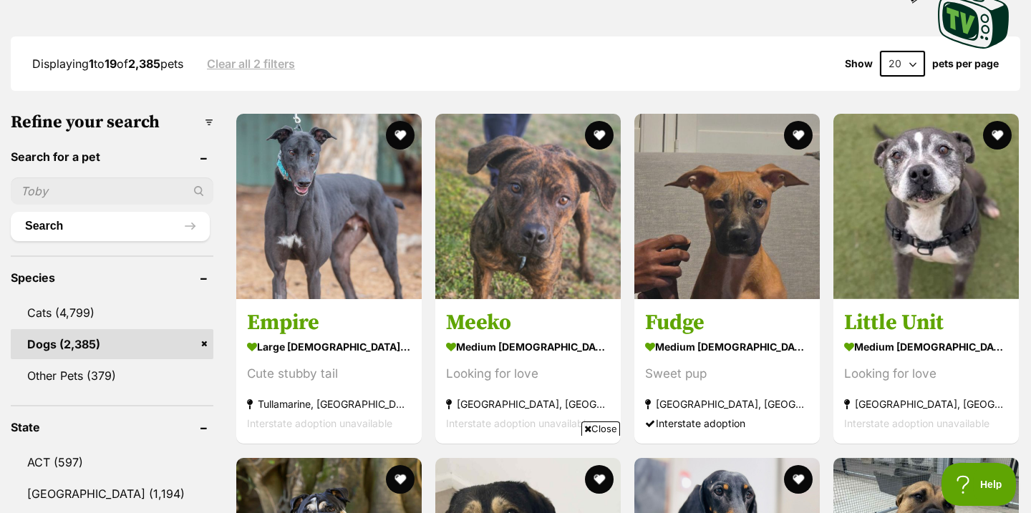
scroll to position [356, 0]
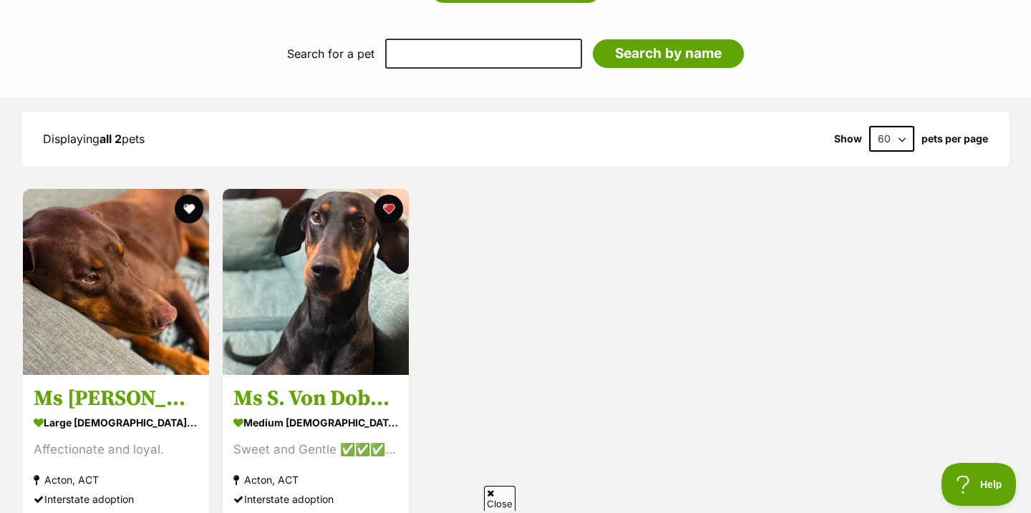
scroll to position [1503, 0]
